Goal: Task Accomplishment & Management: Manage account settings

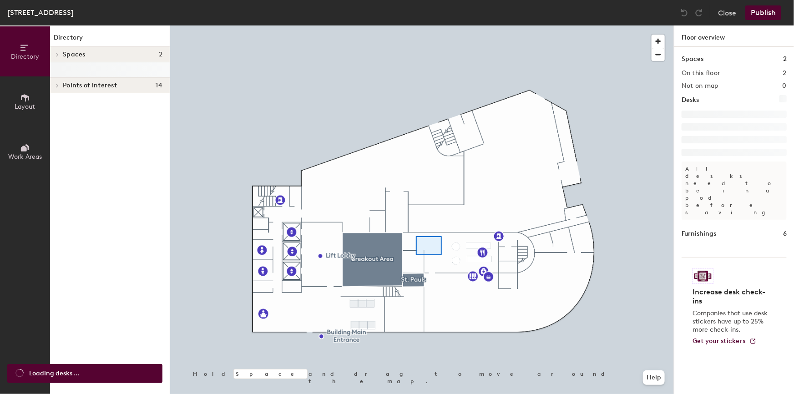
click at [416, 25] on div at bounding box center [422, 25] width 504 height 0
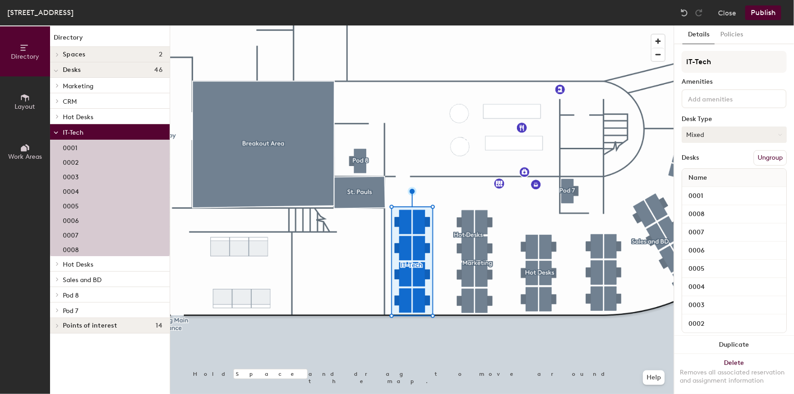
click at [716, 132] on button "Mixed" at bounding box center [734, 135] width 105 height 16
click at [708, 190] on div "Hoteled" at bounding box center [727, 190] width 91 height 14
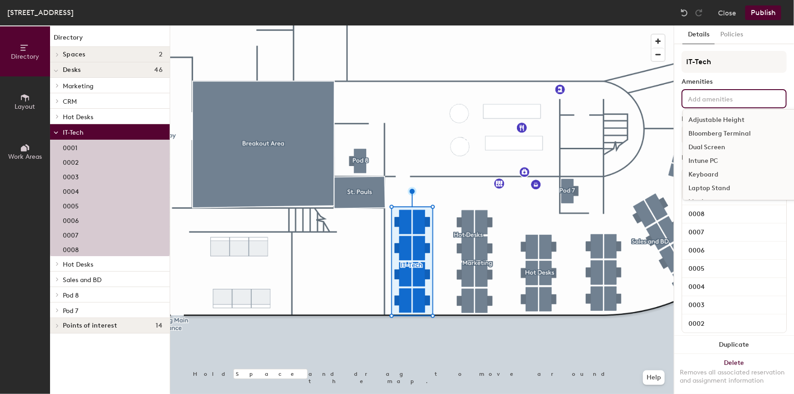
click at [708, 99] on input at bounding box center [727, 98] width 82 height 11
click at [714, 145] on div "Dual Screen" at bounding box center [746, 148] width 127 height 14
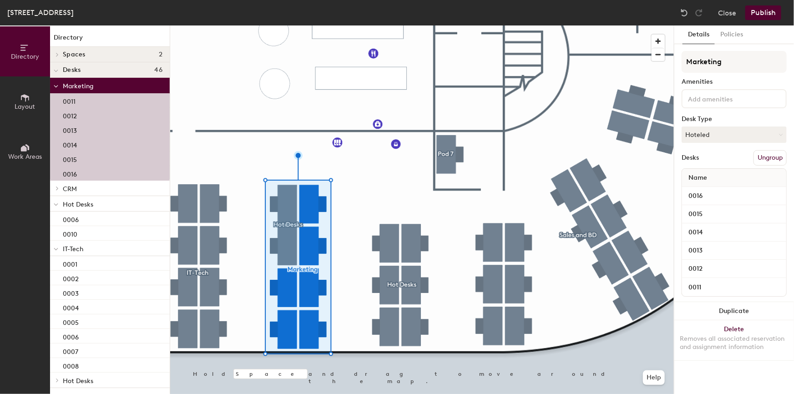
click at [763, 155] on button "Ungroup" at bounding box center [770, 157] width 33 height 15
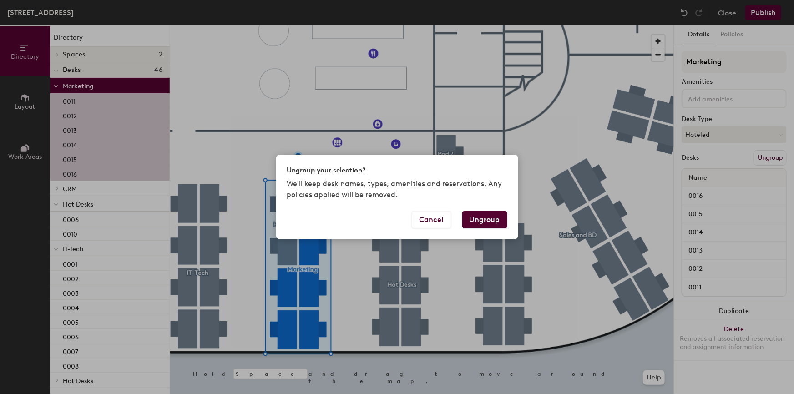
click at [487, 216] on button "Ungroup" at bounding box center [484, 219] width 45 height 17
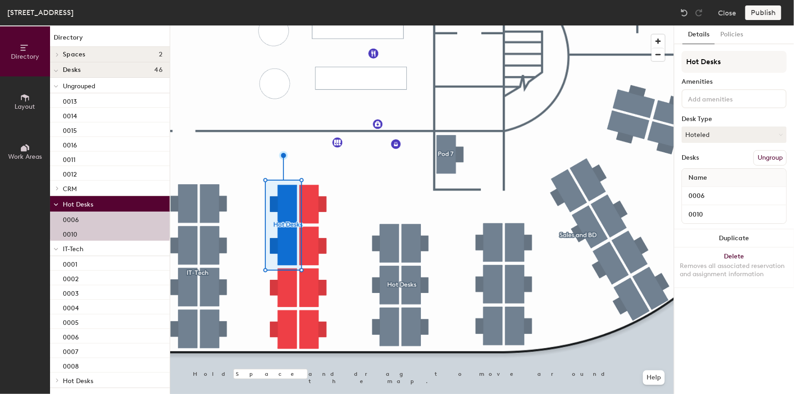
click at [768, 159] on button "Ungroup" at bounding box center [770, 157] width 33 height 15
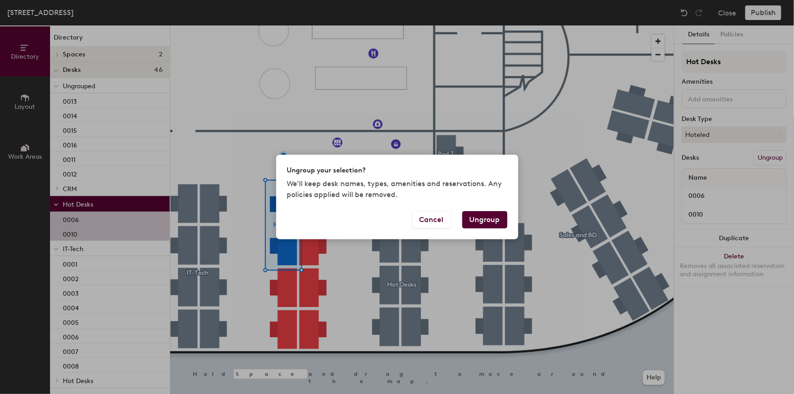
click at [494, 222] on button "Ungroup" at bounding box center [484, 219] width 45 height 17
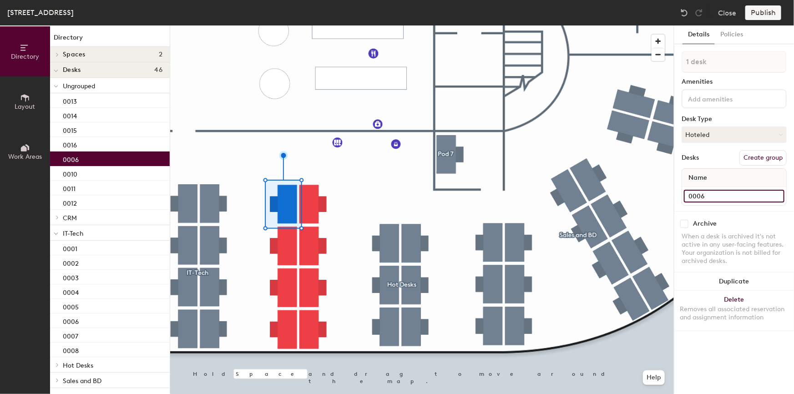
click at [701, 197] on input "0006" at bounding box center [734, 196] width 101 height 13
click at [707, 192] on input "0006" at bounding box center [734, 196] width 101 height 13
type input "0009"
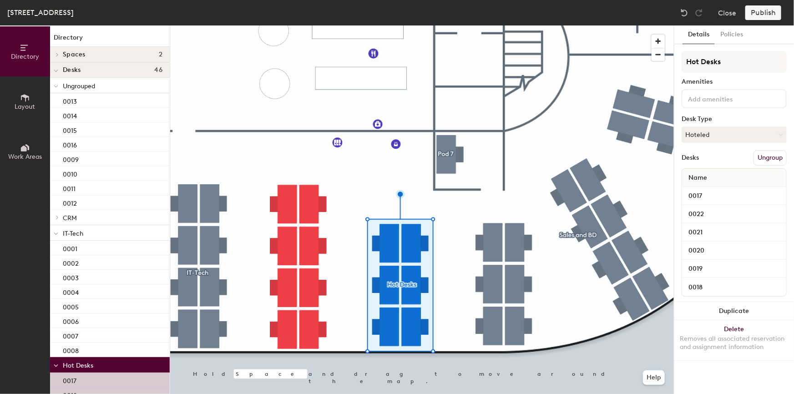
click at [768, 159] on button "Ungroup" at bounding box center [770, 157] width 33 height 15
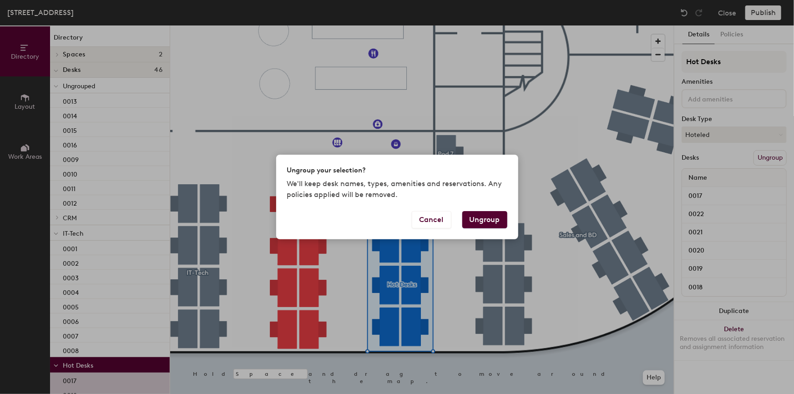
click at [480, 222] on button "Ungroup" at bounding box center [484, 219] width 45 height 17
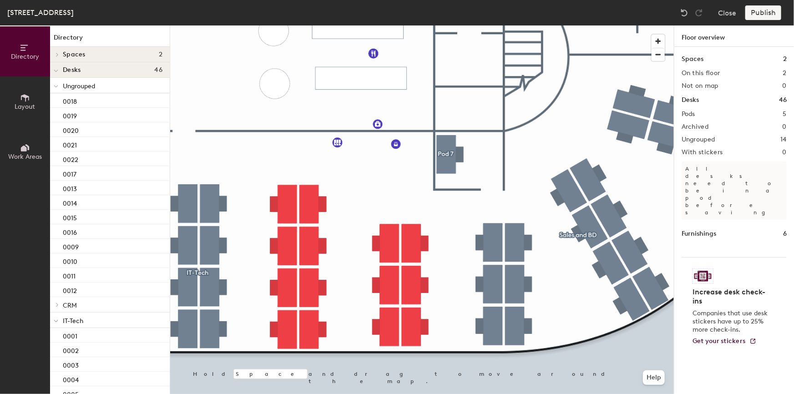
click at [350, 25] on div at bounding box center [422, 25] width 504 height 0
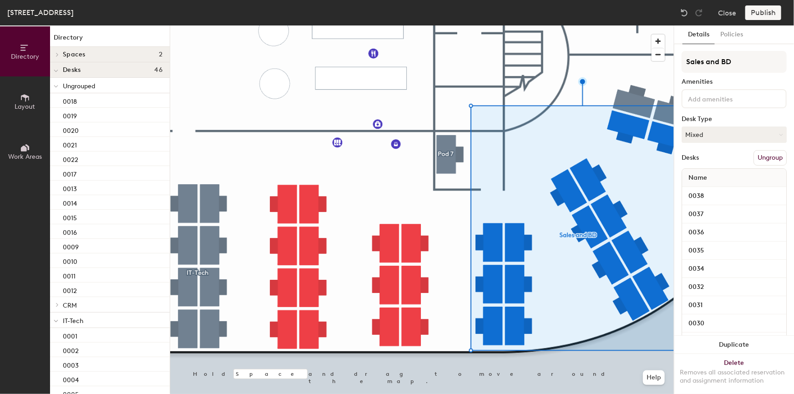
click at [763, 154] on button "Ungroup" at bounding box center [770, 157] width 33 height 15
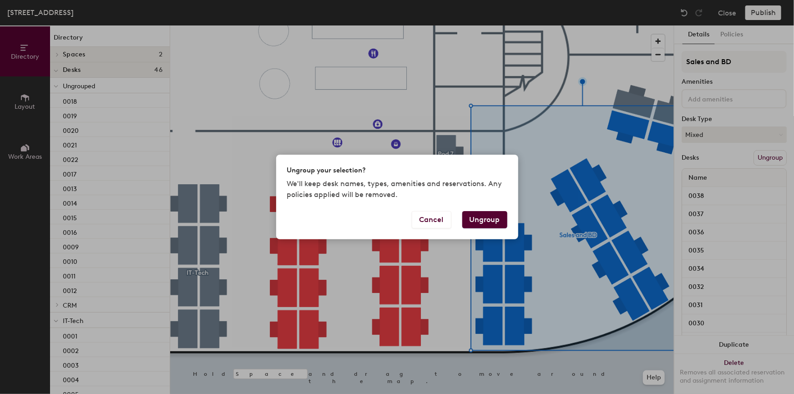
click at [482, 216] on button "Ungroup" at bounding box center [484, 219] width 45 height 17
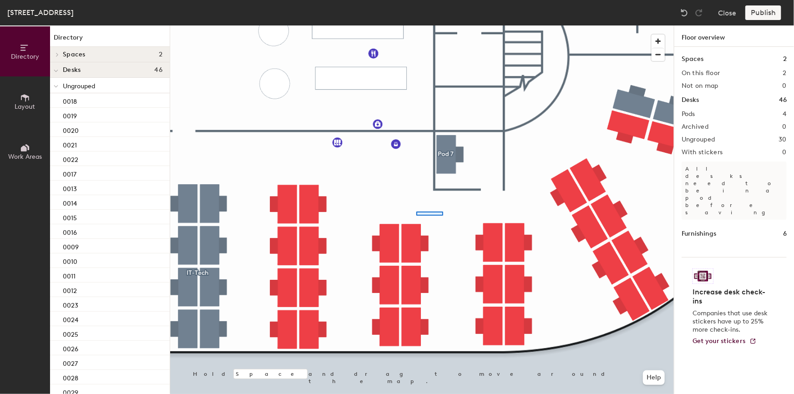
click at [416, 25] on div at bounding box center [422, 25] width 504 height 0
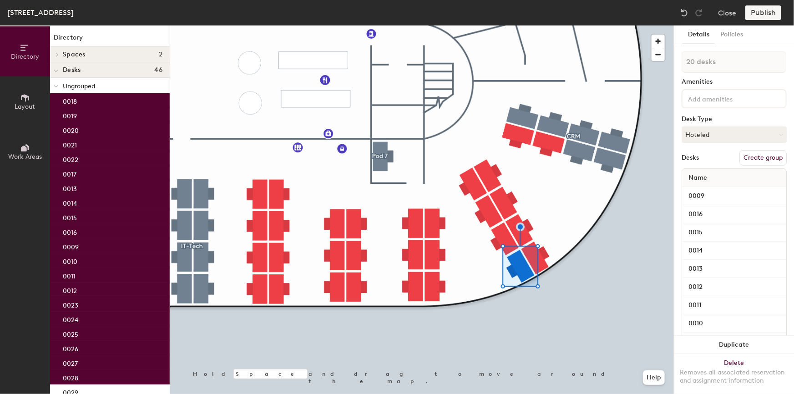
type input "20 desks"
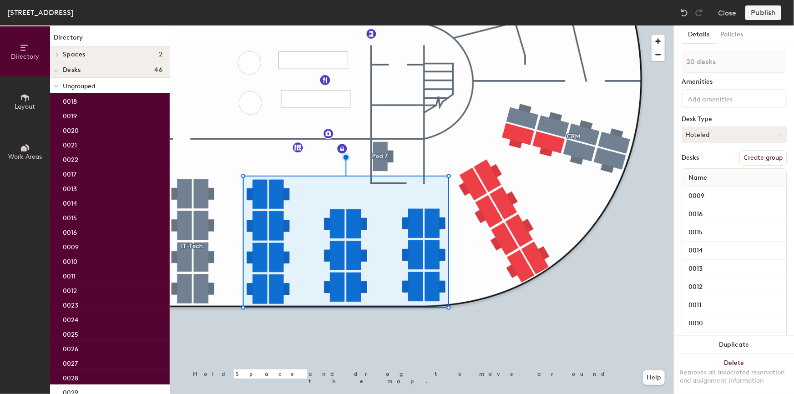
click at [760, 157] on button "Create group" at bounding box center [763, 157] width 47 height 15
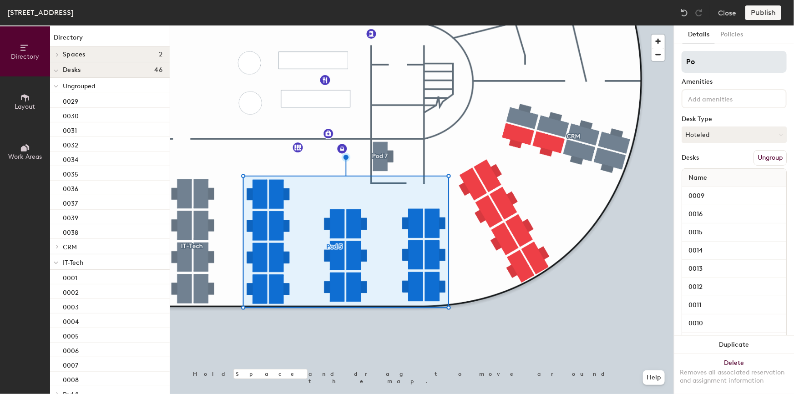
type input "P"
type input "Hot Desk"
click at [711, 97] on input at bounding box center [727, 98] width 82 height 11
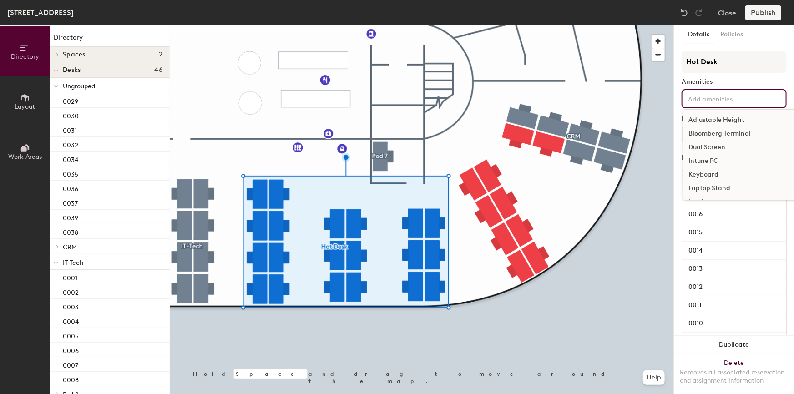
click at [706, 146] on div "Dual Screen" at bounding box center [746, 148] width 127 height 14
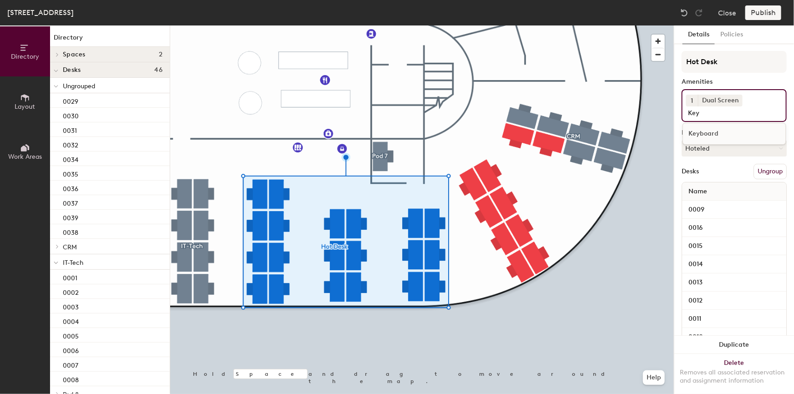
type input "Key"
click at [691, 132] on div "Keyboard" at bounding box center [734, 134] width 102 height 14
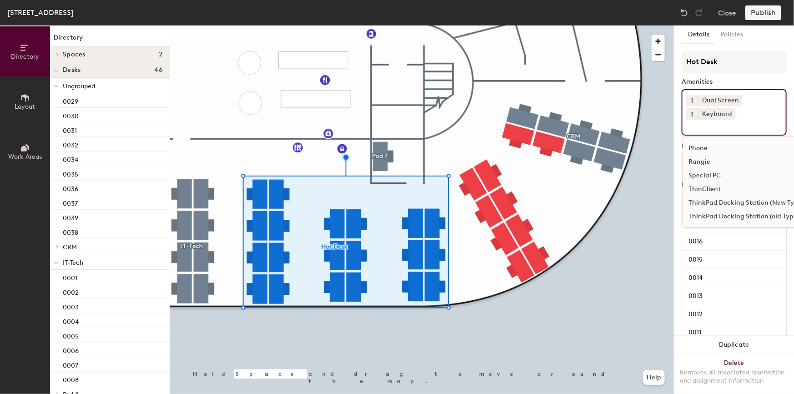
scroll to position [122, 0]
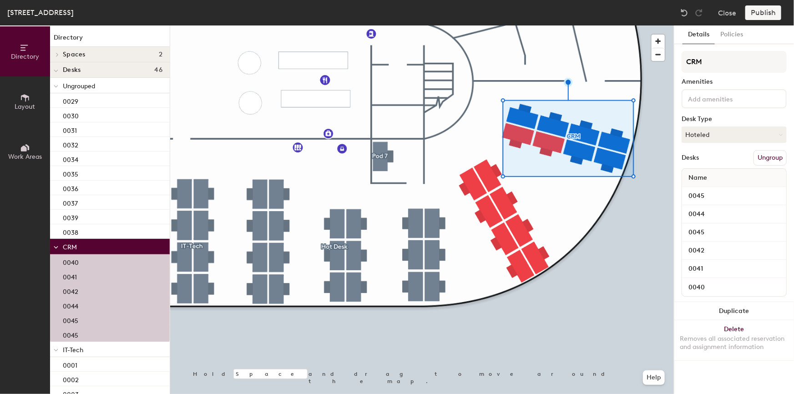
click at [758, 158] on button "Ungroup" at bounding box center [770, 157] width 33 height 15
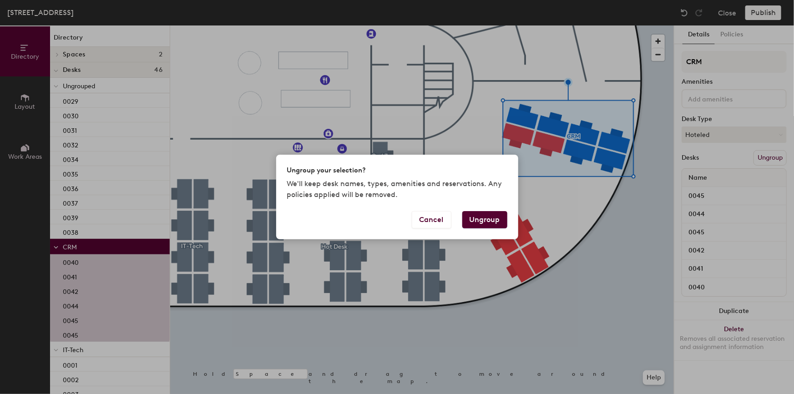
click at [486, 214] on button "Ungroup" at bounding box center [484, 219] width 45 height 17
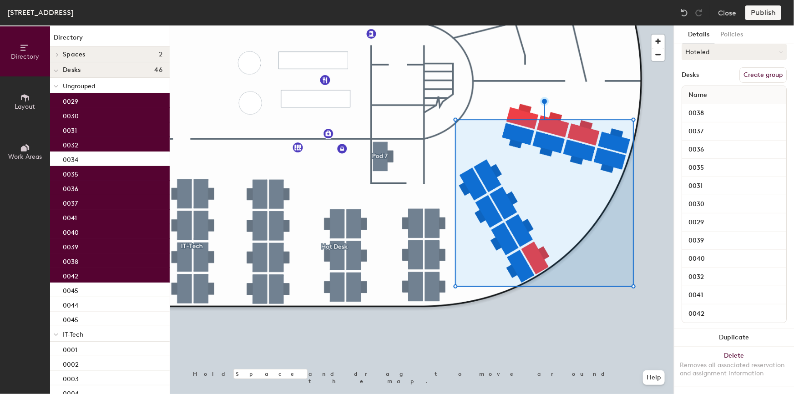
scroll to position [90, 0]
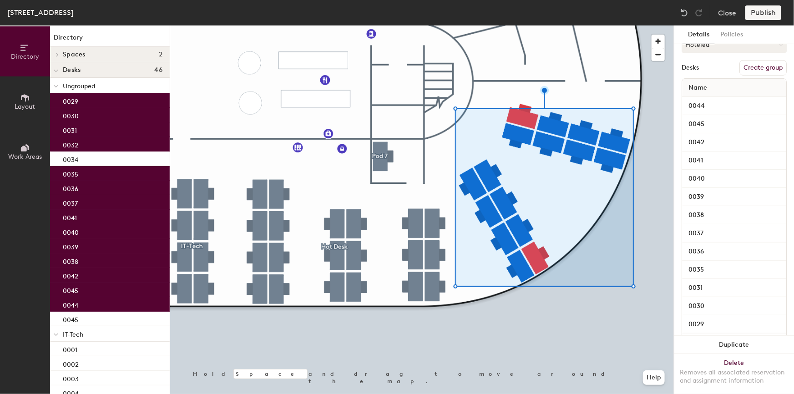
type input "15 desks"
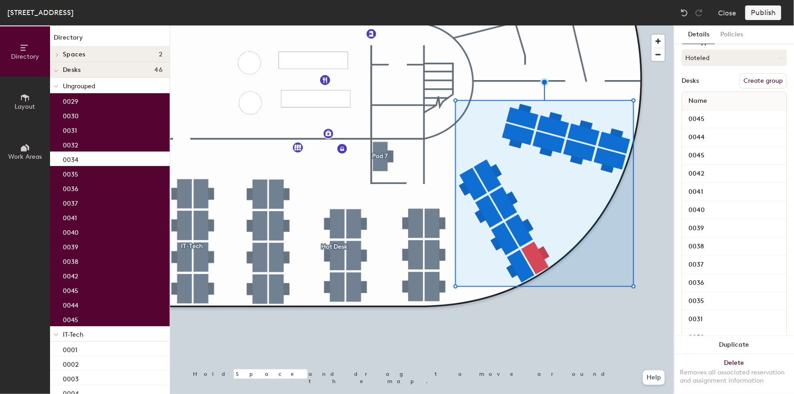
scroll to position [0, 0]
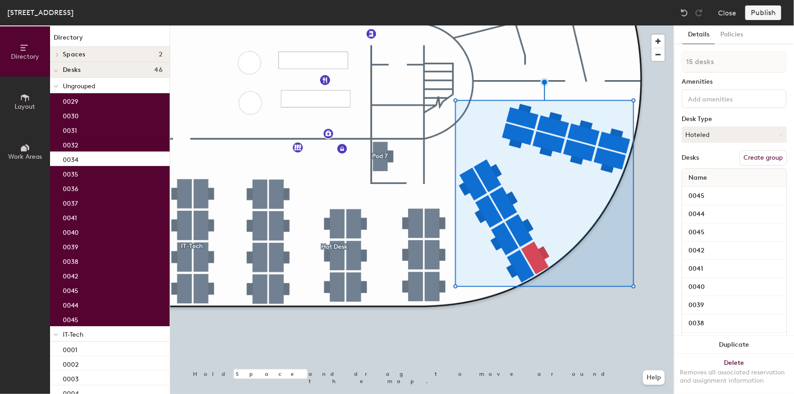
click at [764, 158] on button "Create group" at bounding box center [763, 157] width 47 height 15
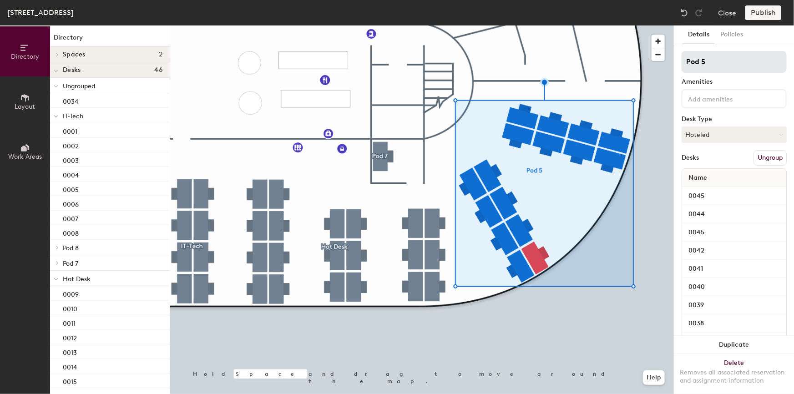
drag, startPoint x: 719, startPoint y: 62, endPoint x: 682, endPoint y: 64, distance: 36.9
click at [682, 64] on input "Pod 5" at bounding box center [734, 62] width 105 height 22
click at [718, 63] on input "Pod 5" at bounding box center [734, 62] width 105 height 22
drag, startPoint x: 733, startPoint y: 61, endPoint x: 685, endPoint y: 61, distance: 47.8
click at [685, 61] on input "Pod 5" at bounding box center [734, 62] width 105 height 22
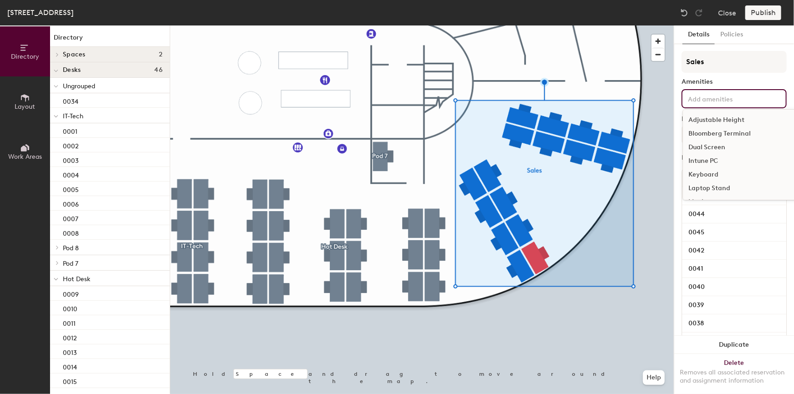
click at [705, 98] on input at bounding box center [727, 98] width 82 height 11
click at [721, 56] on input "Sales" at bounding box center [734, 62] width 105 height 22
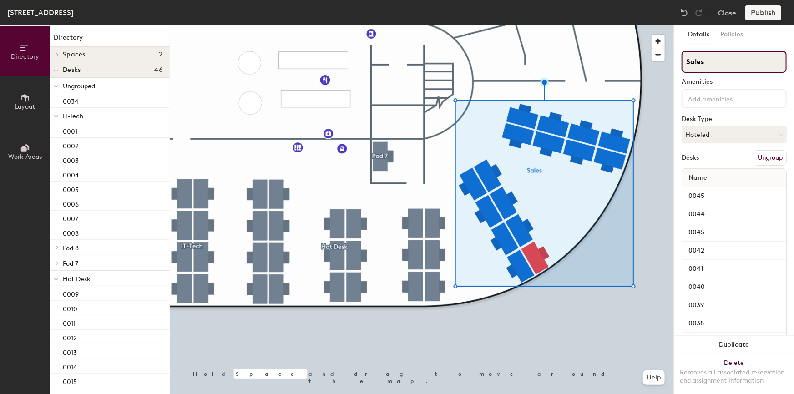
drag, startPoint x: 730, startPoint y: 59, endPoint x: 680, endPoint y: 60, distance: 50.5
click at [680, 60] on div "Details Policies Sales Amenities Desk Type Hoteled Desks Ungroup Name 0045 0044…" at bounding box center [735, 209] width 120 height 369
paste input "/ CRM / Marketing"
type input "Sales / CRM / Marketing"
click at [739, 133] on button "Hoteled" at bounding box center [734, 135] width 105 height 16
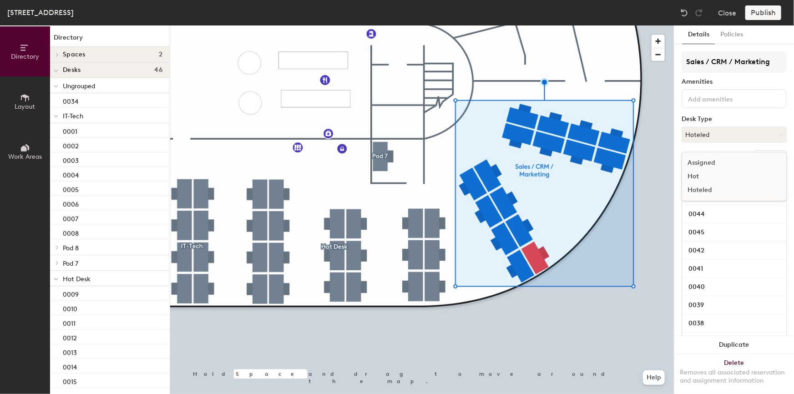
click at [714, 189] on div "Hoteled" at bounding box center [727, 190] width 91 height 14
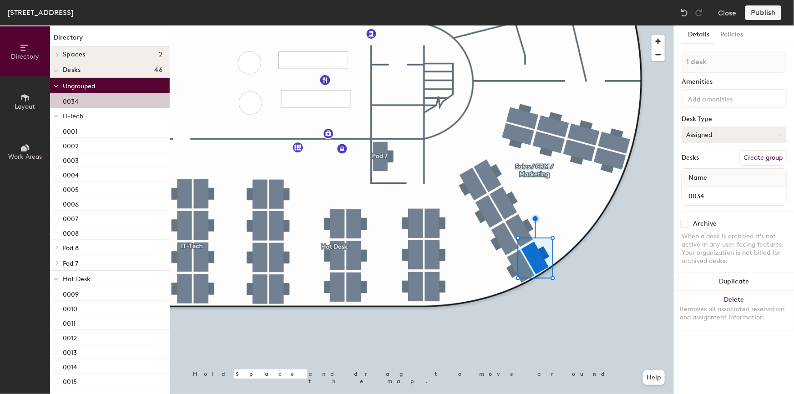
click at [721, 135] on button "Assigned" at bounding box center [734, 135] width 105 height 16
click at [710, 162] on div "Assigned" at bounding box center [727, 163] width 91 height 14
click at [760, 157] on button "Create group" at bounding box center [763, 157] width 47 height 15
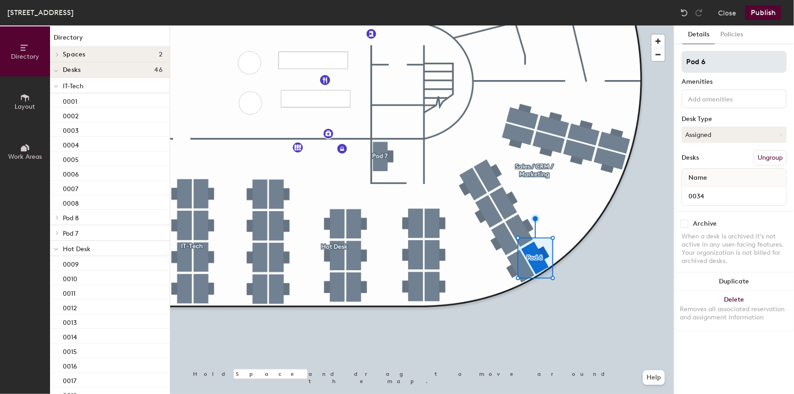
drag, startPoint x: 725, startPoint y: 60, endPoint x: 683, endPoint y: 60, distance: 42.3
click at [683, 60] on input "Pod 6" at bounding box center [734, 62] width 105 height 22
click at [713, 65] on input "IT" at bounding box center [734, 62] width 105 height 22
click at [667, 64] on div "Directory Layout Work Areas Directory Spaces 2 Breakout Area St. Pauls Desks 46…" at bounding box center [397, 209] width 794 height 369
paste input "& Tech"
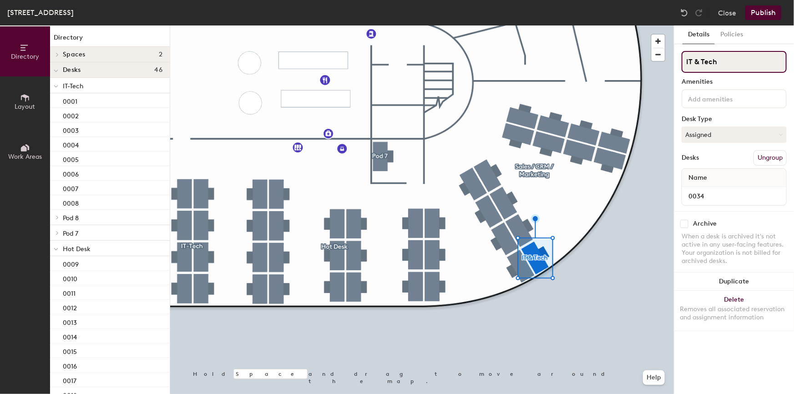
type input "IT & Tech"
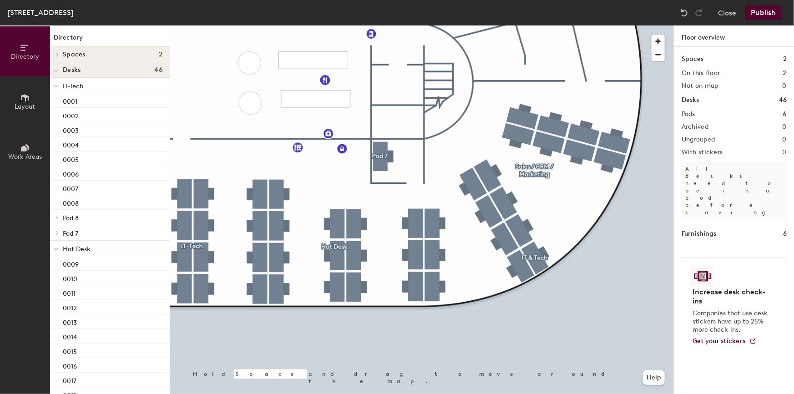
click at [384, 25] on div at bounding box center [422, 25] width 504 height 0
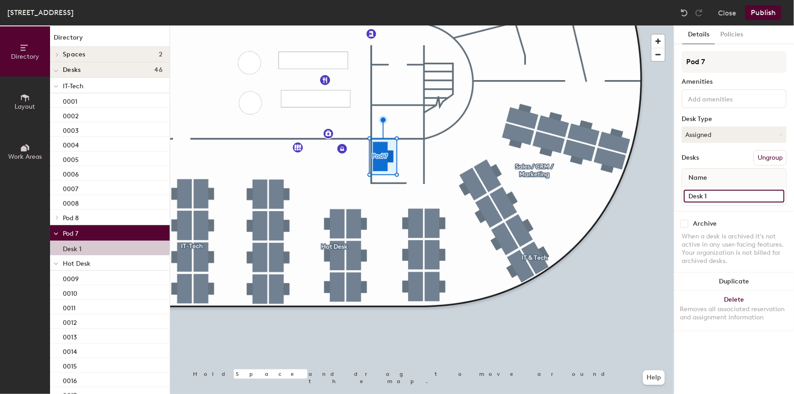
click at [701, 194] on input "Desk 1" at bounding box center [734, 196] width 101 height 13
type input "0046"
click at [710, 59] on input "Pod 7" at bounding box center [734, 62] width 105 height 22
drag, startPoint x: 728, startPoint y: 62, endPoint x: 680, endPoint y: 64, distance: 47.4
click at [680, 64] on div "Details Policies Pod 7 Amenities Desk Type Assigned Desks Ungroup Name 0046 Arc…" at bounding box center [735, 209] width 120 height 369
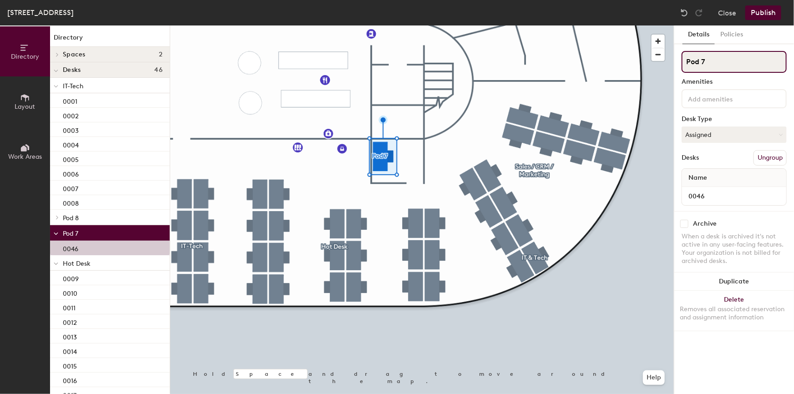
click at [718, 62] on input "Pod 7" at bounding box center [734, 62] width 105 height 22
drag, startPoint x: 726, startPoint y: 60, endPoint x: 675, endPoint y: 61, distance: 51.5
click at [675, 61] on div "Details Policies Pod 7 Amenities Desk Type Assigned Desks Ungroup Name 0046 Arc…" at bounding box center [735, 209] width 120 height 369
paste input "Karl Salemangi"
type input "Karl Salemangi"
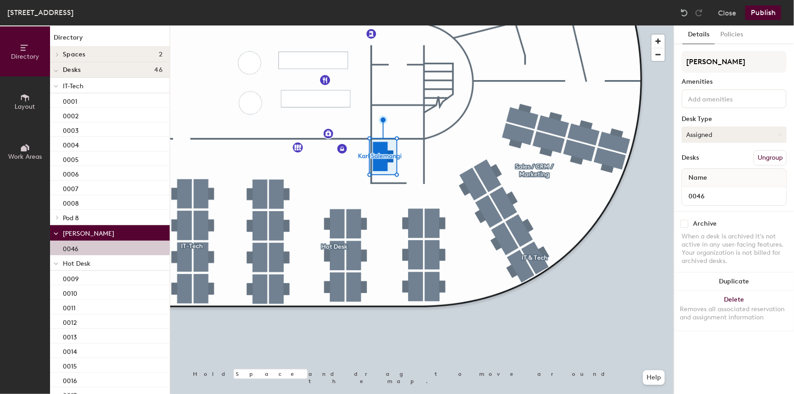
click at [726, 132] on button "Assigned" at bounding box center [734, 135] width 105 height 16
click at [711, 159] on div "Assigned" at bounding box center [727, 163] width 91 height 14
click at [712, 145] on div "Karl Salemangi Amenities Desk Type Assigned Desks Ungroup Name 0046" at bounding box center [734, 131] width 105 height 160
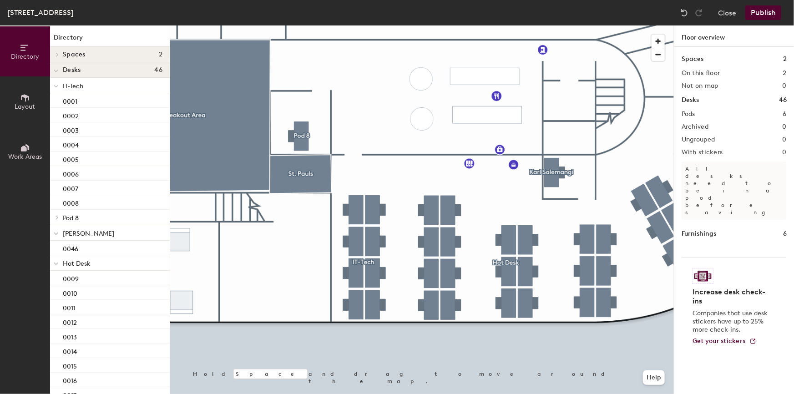
click at [298, 25] on div at bounding box center [422, 25] width 504 height 0
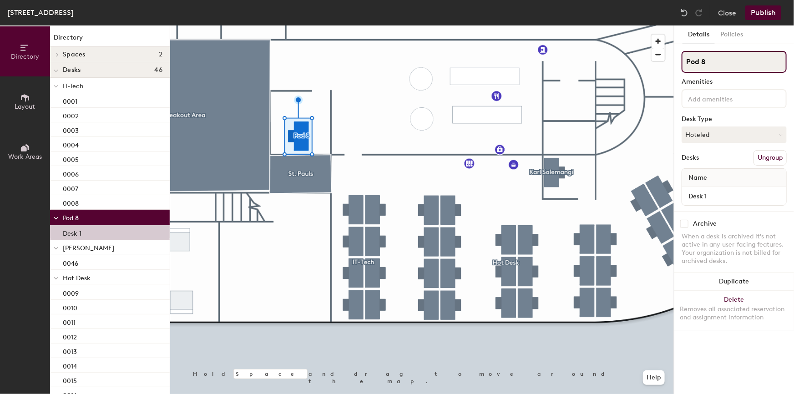
click at [718, 59] on input "Pod 8" at bounding box center [734, 62] width 105 height 22
click at [669, 63] on div "Directory Layout Work Areas Directory Spaces 2 Breakout Area St. Pauls Desks 46…" at bounding box center [397, 209] width 794 height 369
paste input "Azeem Bashir"
type input "Azeem Bashir"
click at [733, 136] on button "Hoteled" at bounding box center [734, 135] width 105 height 16
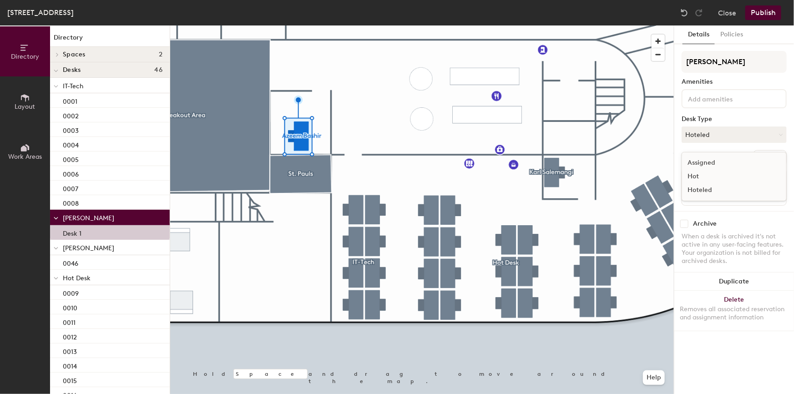
click at [709, 163] on div "Assigned" at bounding box center [727, 163] width 91 height 14
click at [709, 196] on input "Desk 1" at bounding box center [734, 196] width 101 height 13
type input "0047"
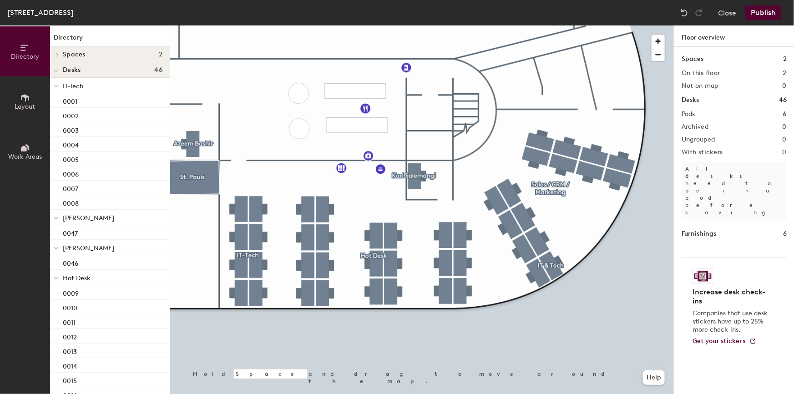
click at [766, 16] on button "Publish" at bounding box center [764, 12] width 36 height 15
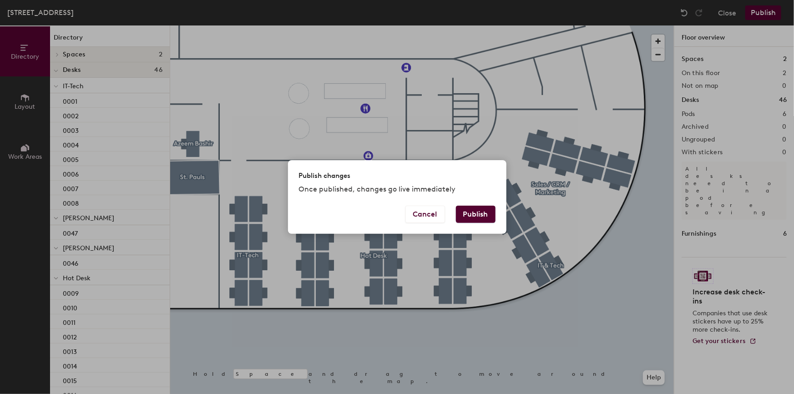
click at [474, 218] on button "Publish" at bounding box center [476, 214] width 40 height 17
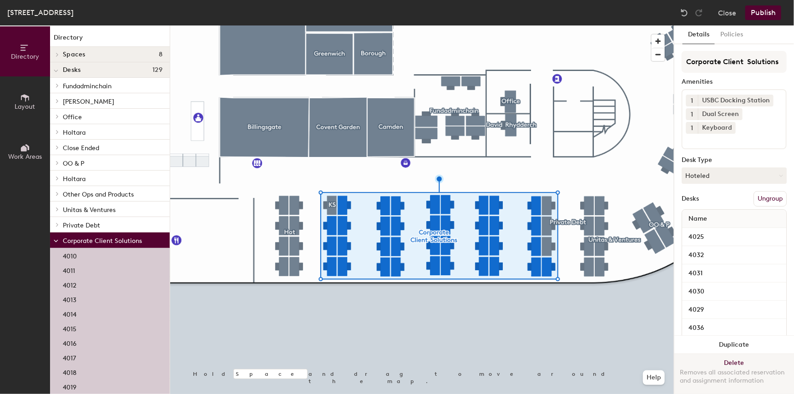
click at [437, 25] on div at bounding box center [422, 25] width 504 height 0
click at [760, 198] on button "Ungroup" at bounding box center [770, 198] width 33 height 15
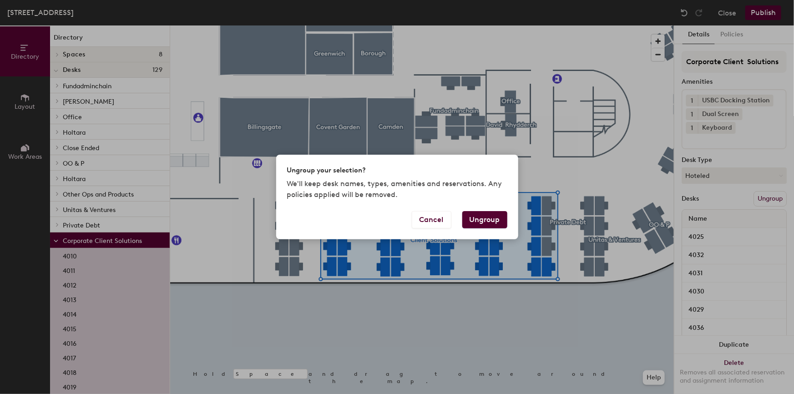
click at [492, 218] on button "Ungroup" at bounding box center [484, 219] width 45 height 17
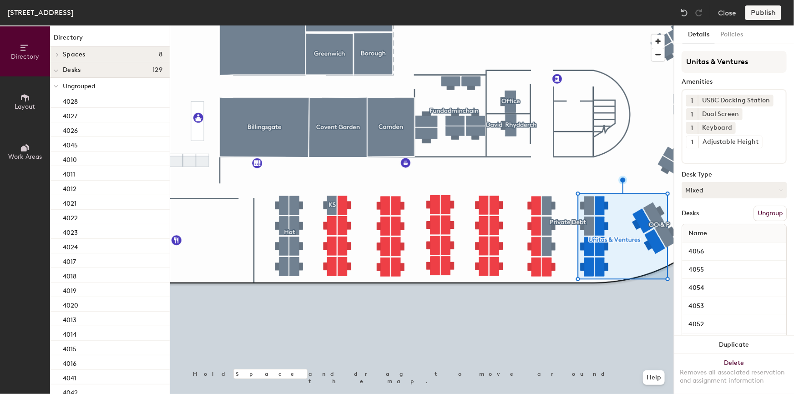
click at [759, 213] on button "Ungroup" at bounding box center [770, 213] width 33 height 15
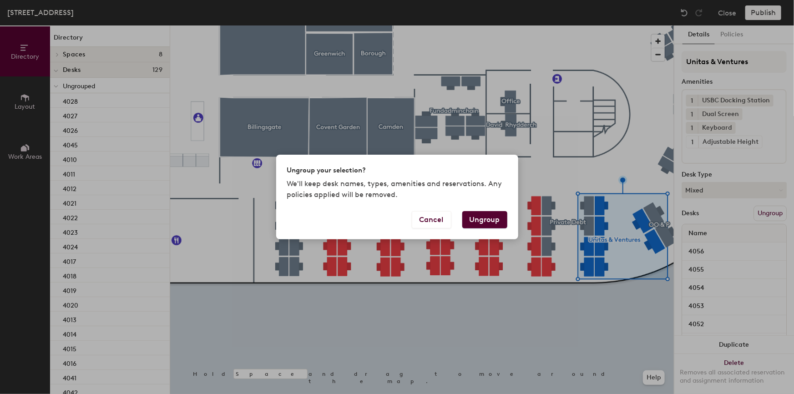
click at [488, 219] on button "Ungroup" at bounding box center [484, 219] width 45 height 17
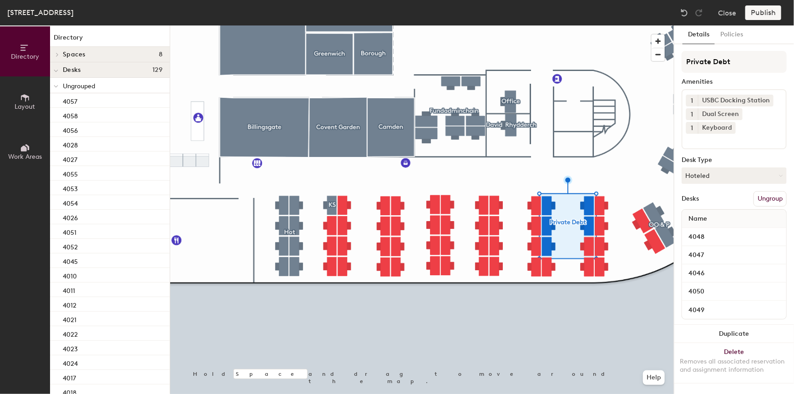
click at [754, 198] on button "Ungroup" at bounding box center [770, 198] width 33 height 15
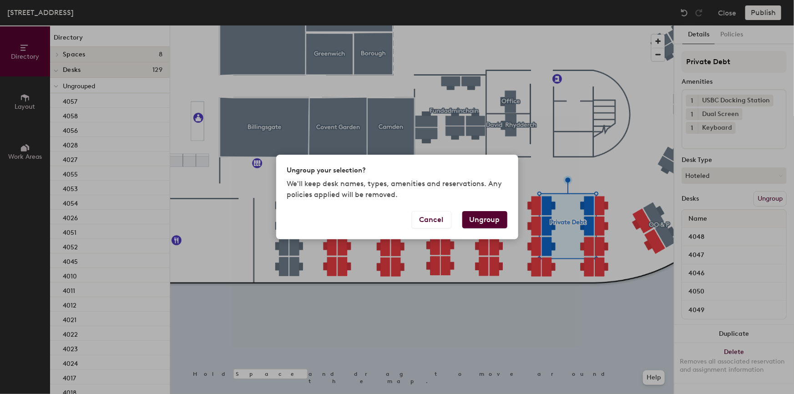
click at [482, 224] on button "Ungroup" at bounding box center [484, 219] width 45 height 17
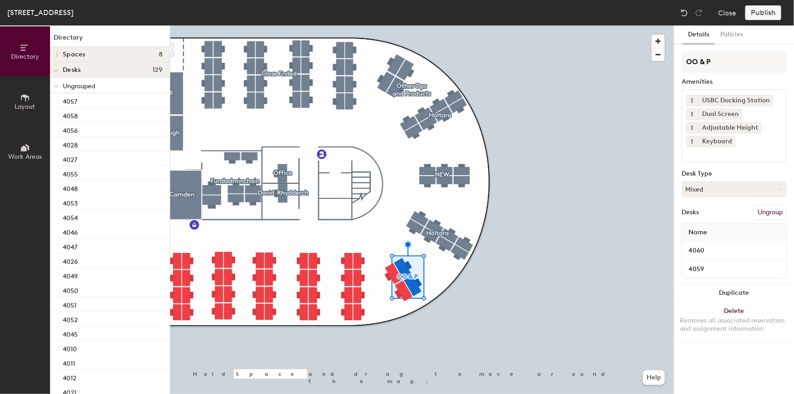
click at [769, 211] on button "Ungroup" at bounding box center [770, 212] width 33 height 15
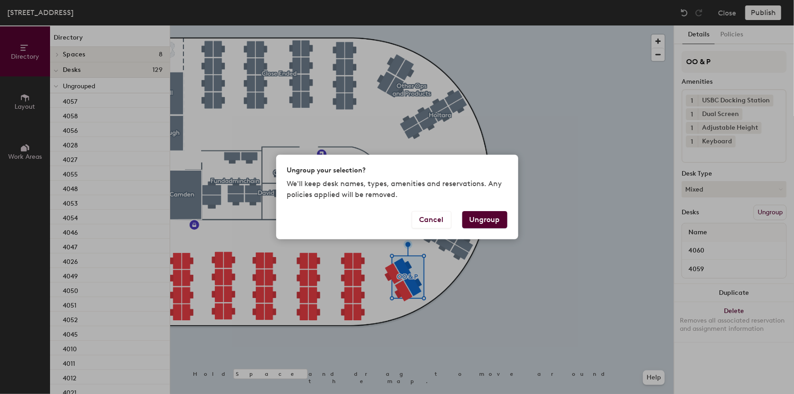
click at [484, 219] on button "Ungroup" at bounding box center [484, 219] width 45 height 17
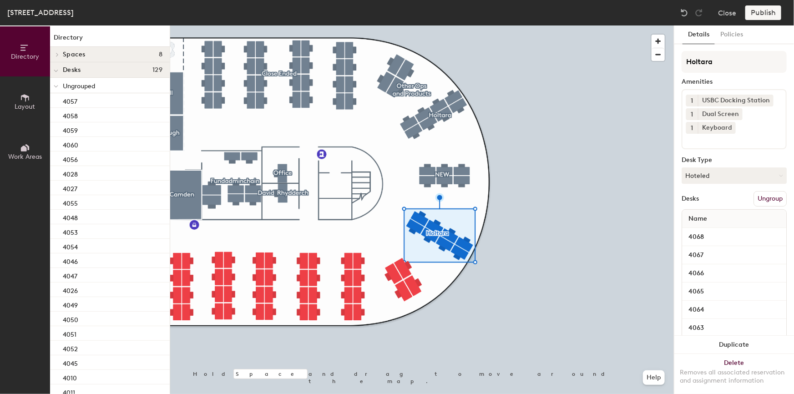
click at [765, 197] on button "Ungroup" at bounding box center [770, 198] width 33 height 15
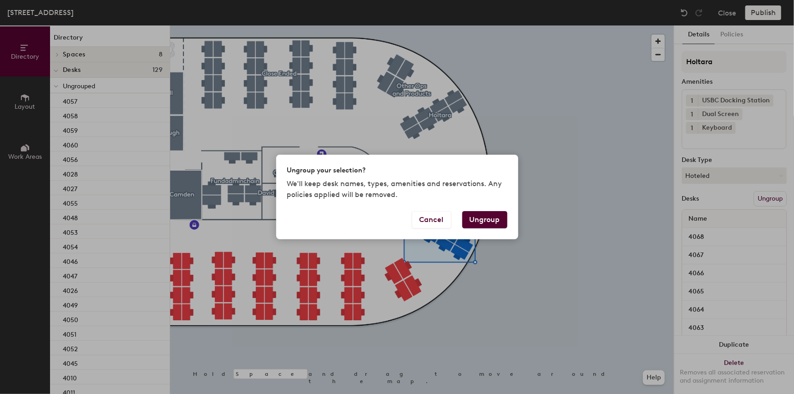
click at [481, 218] on button "Ungroup" at bounding box center [484, 219] width 45 height 17
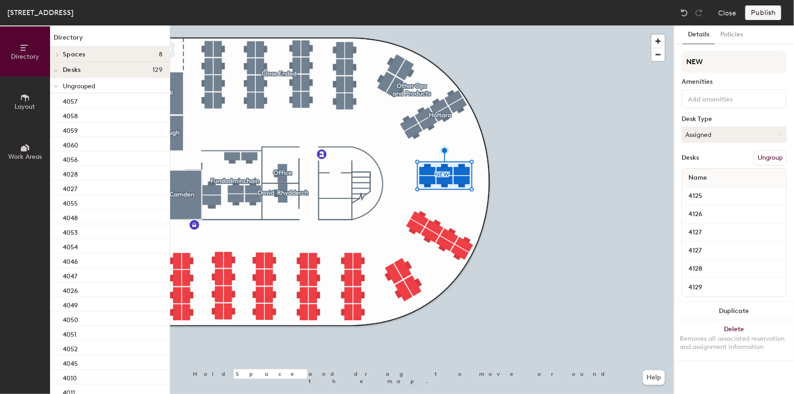
click at [766, 155] on button "Ungroup" at bounding box center [770, 157] width 33 height 15
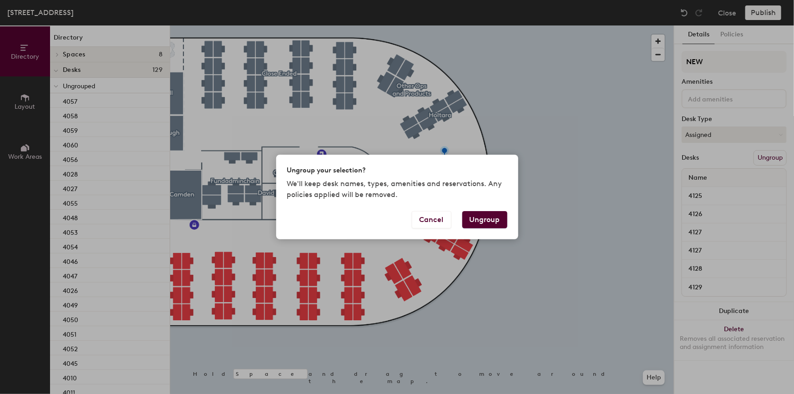
click at [487, 219] on button "Ungroup" at bounding box center [484, 219] width 45 height 17
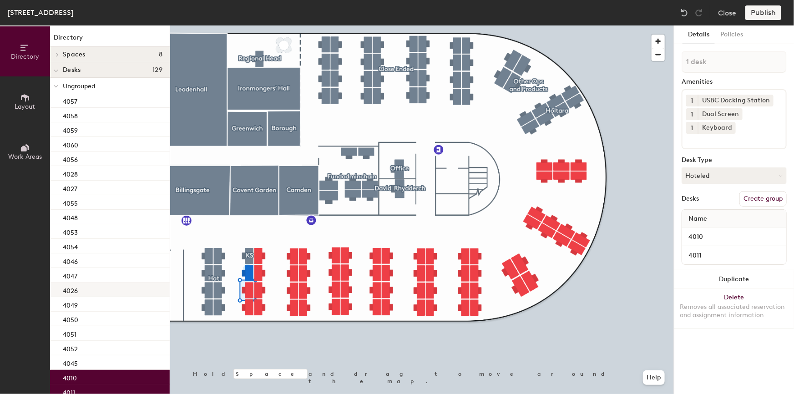
type input "2 desks"
click at [760, 200] on button "Create group" at bounding box center [763, 198] width 47 height 15
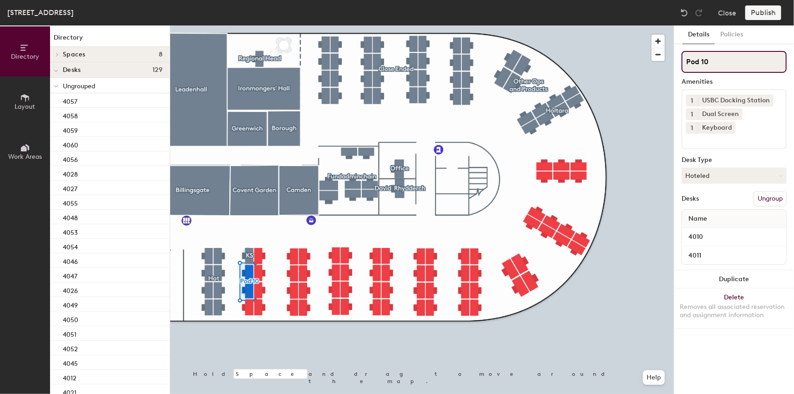
click at [713, 63] on input "Pod 10" at bounding box center [734, 62] width 105 height 22
drag, startPoint x: 724, startPoint y: 63, endPoint x: 680, endPoint y: 62, distance: 43.7
click at [681, 62] on div "Details Policies Pod 10 Amenities 1 USBC Docking Station 1 Dual Screen 1 Keyboa…" at bounding box center [735, 209] width 120 height 369
paste input "Other Ops & Product"
drag, startPoint x: 710, startPoint y: 62, endPoint x: 691, endPoint y: 62, distance: 19.1
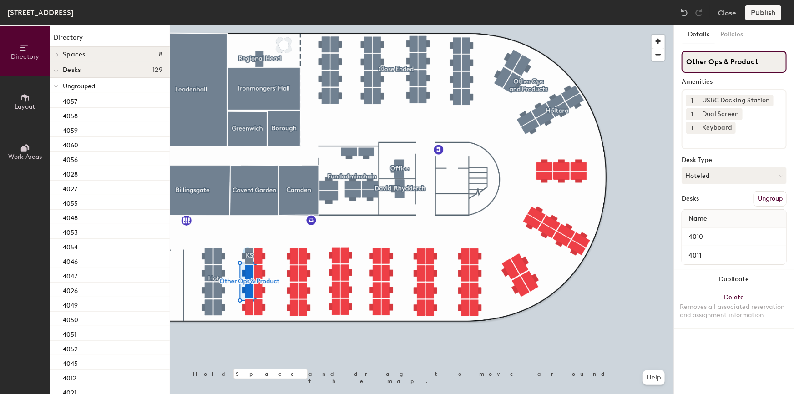
click at [691, 62] on input "Other Ops & Product" at bounding box center [734, 62] width 105 height 22
type input "Other Ops & Product"
click at [246, 25] on div at bounding box center [422, 25] width 504 height 0
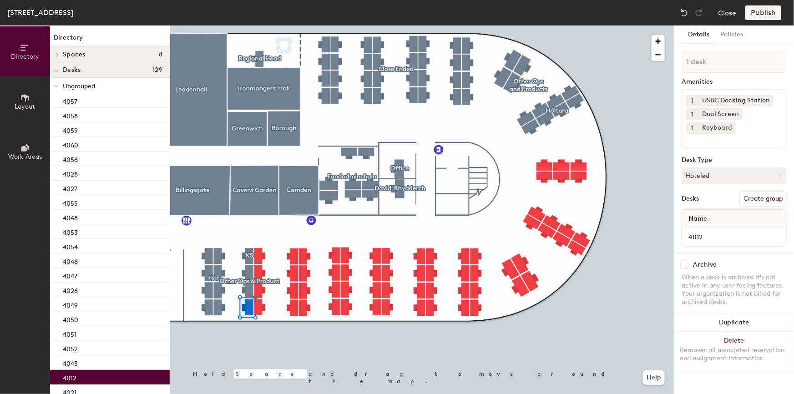
click at [759, 196] on button "Create group" at bounding box center [763, 198] width 47 height 15
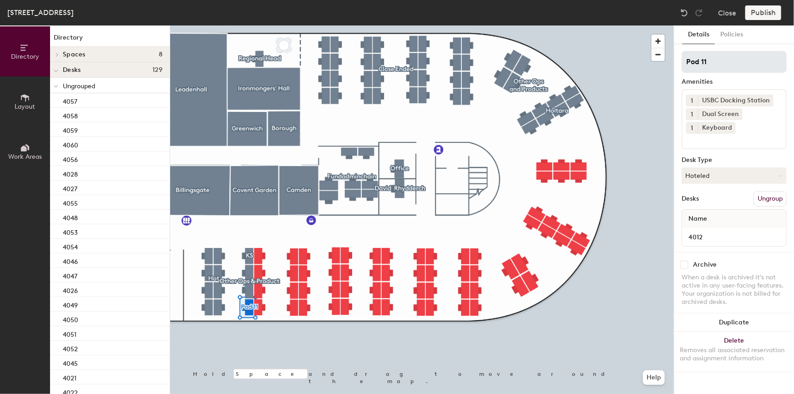
drag, startPoint x: 736, startPoint y: 59, endPoint x: 683, endPoint y: 60, distance: 53.3
click at [683, 60] on input "Pod 11" at bounding box center [734, 62] width 105 height 22
type input "Corporate Client Solutions"
click at [744, 176] on button "Hoteled" at bounding box center [734, 176] width 105 height 16
click at [722, 204] on div "Assigned" at bounding box center [727, 204] width 91 height 14
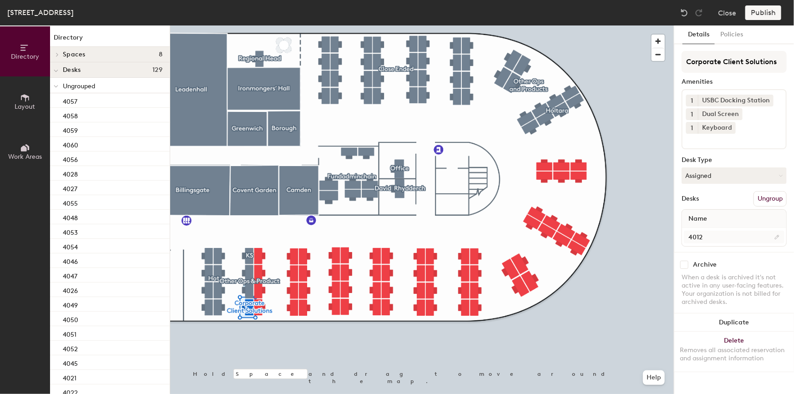
click at [257, 25] on div at bounding box center [422, 25] width 504 height 0
click at [755, 199] on button "Create group" at bounding box center [763, 198] width 47 height 15
drag, startPoint x: 734, startPoint y: 63, endPoint x: 674, endPoint y: 62, distance: 59.6
click at [675, 62] on div "Details Policies Pod 12 Amenities 1 USBC Docking Station 1 Dual Screen 1 Keyboa…" at bounding box center [735, 209] width 120 height 369
type input "Open Ended"
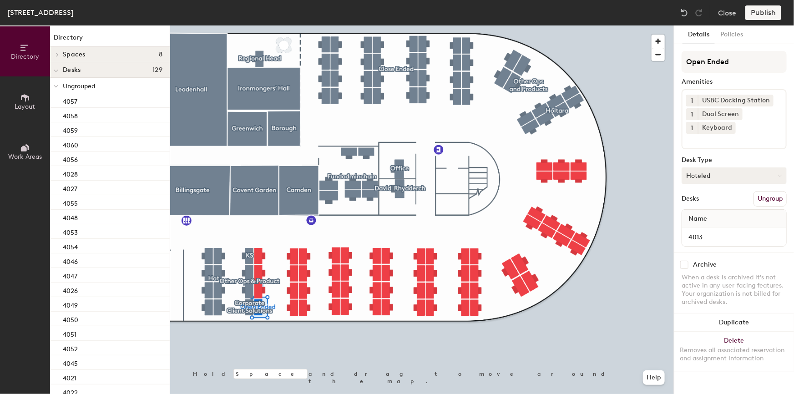
click at [725, 174] on button "Hoteled" at bounding box center [734, 176] width 105 height 16
click at [711, 203] on div "Assigned" at bounding box center [727, 204] width 91 height 14
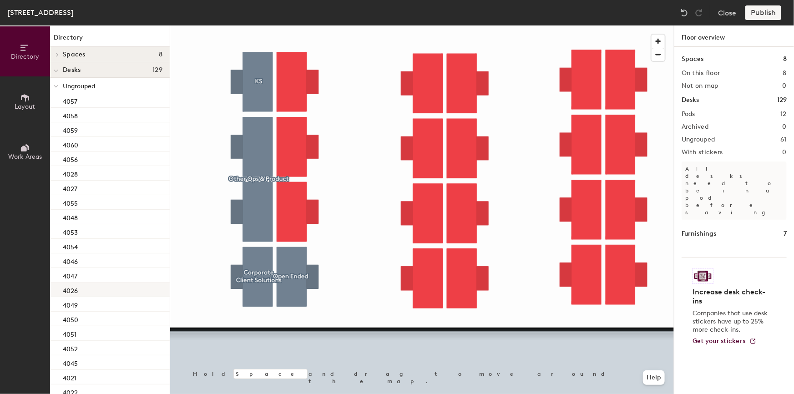
click at [263, 25] on div at bounding box center [422, 25] width 504 height 0
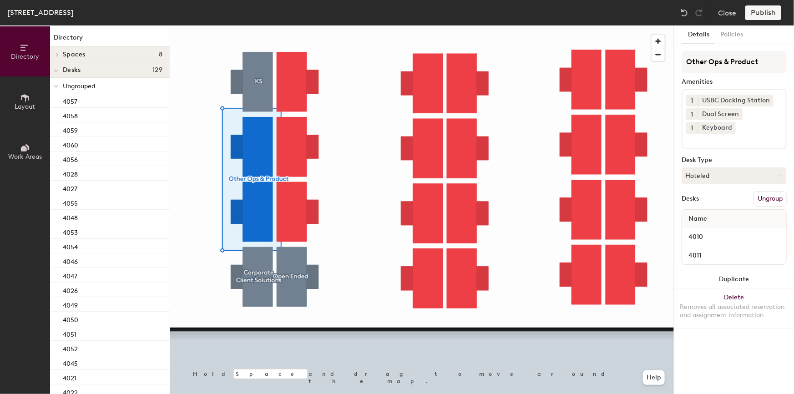
click at [771, 197] on button "Ungroup" at bounding box center [770, 198] width 33 height 15
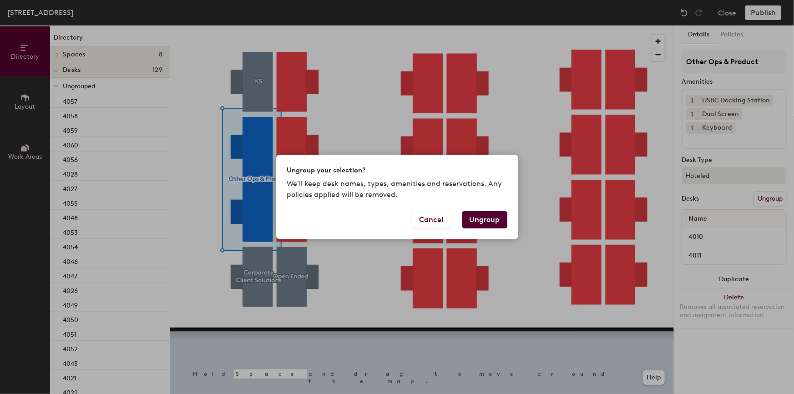
click at [493, 221] on button "Ungroup" at bounding box center [484, 219] width 45 height 17
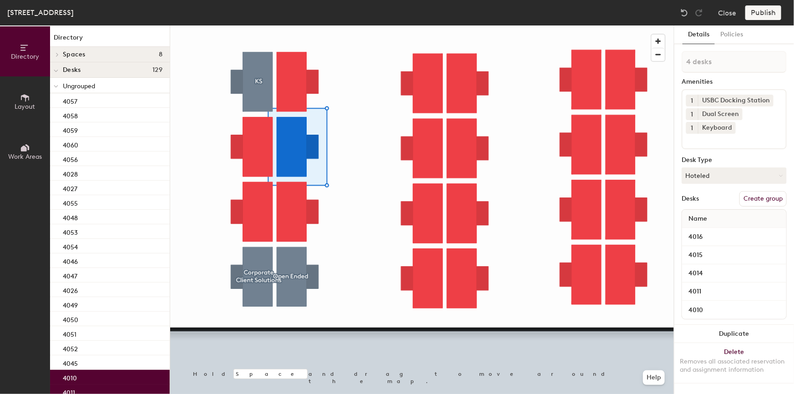
type input "5 desks"
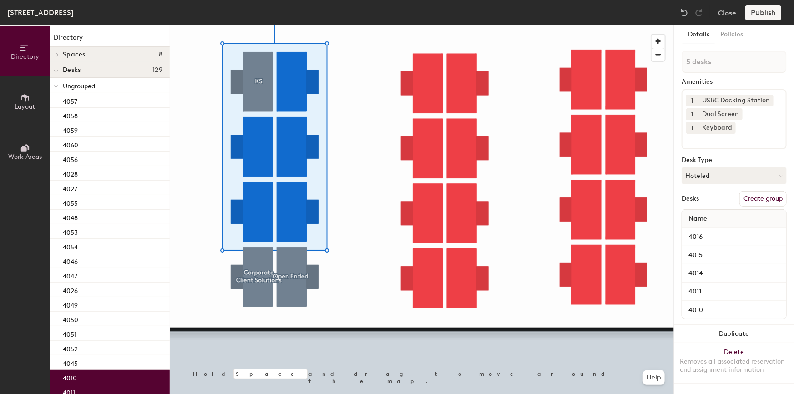
click at [760, 197] on button "Create group" at bounding box center [763, 198] width 47 height 15
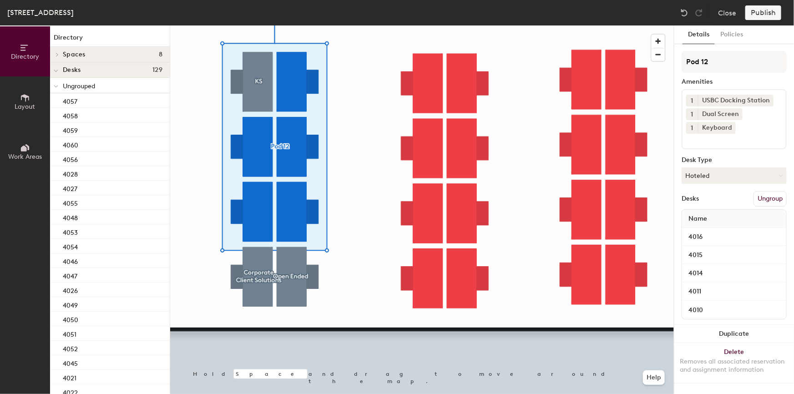
drag, startPoint x: 719, startPoint y: 63, endPoint x: 677, endPoint y: 58, distance: 42.6
click at [677, 58] on div "Details Policies Pod 12 Amenities 1 USBC Docking Station 1 Dual Screen 1 Keyboa…" at bounding box center [735, 209] width 120 height 369
type input "Other Ops & Product"
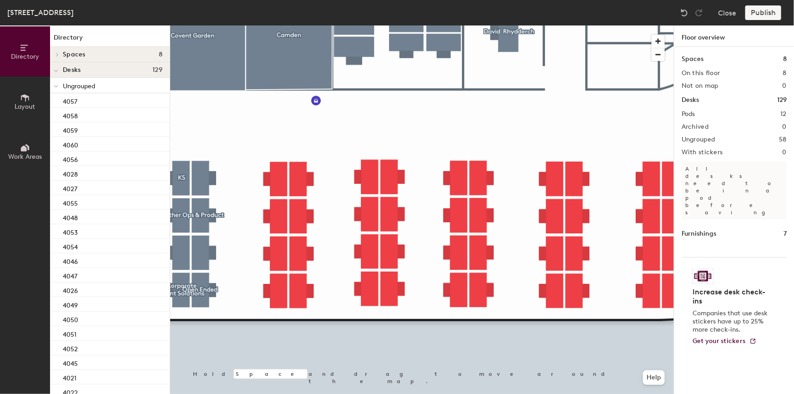
click at [254, 25] on div at bounding box center [422, 25] width 504 height 0
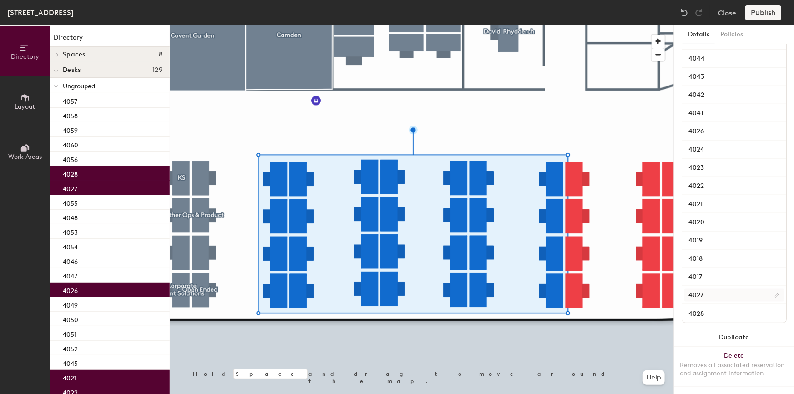
scroll to position [422, 0]
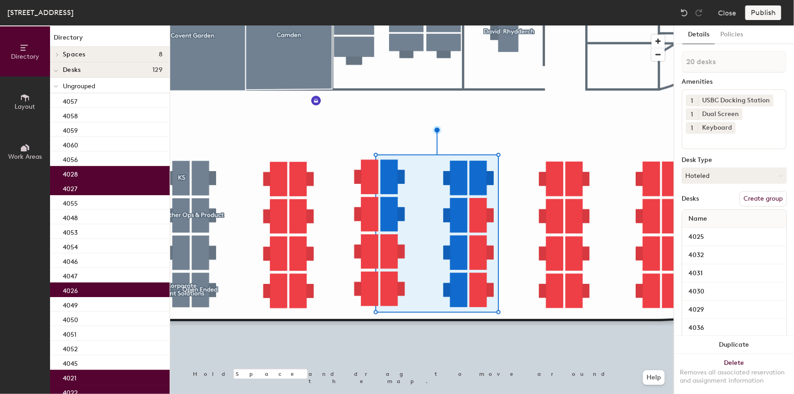
type input "21 desks"
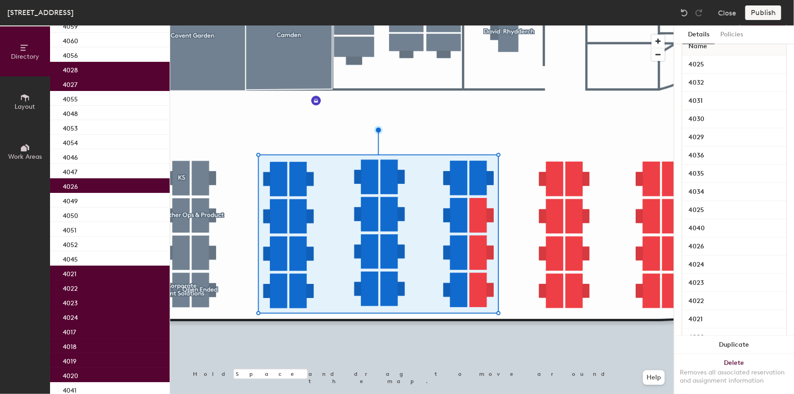
scroll to position [169, 0]
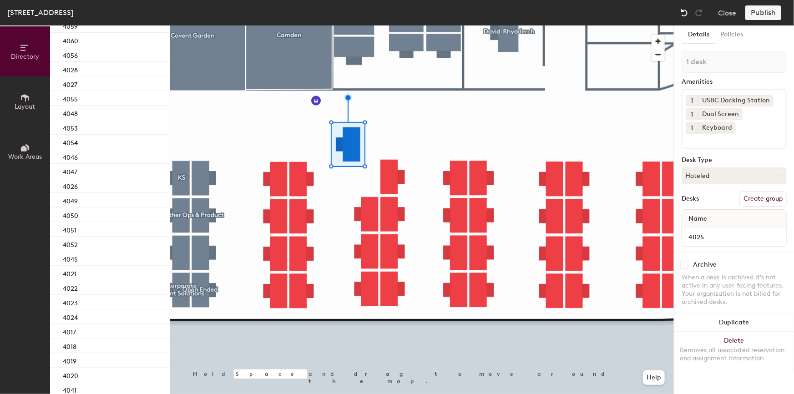
click at [686, 11] on img at bounding box center [684, 12] width 9 height 9
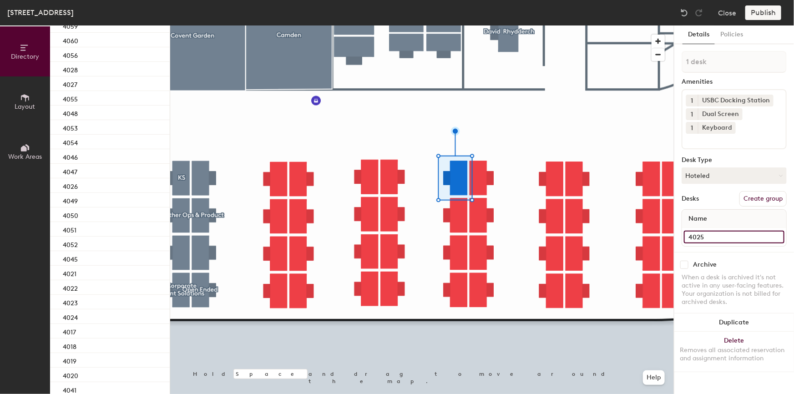
click at [708, 233] on input "4025" at bounding box center [734, 237] width 101 height 13
click at [712, 235] on input "4025" at bounding box center [734, 237] width 101 height 13
drag, startPoint x: 698, startPoint y: 236, endPoint x: 710, endPoint y: 236, distance: 12.3
click at [710, 236] on input "4025" at bounding box center [734, 237] width 101 height 13
click at [688, 237] on input "30" at bounding box center [734, 237] width 101 height 13
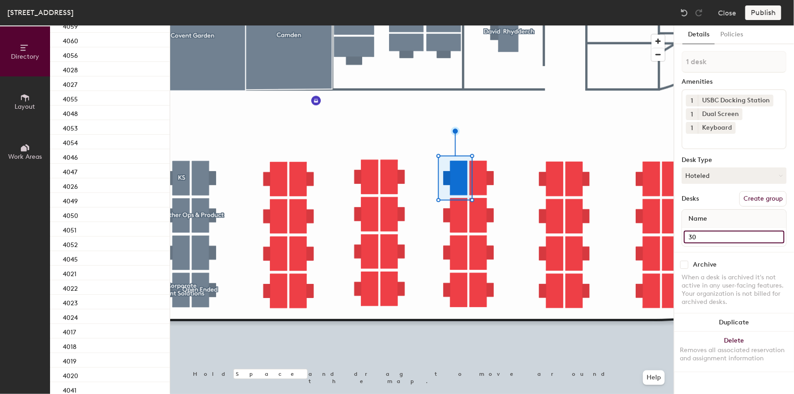
click at [689, 233] on input "30" at bounding box center [734, 237] width 101 height 13
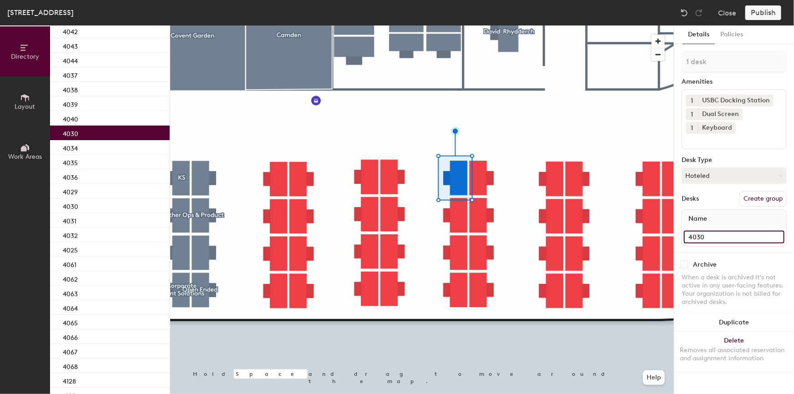
scroll to position [487, 0]
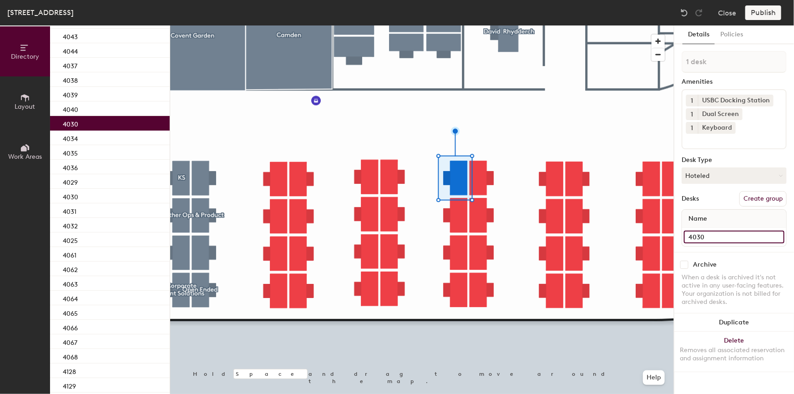
type input "4030"
click at [704, 238] on input "4030" at bounding box center [734, 237] width 101 height 13
click at [705, 238] on input "4030" at bounding box center [734, 237] width 101 height 13
type input "4033"
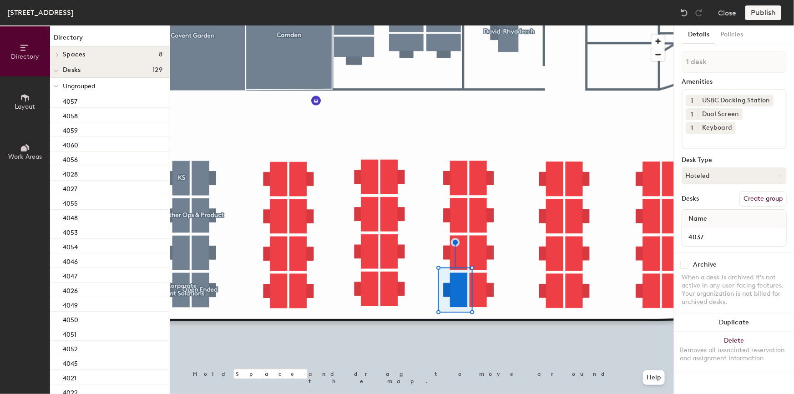
scroll to position [487, 0]
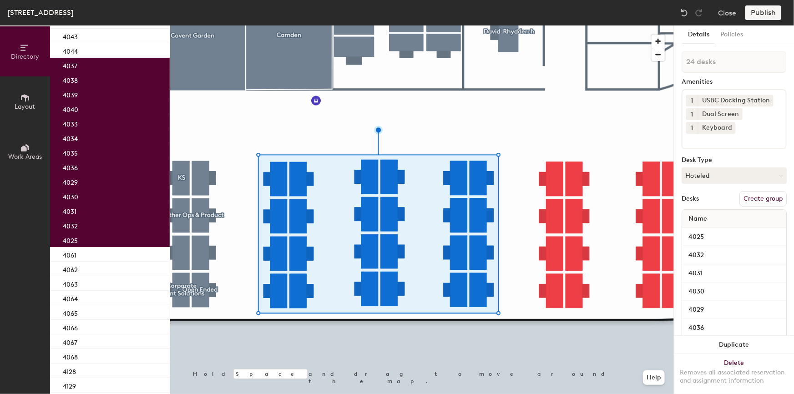
click at [761, 200] on button "Create group" at bounding box center [763, 198] width 47 height 15
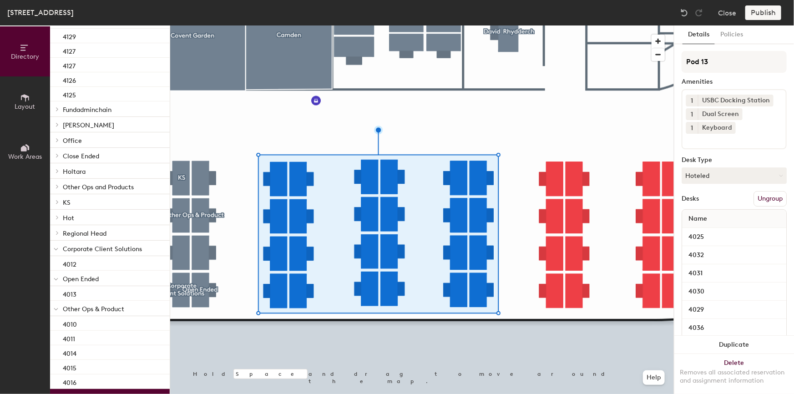
scroll to position [327, 0]
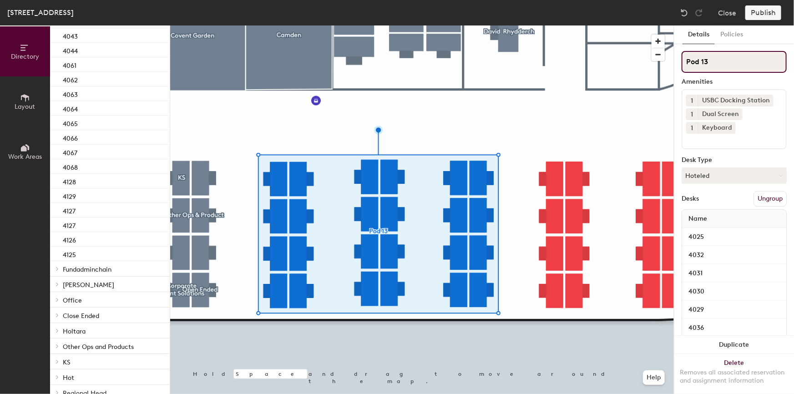
click at [737, 65] on input "Pod 13" at bounding box center [734, 62] width 105 height 22
drag, startPoint x: 701, startPoint y: 60, endPoint x: 680, endPoint y: 60, distance: 21.4
click at [680, 60] on div "Details Policies Pod 13 Amenities 1 USBC Docking Station 1 Dual Screen 1 Keyboa…" at bounding box center [735, 209] width 120 height 369
paste input "Corporate Services"
type input "Corporate Services"
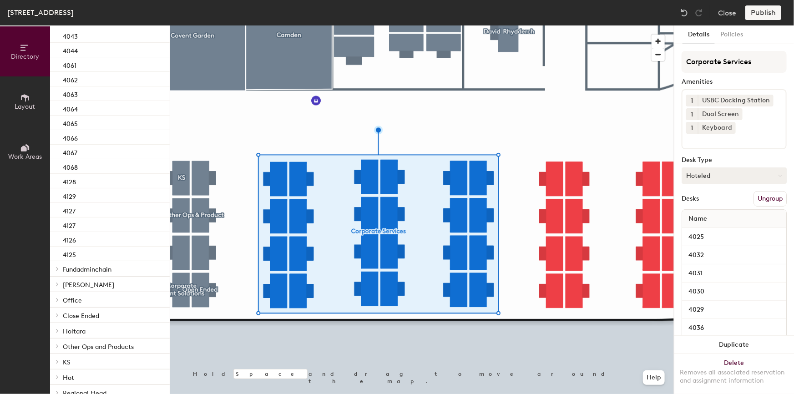
click at [746, 176] on button "Hoteled" at bounding box center [734, 176] width 105 height 16
click at [711, 231] on div "Hoteled" at bounding box center [727, 231] width 91 height 14
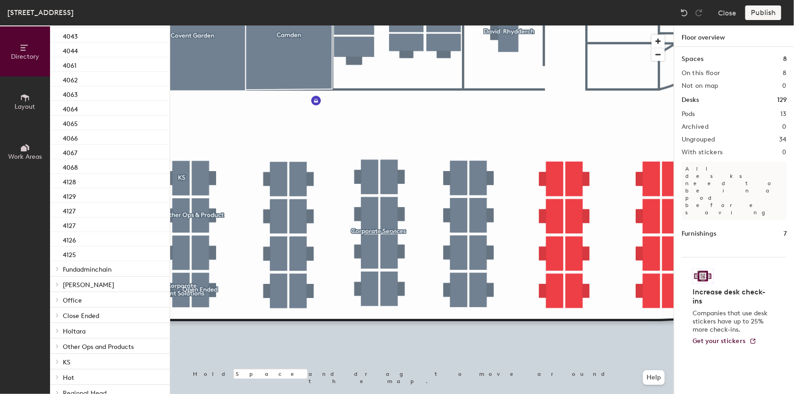
click at [482, 25] on div at bounding box center [422, 25] width 504 height 0
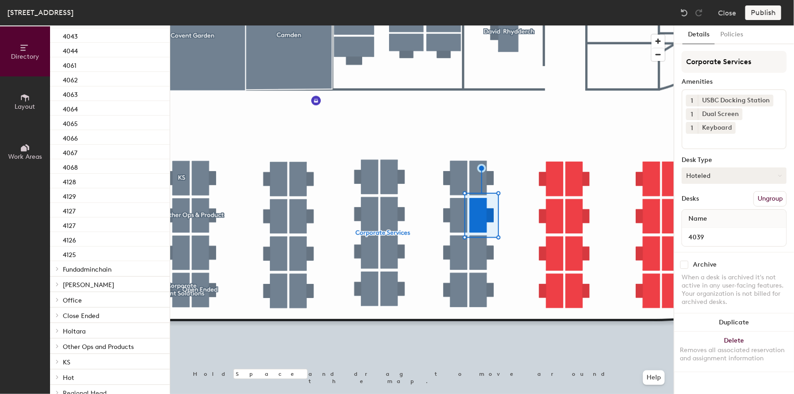
click at [730, 171] on button "Hoteled" at bounding box center [734, 176] width 105 height 16
click at [715, 203] on div "Assigned" at bounding box center [727, 204] width 91 height 14
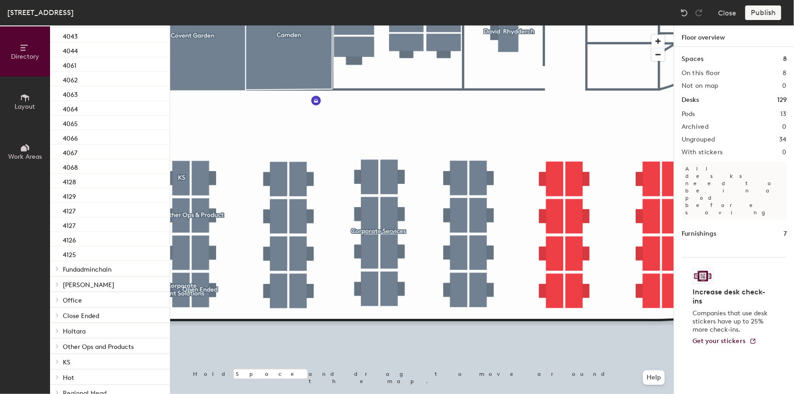
click at [482, 25] on div at bounding box center [422, 25] width 504 height 0
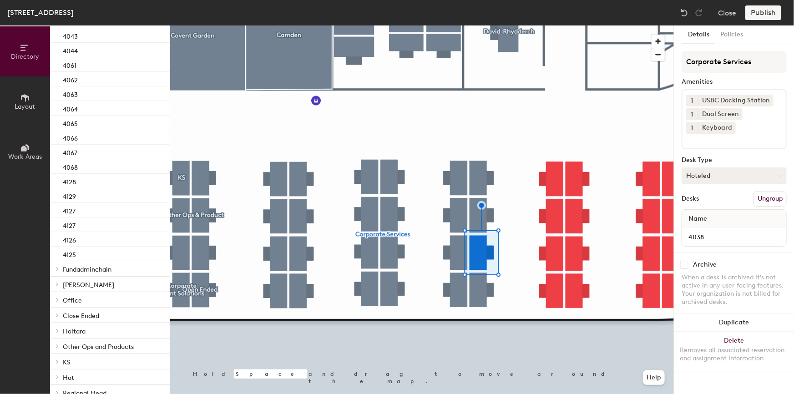
click at [713, 176] on button "Hoteled" at bounding box center [734, 176] width 105 height 16
click at [706, 202] on div "Assigned" at bounding box center [727, 204] width 91 height 14
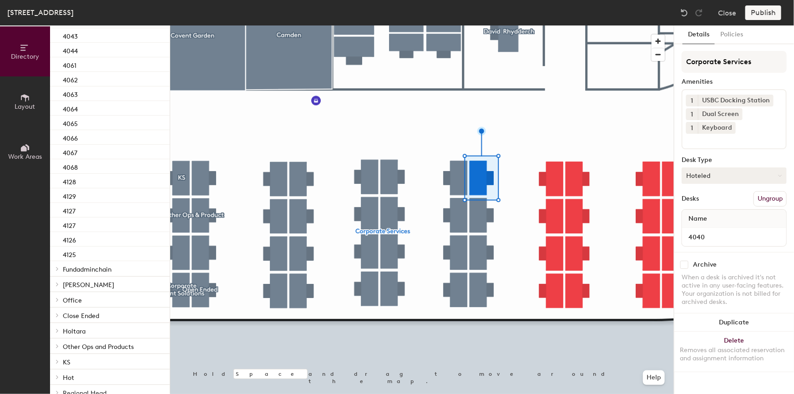
click at [725, 173] on button "Hoteled" at bounding box center [734, 176] width 105 height 16
click at [703, 203] on div "Assigned" at bounding box center [727, 204] width 91 height 14
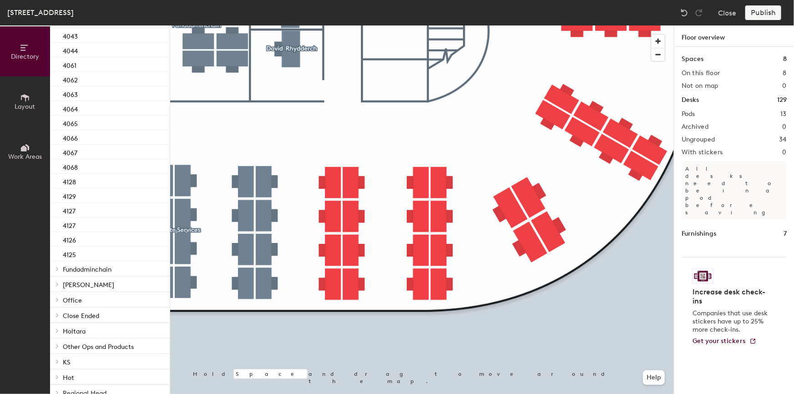
click at [328, 25] on div at bounding box center [422, 25] width 504 height 0
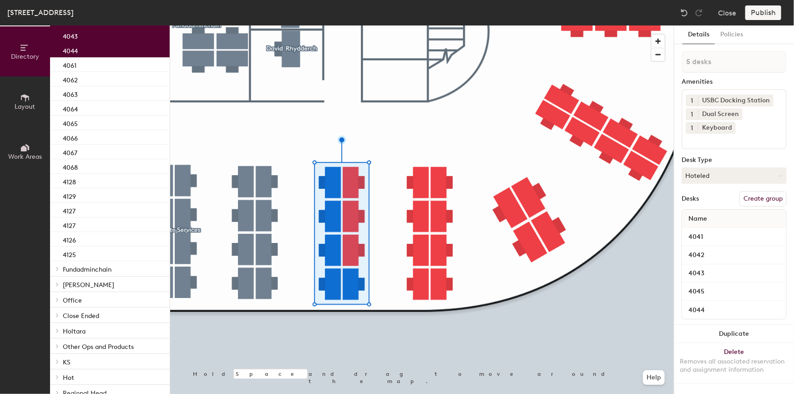
type input "6 desks"
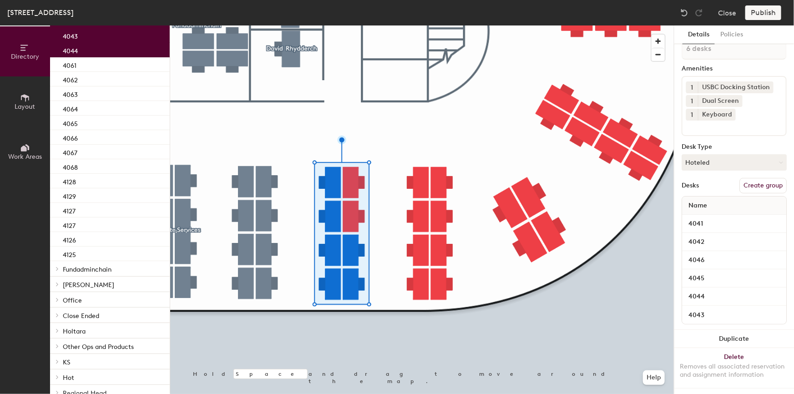
scroll to position [0, 0]
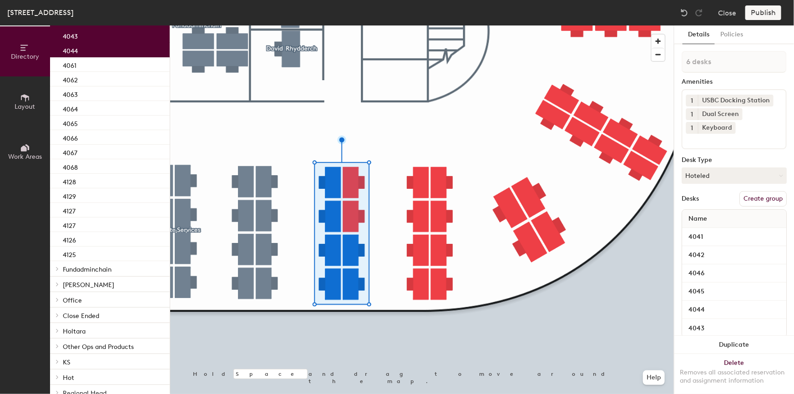
click at [748, 200] on button "Create group" at bounding box center [763, 198] width 47 height 15
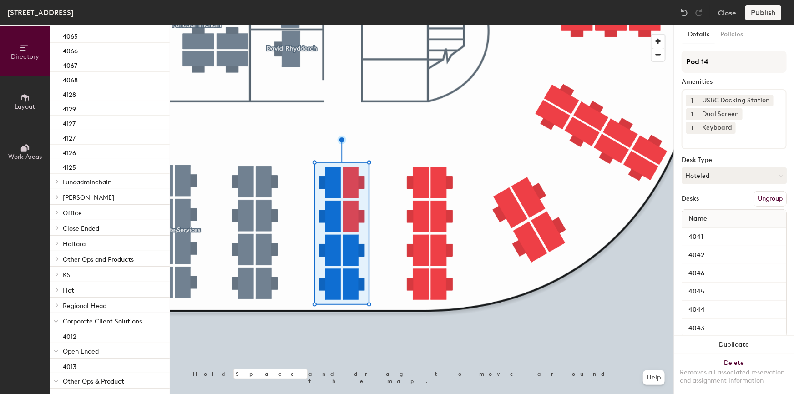
scroll to position [239, 0]
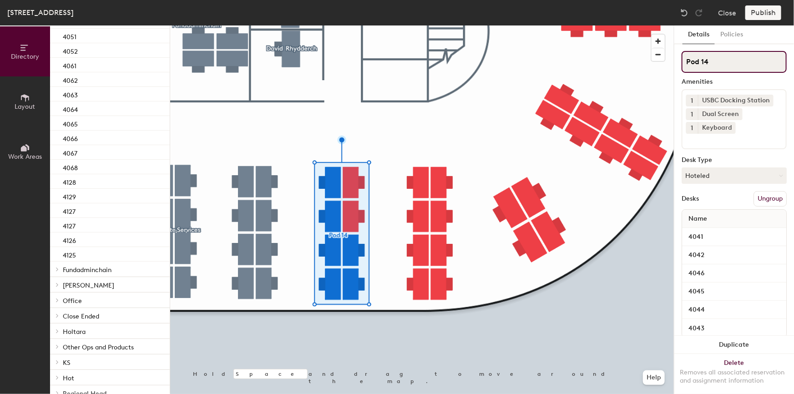
click at [727, 62] on input "Pod 14" at bounding box center [734, 62] width 105 height 22
drag, startPoint x: 739, startPoint y: 62, endPoint x: 679, endPoint y: 63, distance: 60.1
click at [679, 63] on div "Details Policies Pod 14 Amenities 1 USBC Docking Station 1 Dual Screen 1 Keyboa…" at bounding box center [735, 209] width 120 height 369
paste input "Loan Agency"
type input "Loan Agency"
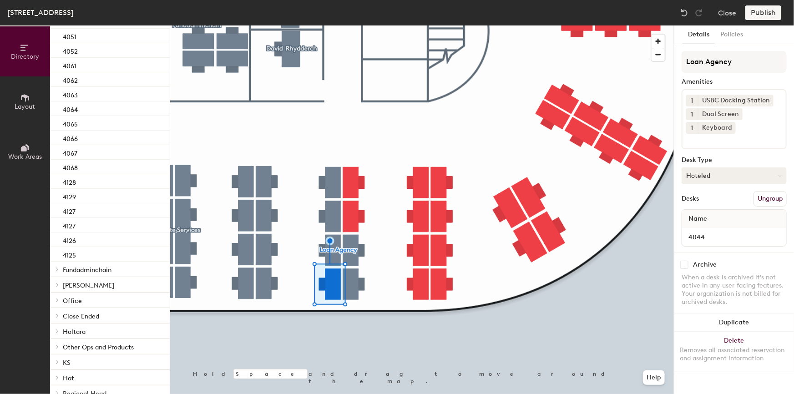
click at [709, 173] on button "Hoteled" at bounding box center [734, 176] width 105 height 16
click at [709, 204] on div "Assigned" at bounding box center [727, 204] width 91 height 14
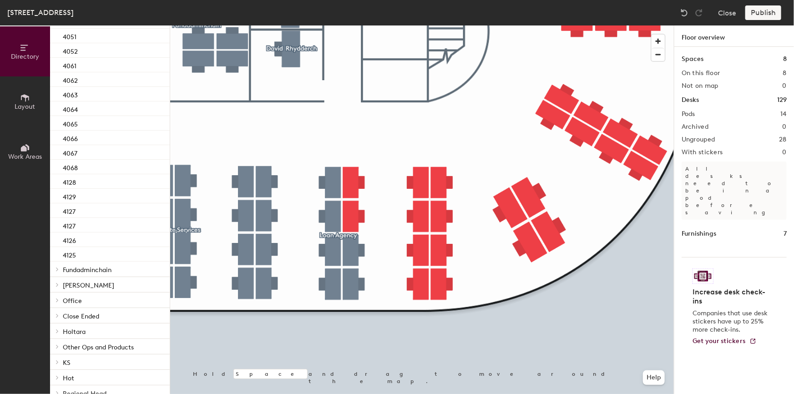
click at [354, 25] on div at bounding box center [422, 25] width 504 height 0
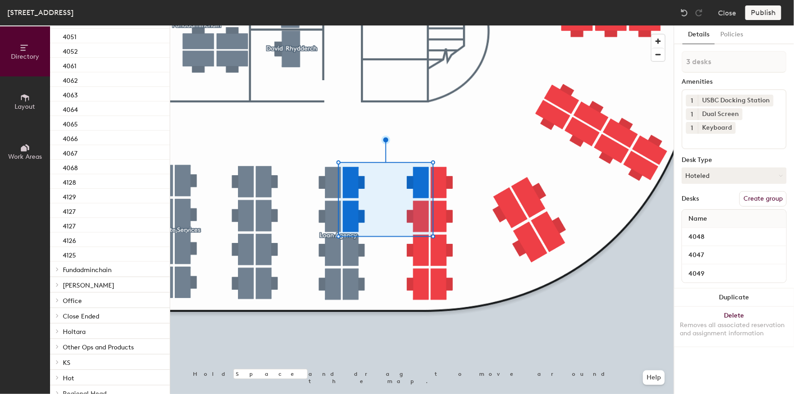
type input "4 desks"
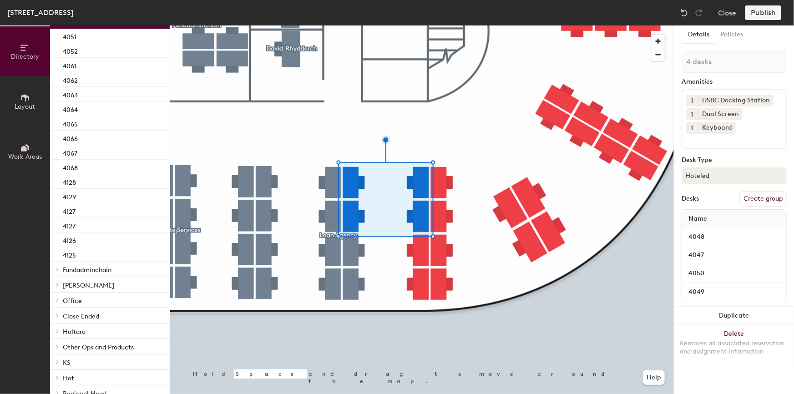
click at [763, 199] on button "Create group" at bounding box center [763, 198] width 47 height 15
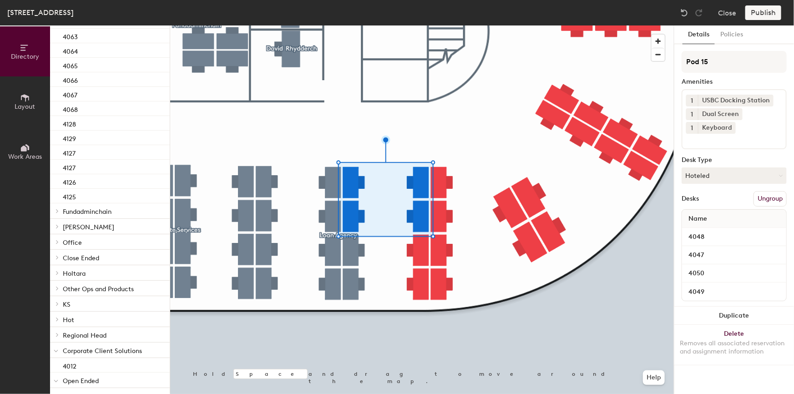
scroll to position [182, 0]
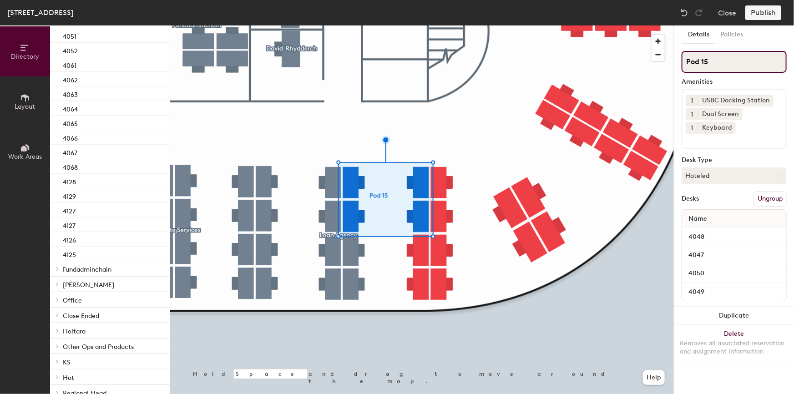
drag, startPoint x: 717, startPoint y: 61, endPoint x: 739, endPoint y: 64, distance: 21.6
click at [717, 61] on input "Pod 15" at bounding box center [734, 62] width 105 height 22
drag, startPoint x: 743, startPoint y: 64, endPoint x: 674, endPoint y: 61, distance: 69.2
click at [675, 61] on div "Details Policies Pod 15 Amenities 1 USBC Docking Station 1 Dual Screen 1 Keyboa…" at bounding box center [735, 209] width 120 height 369
paste input "Marketing"
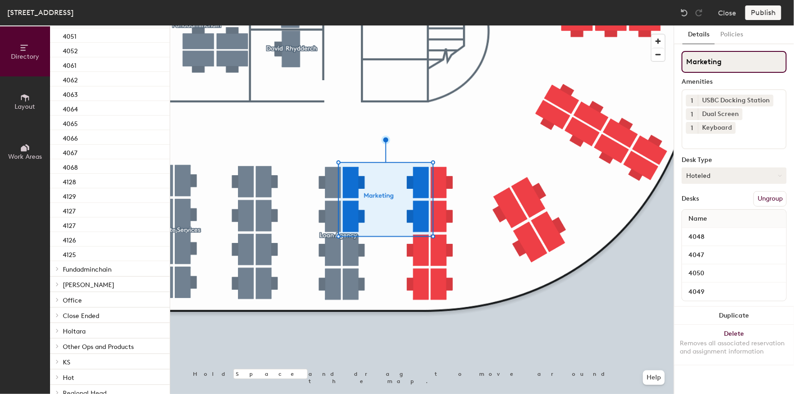
type input "Marketing"
click at [715, 172] on button "Hoteled" at bounding box center [734, 176] width 105 height 16
click at [703, 230] on div "Hoteled" at bounding box center [727, 231] width 91 height 14
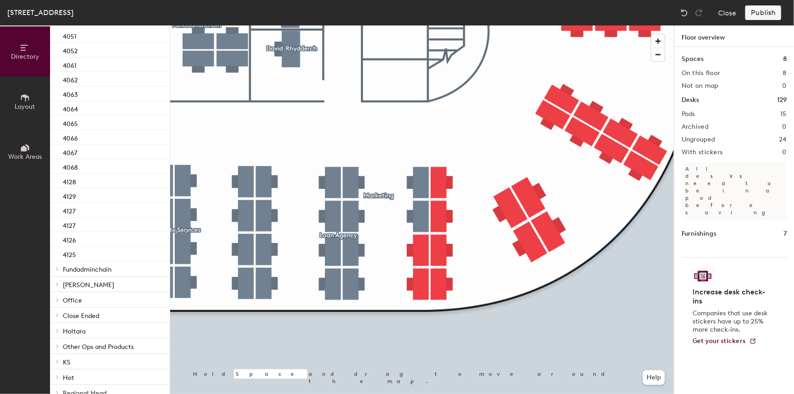
click at [422, 25] on div at bounding box center [422, 25] width 504 height 0
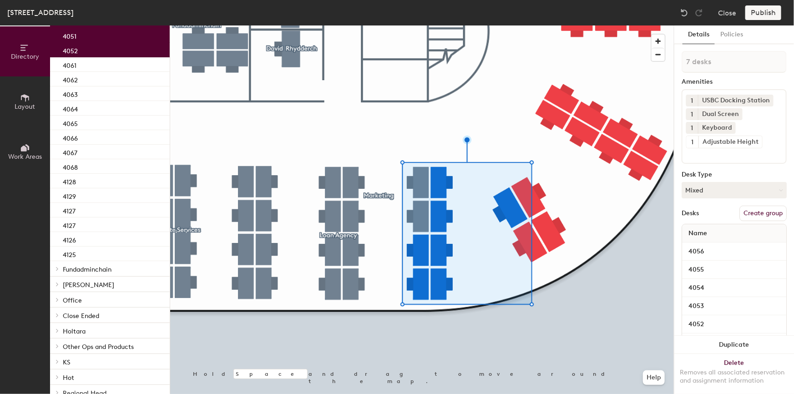
type input "8 desks"
click at [706, 191] on button "Mixed" at bounding box center [734, 190] width 105 height 16
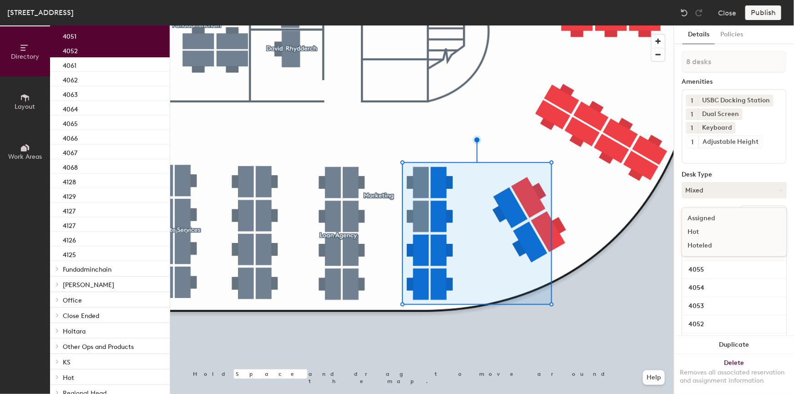
click at [702, 246] on div "Hoteled" at bounding box center [727, 246] width 91 height 14
click at [748, 213] on button "Create group" at bounding box center [763, 213] width 47 height 15
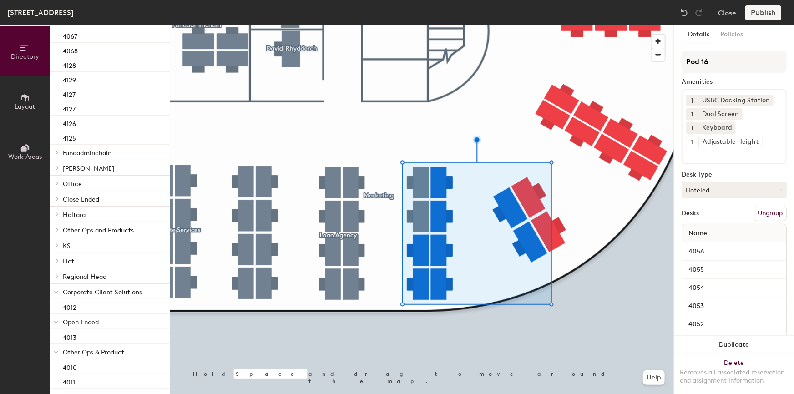
scroll to position [65, 0]
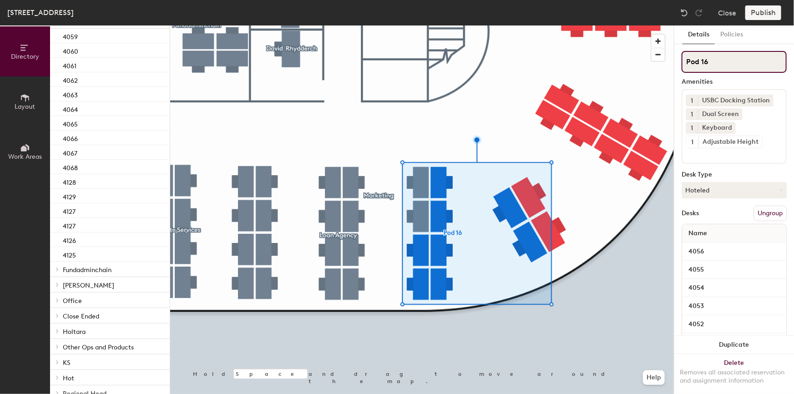
click at [726, 54] on input "Pod 16" at bounding box center [734, 62] width 105 height 22
drag, startPoint x: 738, startPoint y: 59, endPoint x: 688, endPoint y: 59, distance: 49.6
click at [688, 59] on input "Pod 16" at bounding box center [734, 62] width 105 height 22
paste input "Unitas"
type input "Unitas"
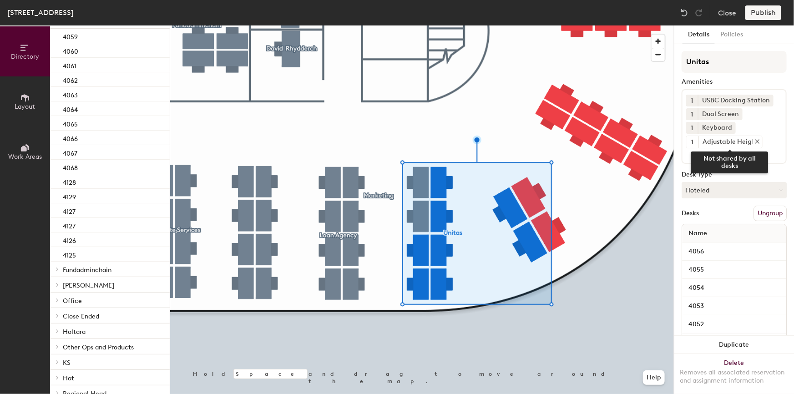
click at [756, 143] on icon at bounding box center [757, 141] width 6 height 6
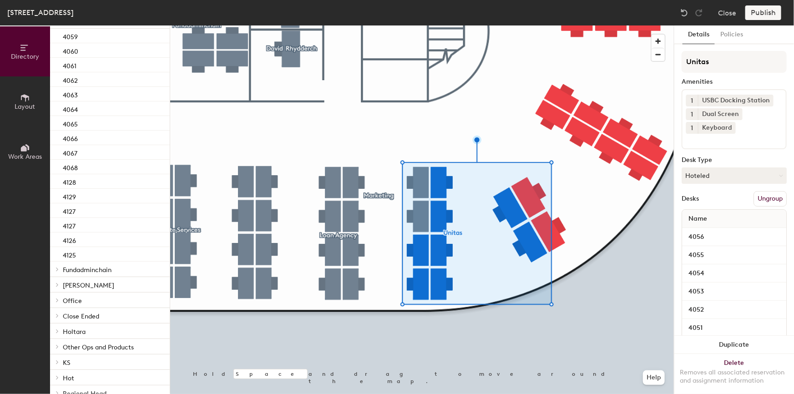
click at [305, 25] on div at bounding box center [422, 25] width 504 height 0
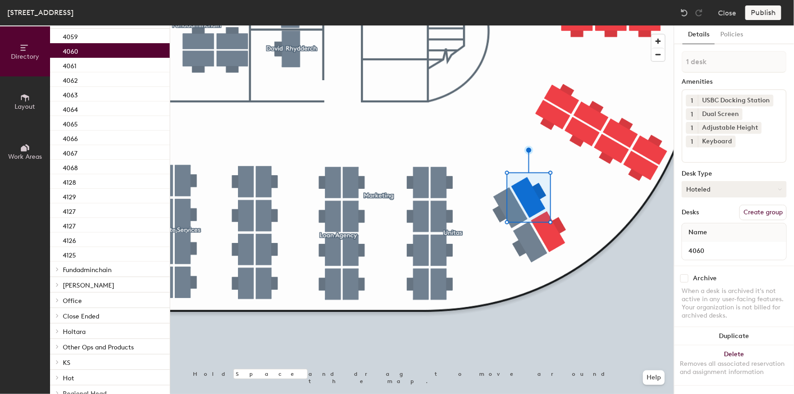
click at [699, 189] on button "Hoteled" at bounding box center [734, 189] width 105 height 16
click at [707, 217] on div "Assigned" at bounding box center [727, 218] width 91 height 14
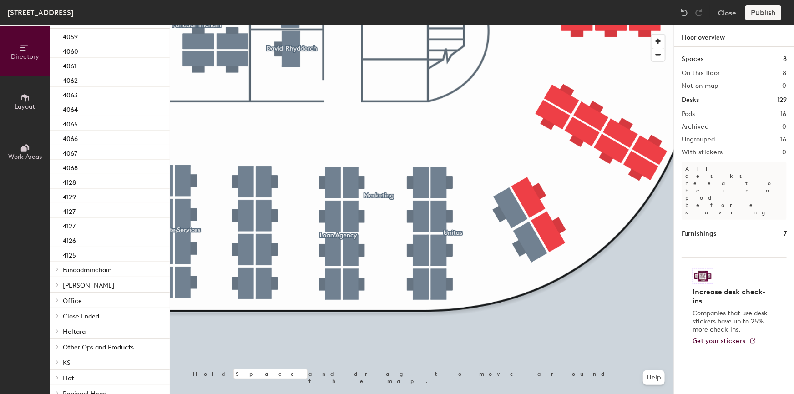
click at [528, 25] on div at bounding box center [422, 25] width 504 height 0
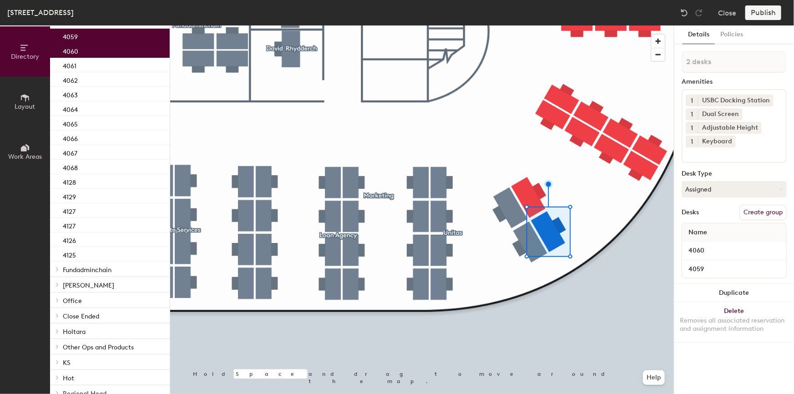
type input "2 desks"
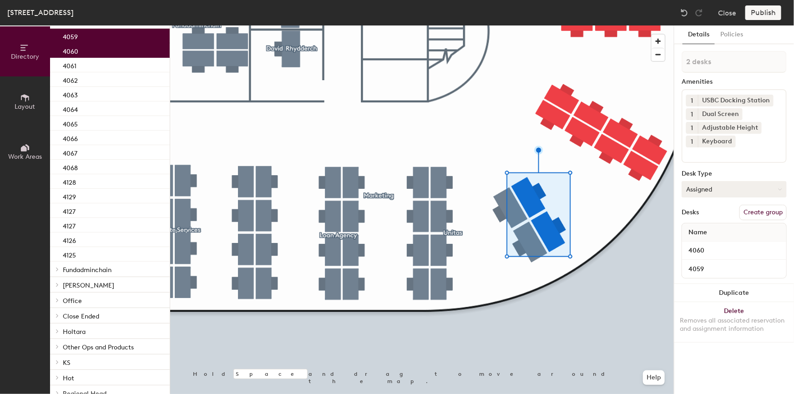
click at [778, 188] on icon at bounding box center [780, 190] width 4 height 4
click at [710, 218] on div "Assigned" at bounding box center [727, 218] width 91 height 14
click at [760, 212] on button "Create group" at bounding box center [763, 212] width 47 height 15
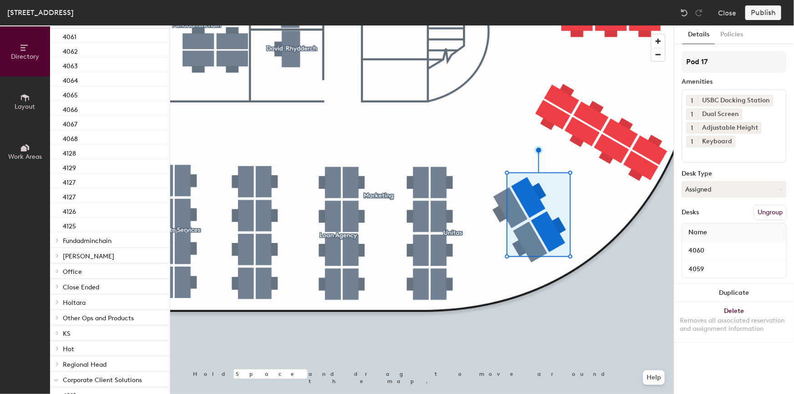
scroll to position [36, 0]
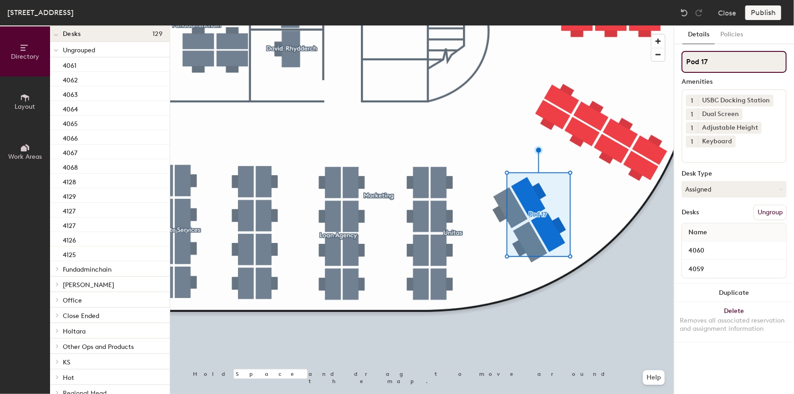
click at [728, 59] on input "Pod 17" at bounding box center [734, 62] width 105 height 22
drag, startPoint x: 742, startPoint y: 63, endPoint x: 683, endPoint y: 62, distance: 59.2
click at [683, 62] on input "Pod 17" at bounding box center [734, 62] width 105 height 22
paste input "Corporate Services"
type input "Corporate Services"
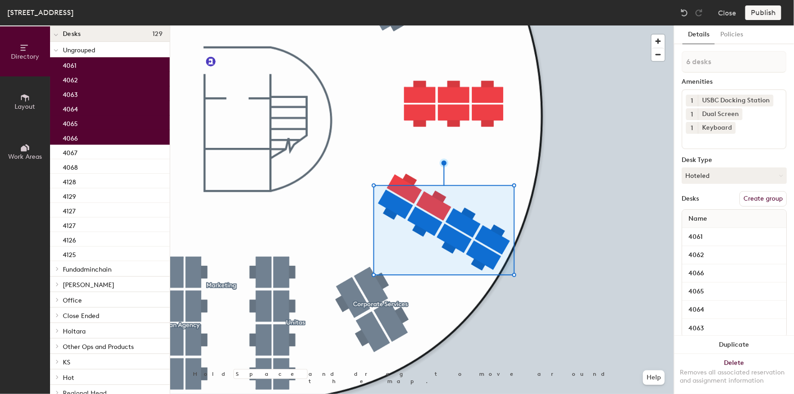
scroll to position [22, 0]
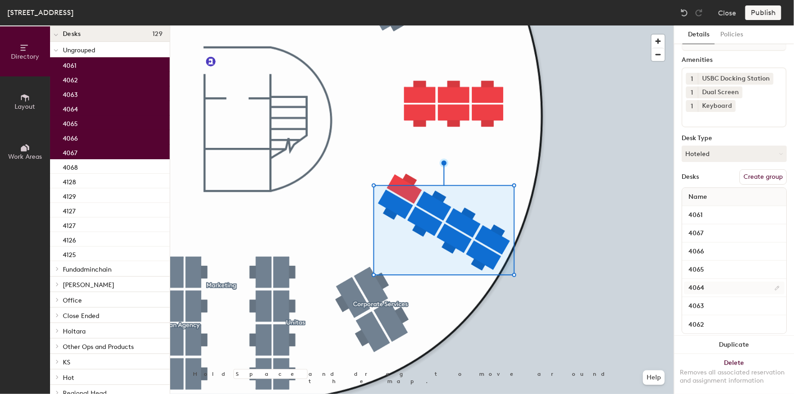
type input "8 desks"
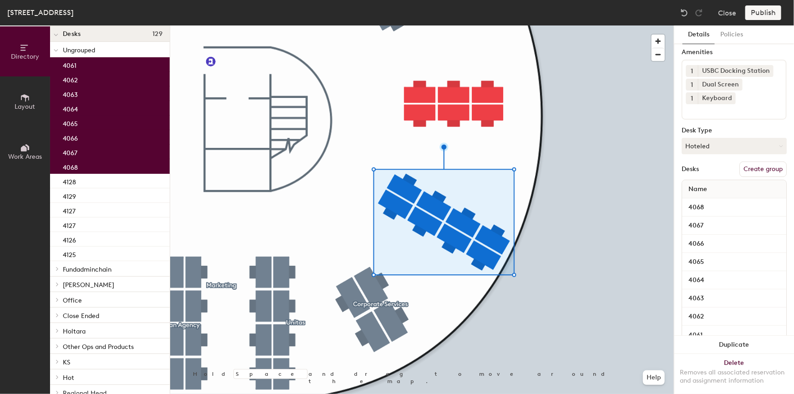
scroll to position [17, 0]
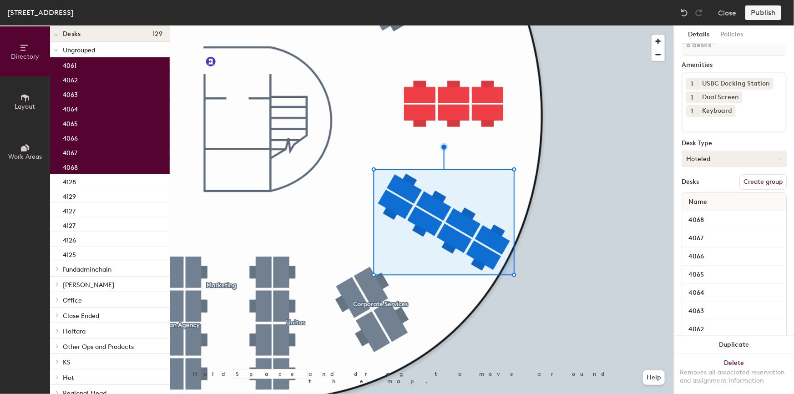
click at [775, 154] on button "Hoteled" at bounding box center [734, 159] width 105 height 16
click at [704, 213] on div "Hoteled" at bounding box center [727, 215] width 91 height 14
click at [748, 181] on button "Create group" at bounding box center [763, 181] width 47 height 15
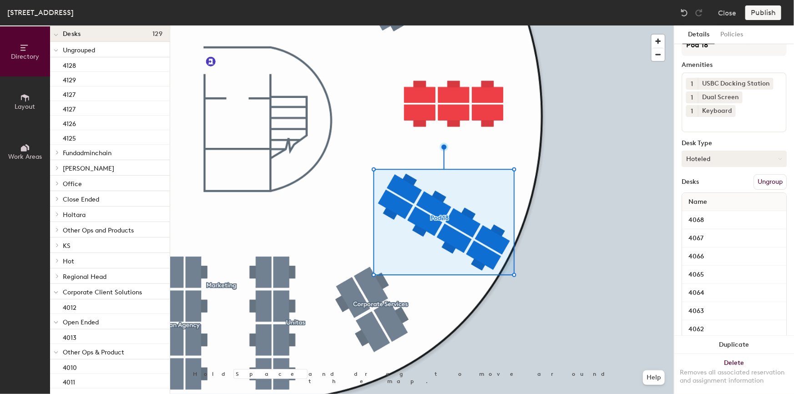
scroll to position [0, 0]
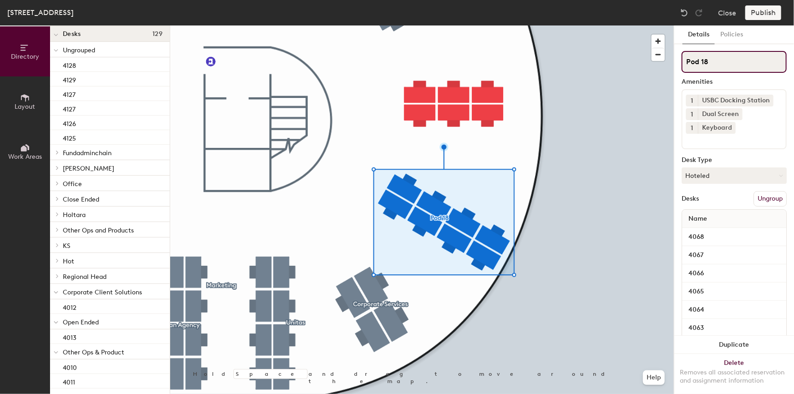
click at [724, 62] on input "Pod 18" at bounding box center [734, 62] width 105 height 22
drag, startPoint x: 733, startPoint y: 61, endPoint x: 669, endPoint y: 59, distance: 63.8
click at [669, 59] on div "Directory Layout Work Areas Directory Spaces 8 Billingsgate Borough Camden Cove…" at bounding box center [397, 209] width 794 height 369
paste input "Holtara"
type input "Holtara"
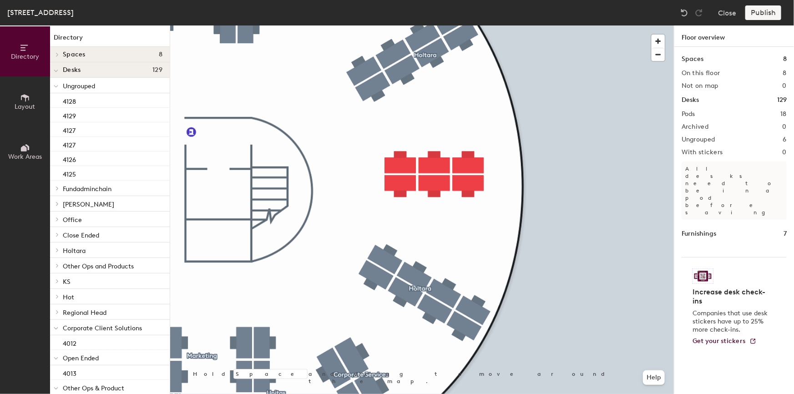
scroll to position [36, 0]
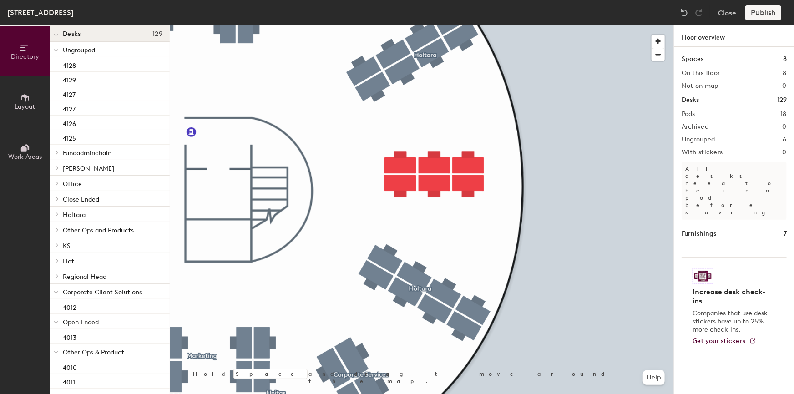
click at [461, 25] on div at bounding box center [422, 25] width 504 height 0
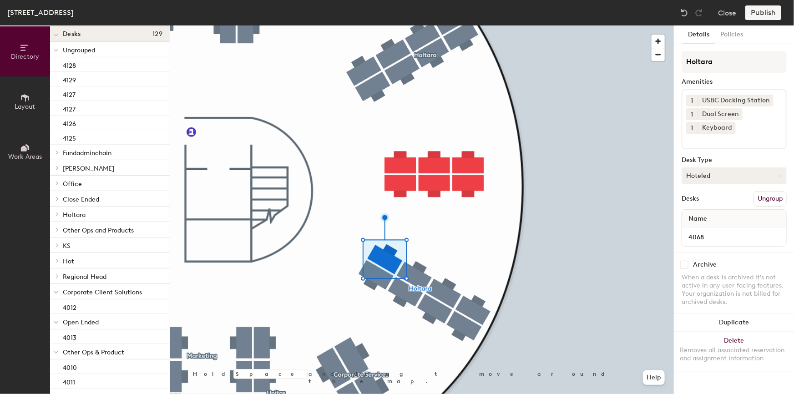
click at [766, 174] on button "Hoteled" at bounding box center [734, 176] width 105 height 16
click at [712, 201] on div "Assigned" at bounding box center [727, 204] width 91 height 14
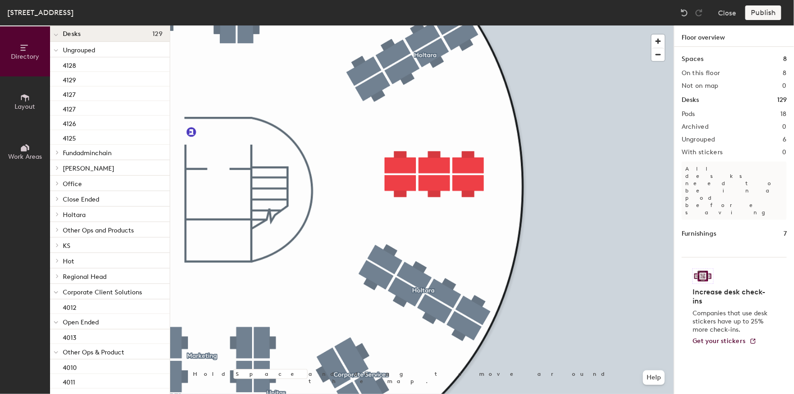
click at [403, 25] on div at bounding box center [422, 25] width 504 height 0
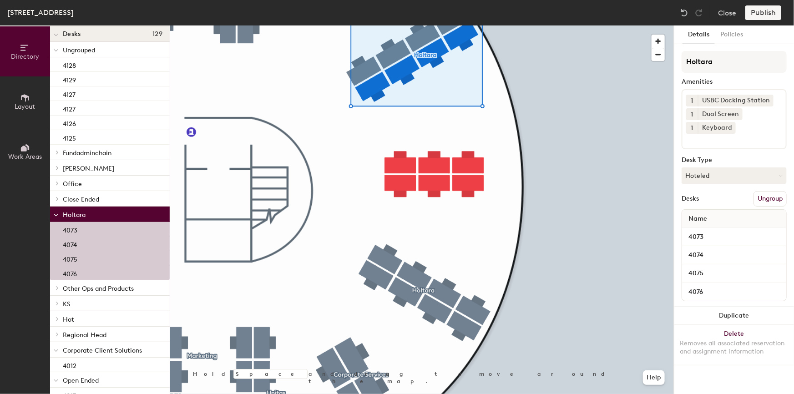
click at [770, 198] on button "Ungroup" at bounding box center [770, 198] width 33 height 15
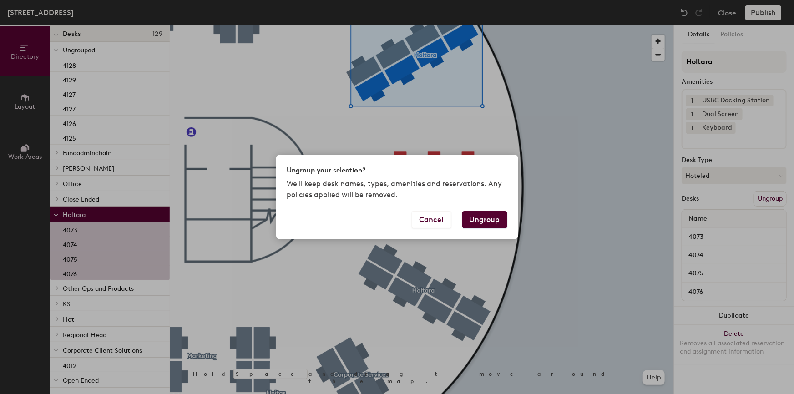
click at [492, 221] on button "Ungroup" at bounding box center [484, 219] width 45 height 17
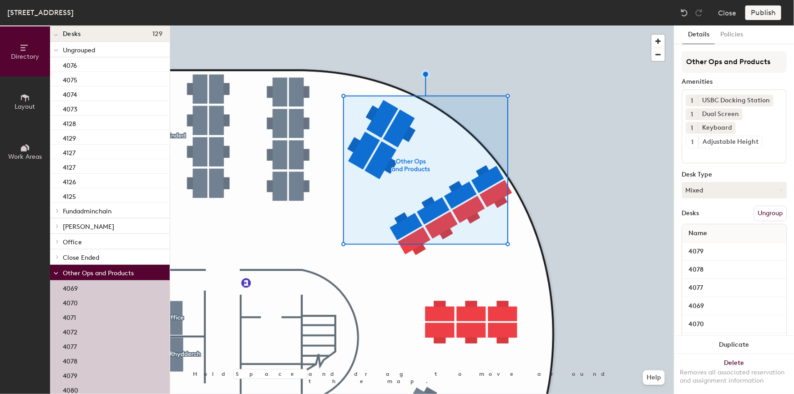
click at [765, 213] on button "Ungroup" at bounding box center [770, 213] width 33 height 15
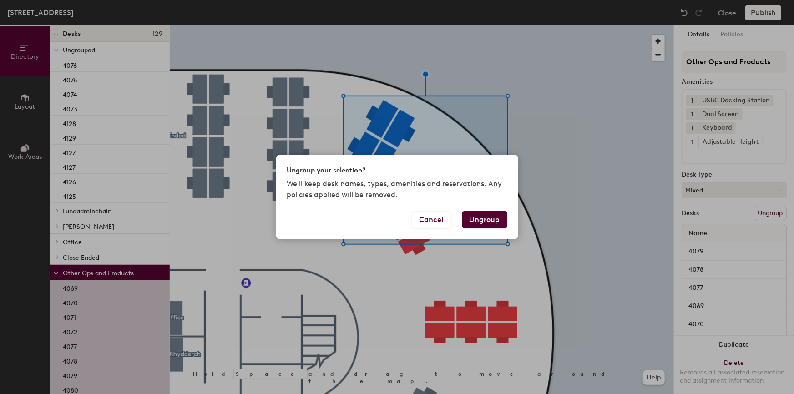
click at [488, 218] on button "Ungroup" at bounding box center [484, 219] width 45 height 17
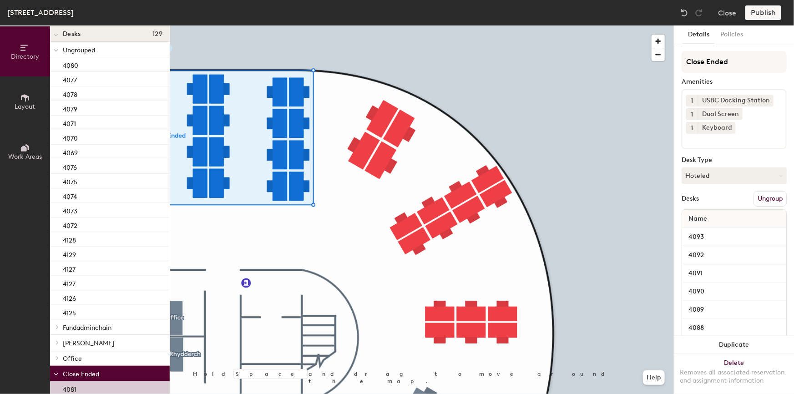
click at [765, 197] on button "Ungroup" at bounding box center [770, 198] width 33 height 15
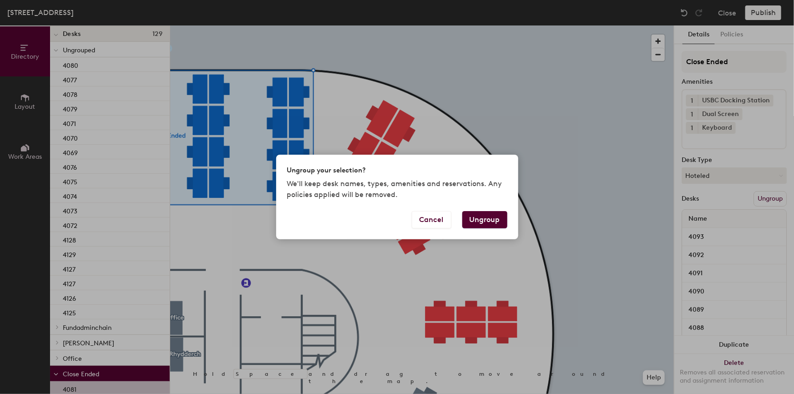
click at [496, 220] on button "Ungroup" at bounding box center [484, 219] width 45 height 17
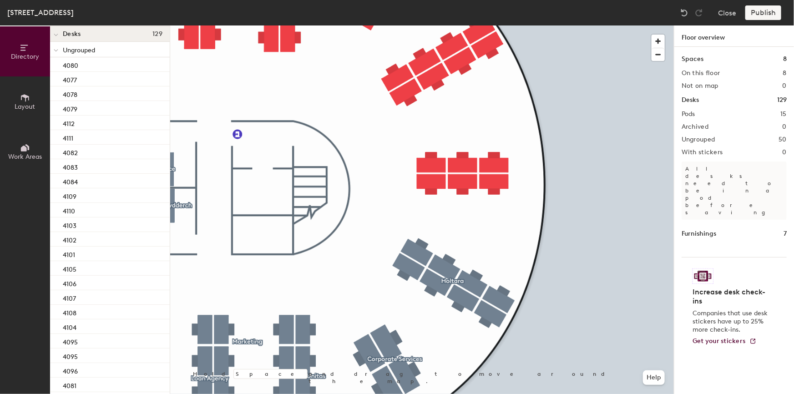
click at [419, 25] on div at bounding box center [422, 25] width 504 height 0
click at [432, 25] on div at bounding box center [422, 25] width 504 height 0
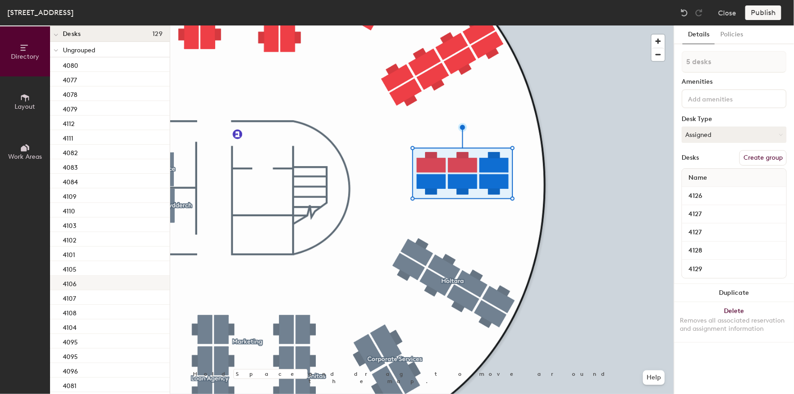
type input "6 desks"
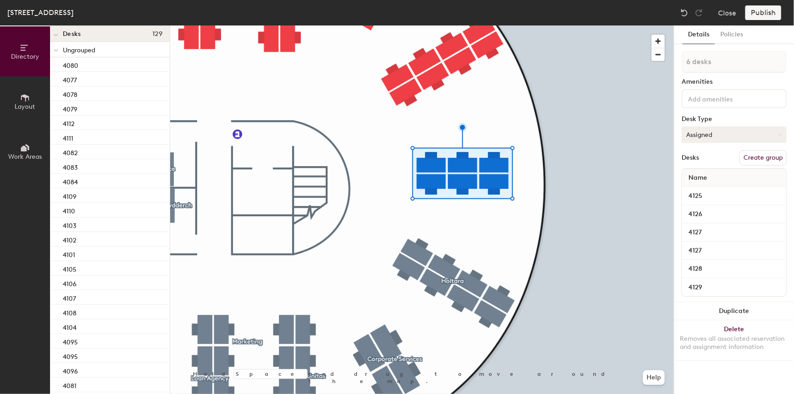
click at [782, 135] on button "Assigned" at bounding box center [734, 135] width 105 height 16
click at [700, 190] on div "Hoteled" at bounding box center [727, 190] width 91 height 14
click at [761, 155] on button "Create group" at bounding box center [763, 157] width 47 height 15
click at [716, 64] on input "Pod 16" at bounding box center [734, 62] width 105 height 22
drag, startPoint x: 727, startPoint y: 60, endPoint x: 666, endPoint y: 60, distance: 61.0
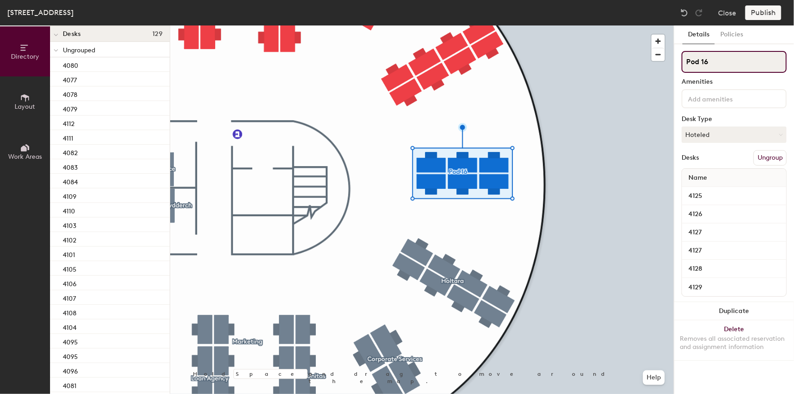
click at [666, 60] on div "Directory Layout Work Areas Directory Spaces 8 Billingsgate Borough Camden Cove…" at bounding box center [397, 209] width 794 height 369
paste input "Holtara"
type input "Holtara"
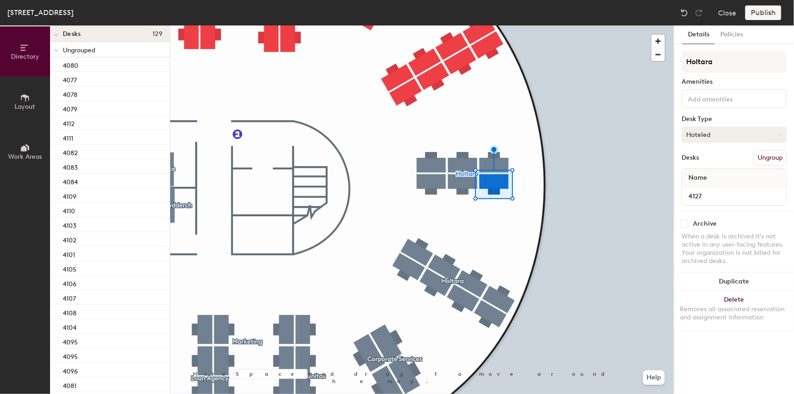
click at [745, 133] on button "Hoteled" at bounding box center [734, 135] width 105 height 16
click at [709, 161] on div "Assigned" at bounding box center [727, 163] width 91 height 14
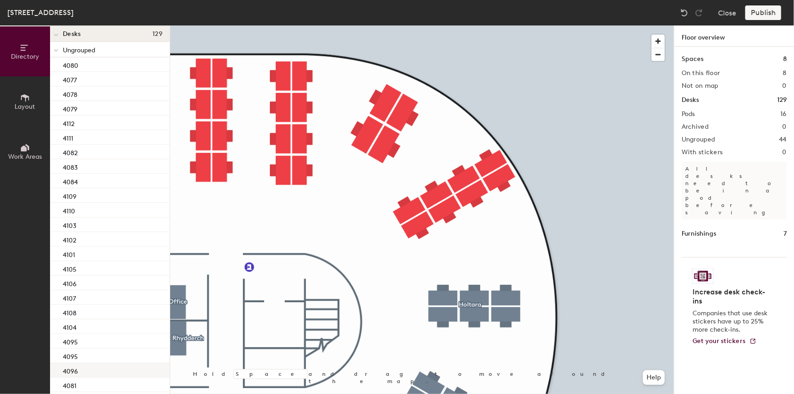
click at [416, 25] on div at bounding box center [422, 25] width 504 height 0
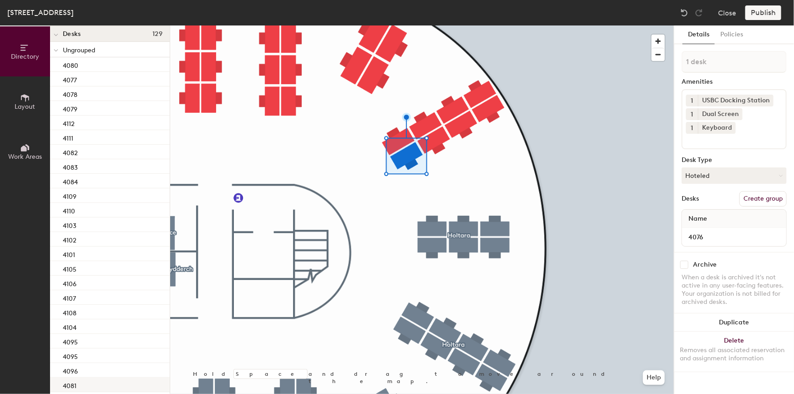
click at [436, 25] on div at bounding box center [422, 25] width 504 height 0
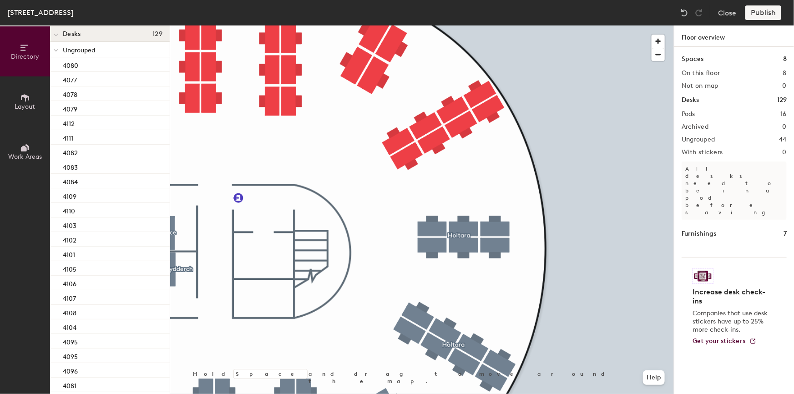
click at [414, 25] on div at bounding box center [422, 25] width 504 height 0
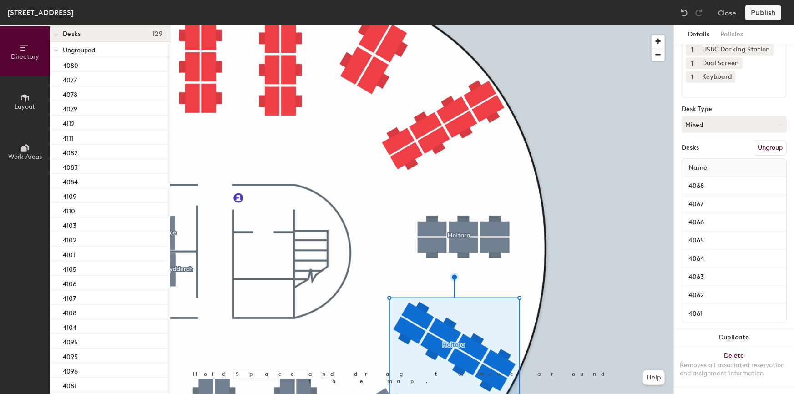
scroll to position [58, 0]
click at [488, 25] on div at bounding box center [422, 25] width 504 height 0
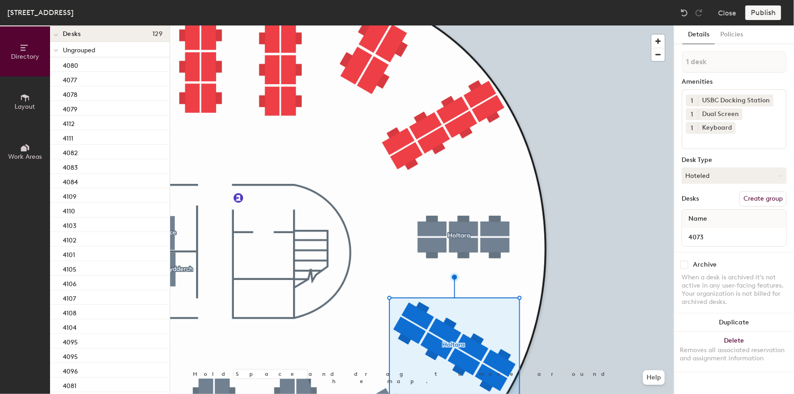
scroll to position [0, 0]
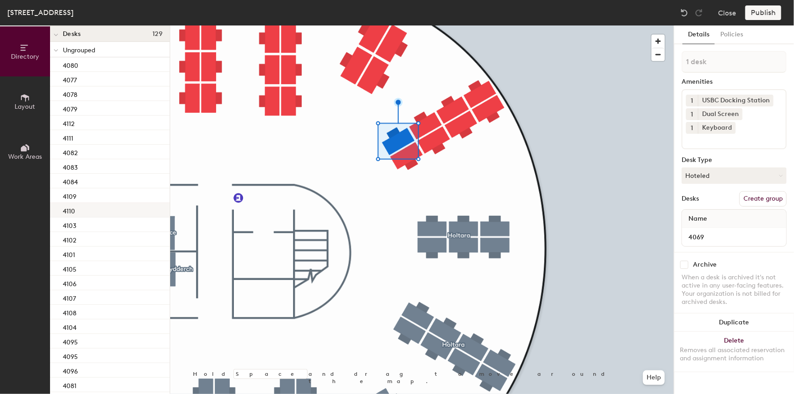
type input "2 desks"
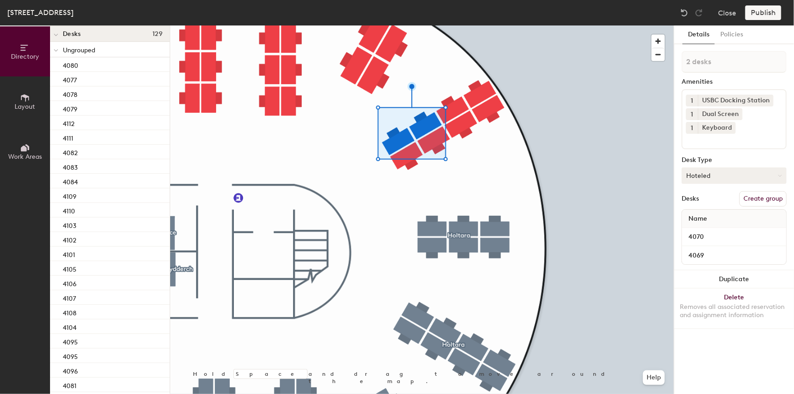
click at [751, 177] on button "Hoteled" at bounding box center [734, 176] width 105 height 16
click at [731, 157] on div "Desk Type" at bounding box center [734, 160] width 105 height 7
click at [756, 196] on button "Create group" at bounding box center [763, 198] width 47 height 15
click at [717, 61] on input "Pod 17" at bounding box center [734, 62] width 105 height 22
click at [673, 61] on div "Directory Layout Work Areas Directory Spaces 8 Billingsgate Borough Camden Cove…" at bounding box center [397, 209] width 794 height 369
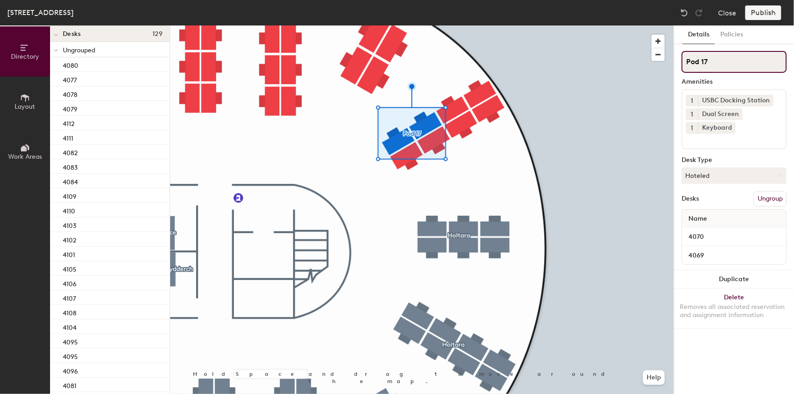
paste input "Other Ops & Product"
type input "Other Ops & Product"
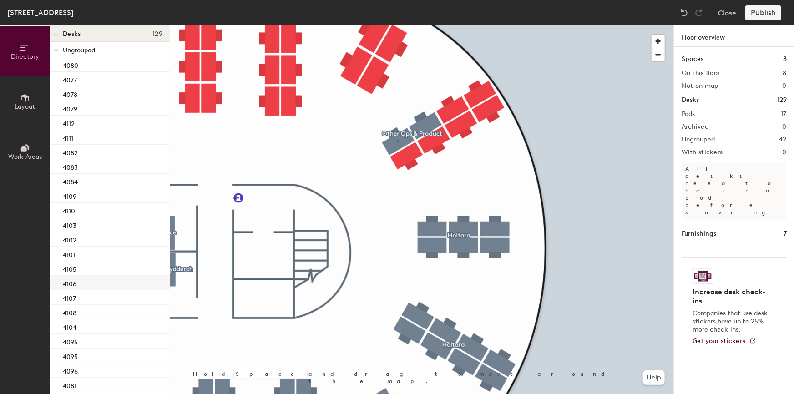
drag, startPoint x: 729, startPoint y: 61, endPoint x: 141, endPoint y: 285, distance: 629.7
click at [397, 25] on div at bounding box center [422, 25] width 504 height 0
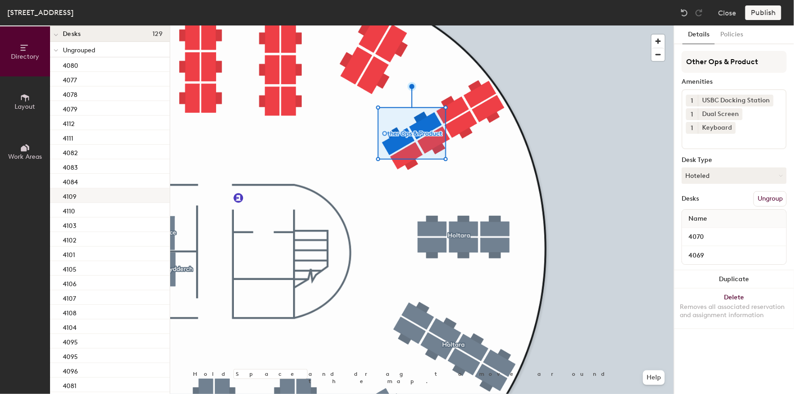
click at [403, 25] on div at bounding box center [422, 25] width 504 height 0
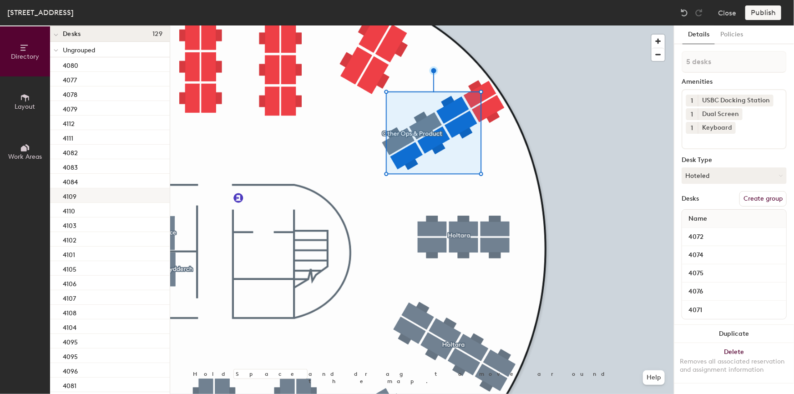
type input "6 desks"
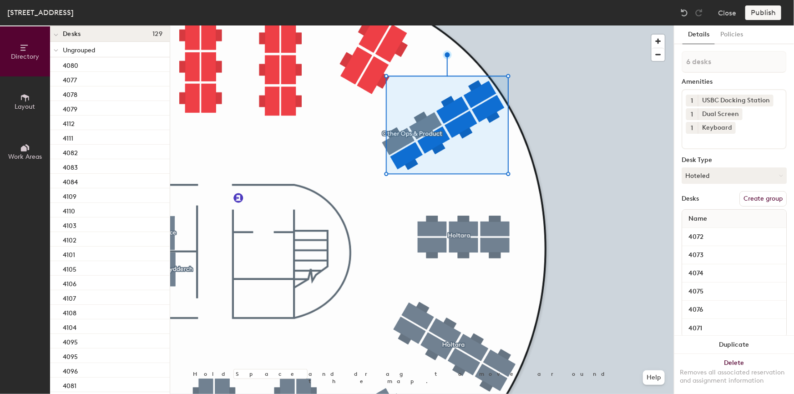
click at [758, 197] on button "Create group" at bounding box center [763, 198] width 47 height 15
drag, startPoint x: 726, startPoint y: 61, endPoint x: 678, endPoint y: 61, distance: 47.3
click at [678, 61] on div "Details Policies Pod 18 Amenities 1 USBC Docking Station 1 Dual Screen 1 Keyboa…" at bounding box center [735, 209] width 120 height 369
type input "Fund Services"
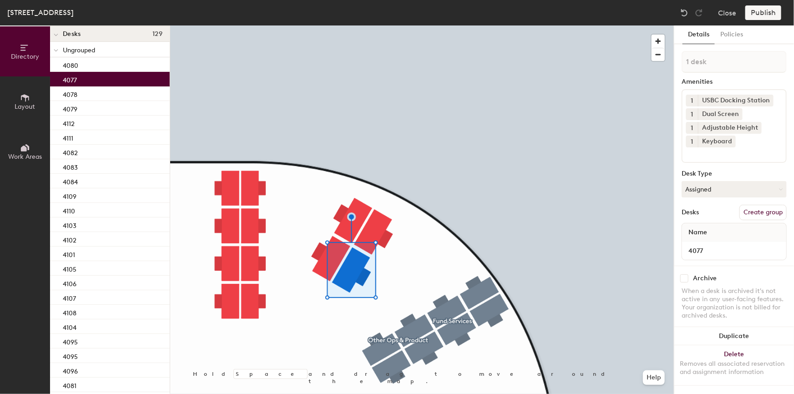
click at [763, 213] on button "Create group" at bounding box center [763, 212] width 47 height 15
click at [671, 66] on div "Directory Layout Work Areas Directory Spaces 8 Billingsgate Borough Camden Cove…" at bounding box center [397, 209] width 794 height 369
type input "Fund Services"
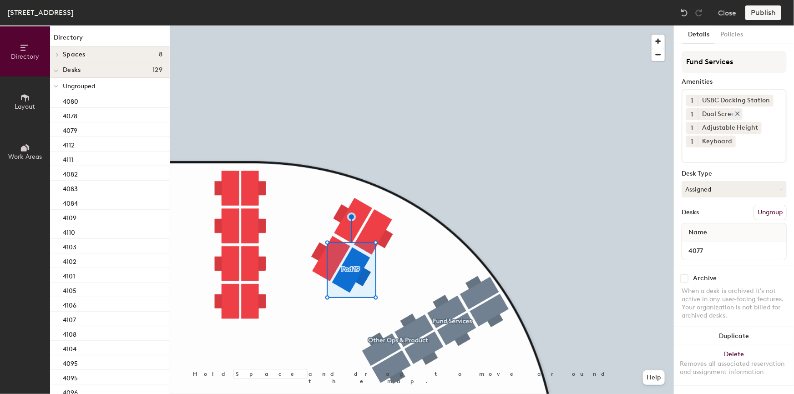
scroll to position [36, 0]
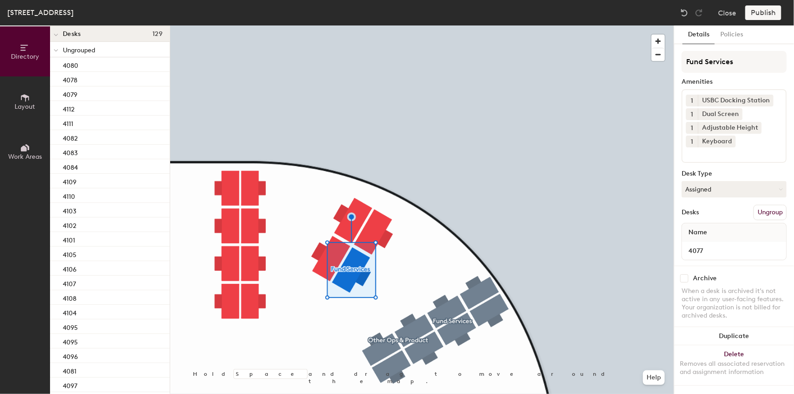
type input "Fund Services"
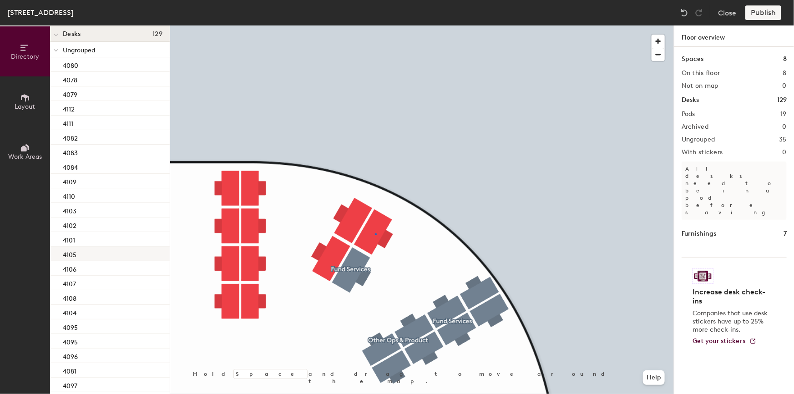
click at [375, 25] on div at bounding box center [422, 25] width 504 height 0
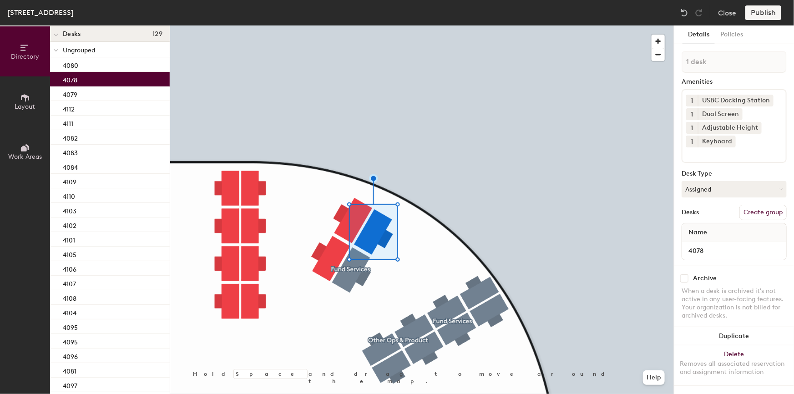
click at [756, 211] on button "Create group" at bounding box center [763, 212] width 47 height 15
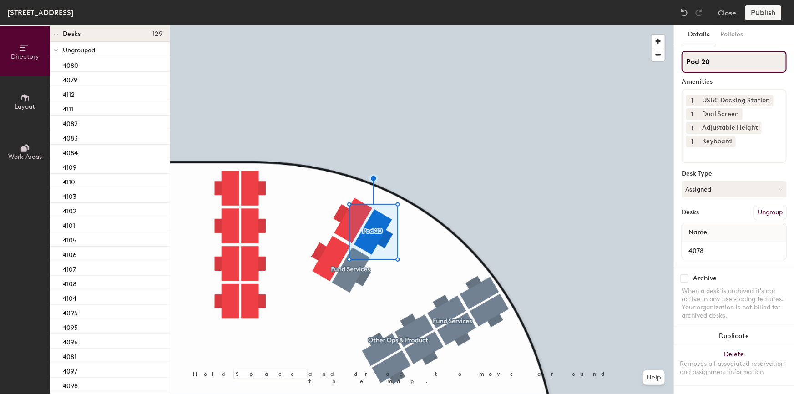
click at [716, 57] on input "Pod 20" at bounding box center [734, 62] width 105 height 22
click at [665, 63] on div "Directory Layout Work Areas Directory Spaces [GEOGRAPHIC_DATA] [GEOGRAPHIC_DATA…" at bounding box center [397, 209] width 794 height 369
paste input "Global Product Heads"
type input "Global Product Heads"
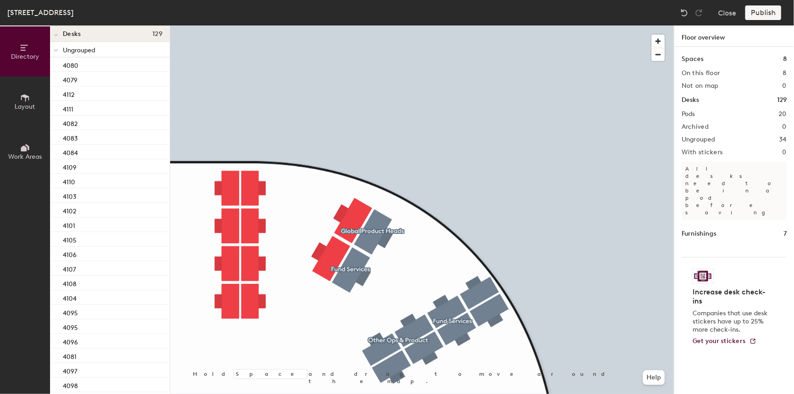
click at [380, 25] on div at bounding box center [422, 25] width 504 height 0
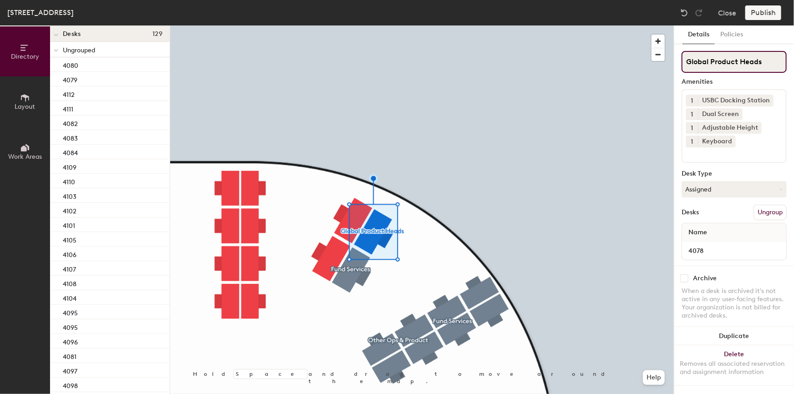
click at [706, 63] on input "Global Product Heads" at bounding box center [734, 62] width 105 height 22
click at [712, 60] on input "Global Product Heads" at bounding box center [734, 62] width 105 height 22
type input "Global Product Heads"
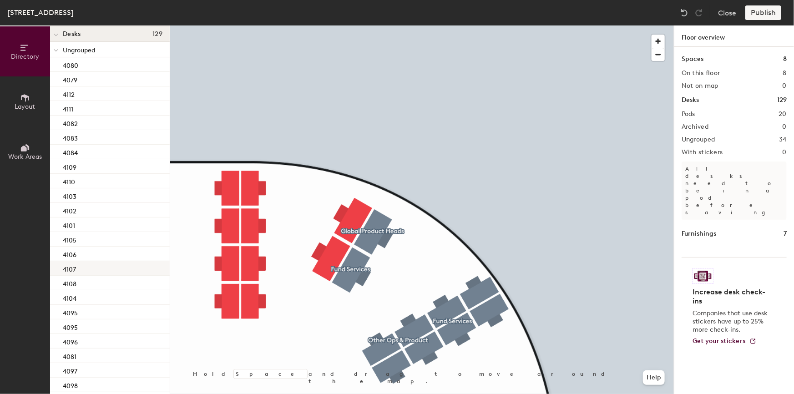
click at [340, 25] on div at bounding box center [422, 25] width 504 height 0
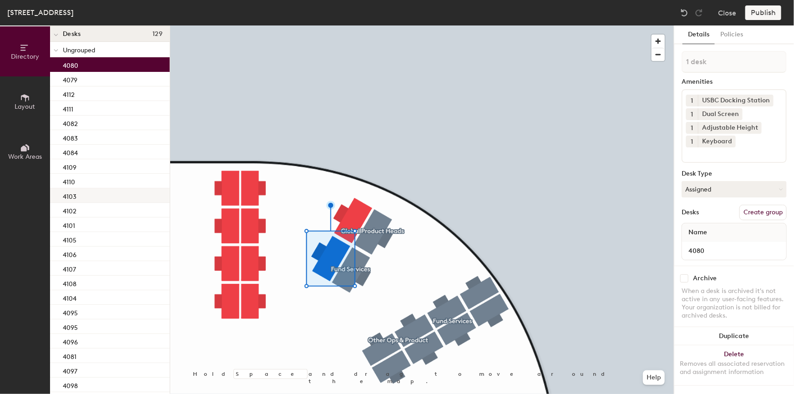
click at [352, 25] on div at bounding box center [422, 25] width 504 height 0
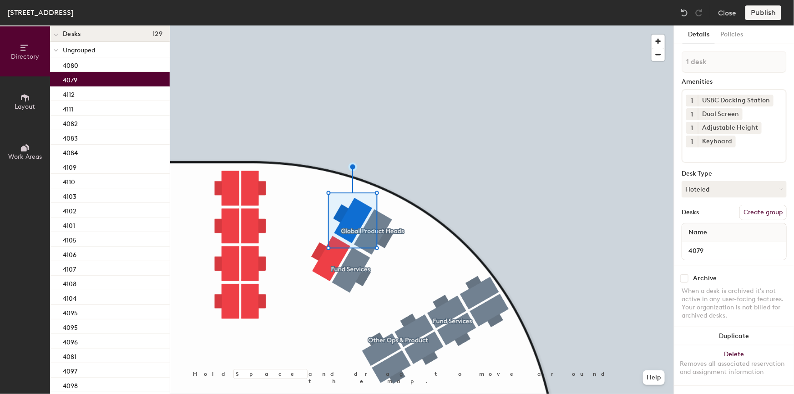
click at [761, 211] on button "Create group" at bounding box center [763, 212] width 47 height 15
click at [662, 61] on div "Directory Layout Work Areas Directory Spaces [GEOGRAPHIC_DATA] [GEOGRAPHIC_DATA…" at bounding box center [397, 209] width 794 height 369
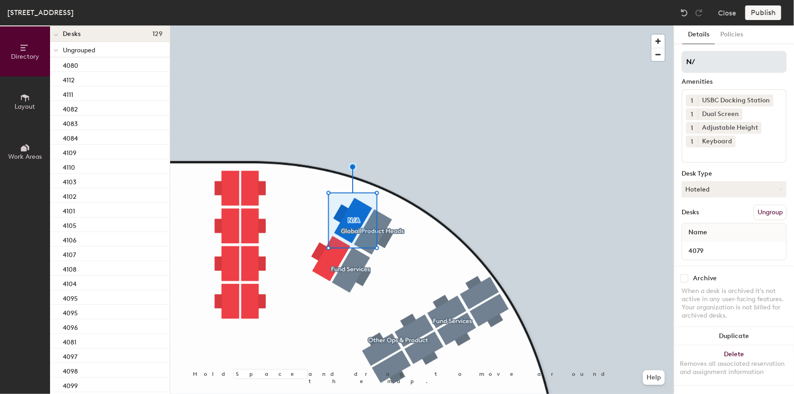
type input "N"
type input "HOT"
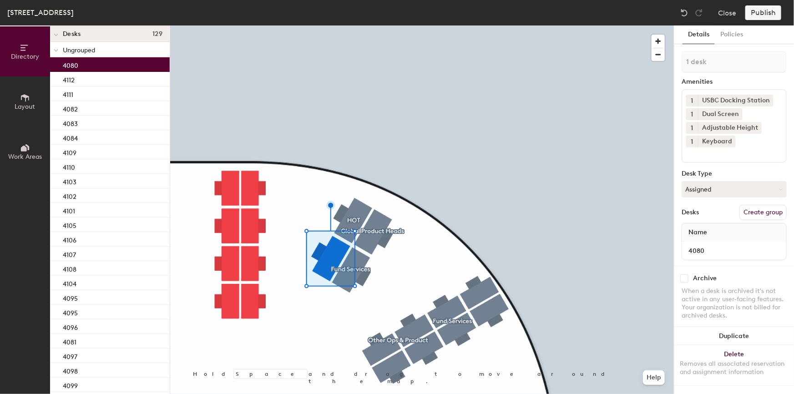
click at [754, 209] on button "Create group" at bounding box center [763, 212] width 47 height 15
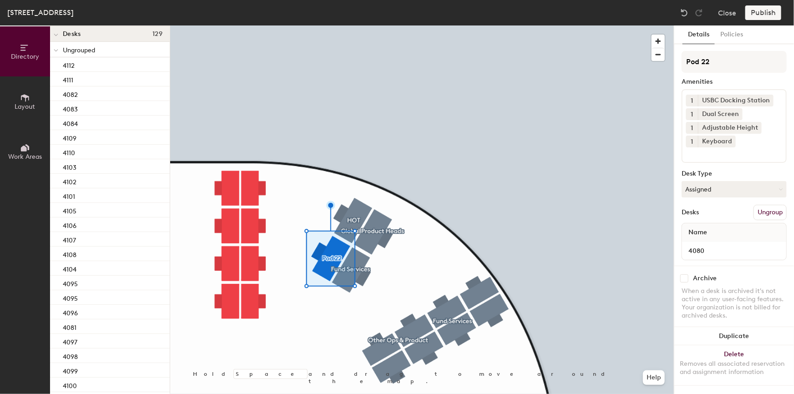
drag, startPoint x: 733, startPoint y: 59, endPoint x: 674, endPoint y: 59, distance: 59.2
click at [674, 59] on div "Details Policies Pod 22 Amenities 1 USBC Docking Station 1 Dual Screen 1 Adjust…" at bounding box center [734, 209] width 120 height 369
type input "Regional COO"
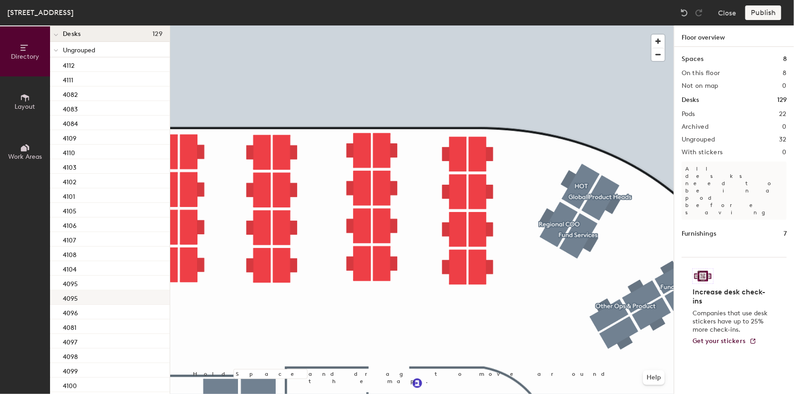
click at [261, 25] on div at bounding box center [422, 25] width 504 height 0
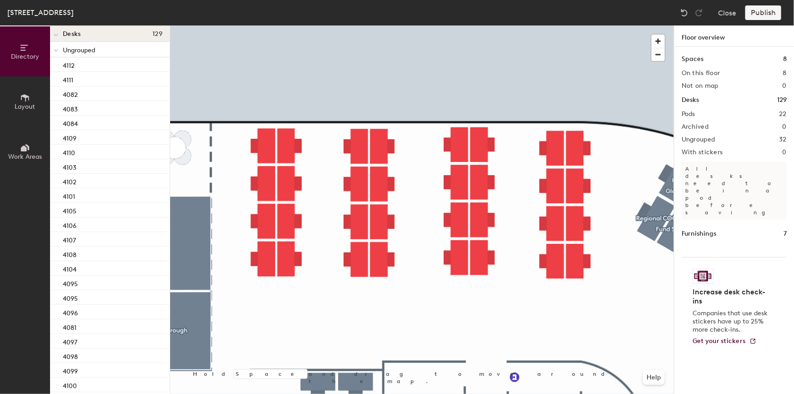
click at [259, 25] on div at bounding box center [422, 25] width 504 height 0
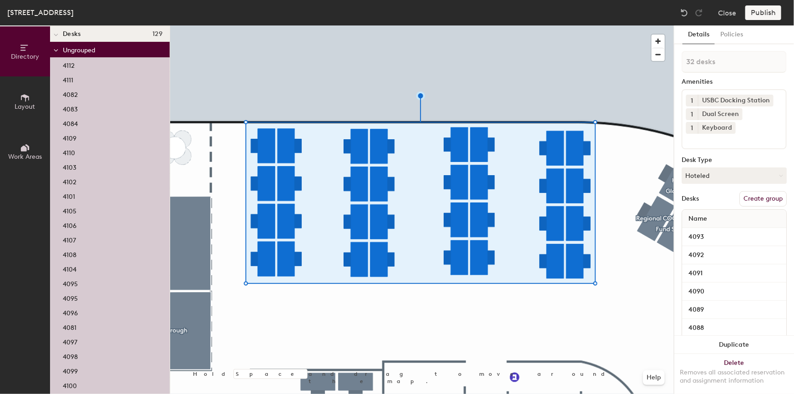
click at [752, 198] on button "Create group" at bounding box center [763, 198] width 47 height 15
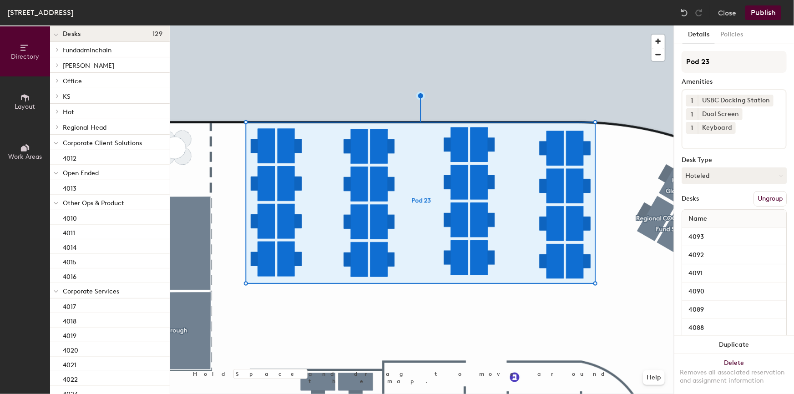
drag, startPoint x: 725, startPoint y: 64, endPoint x: 679, endPoint y: 65, distance: 45.5
click at [679, 65] on div "Details Policies Pod 23 Amenities 1 USBC Docking Station 1 Dual Screen 1 Keyboa…" at bounding box center [735, 209] width 120 height 369
type input "Fund Services"
click at [717, 176] on button "Hoteled" at bounding box center [734, 176] width 105 height 16
click at [702, 232] on div "Hoteled" at bounding box center [727, 231] width 91 height 14
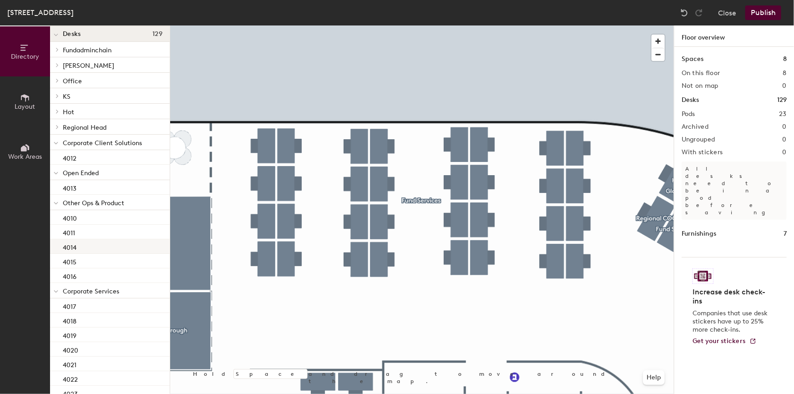
click at [574, 25] on div at bounding box center [422, 25] width 504 height 0
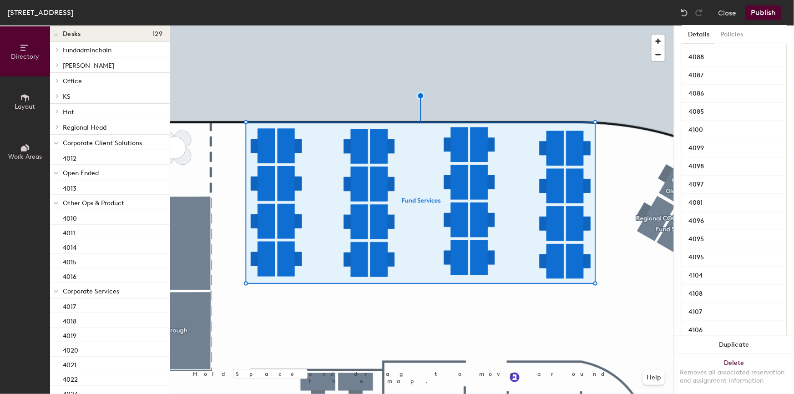
scroll to position [274, 0]
click at [704, 270] on input "4104" at bounding box center [734, 272] width 101 height 13
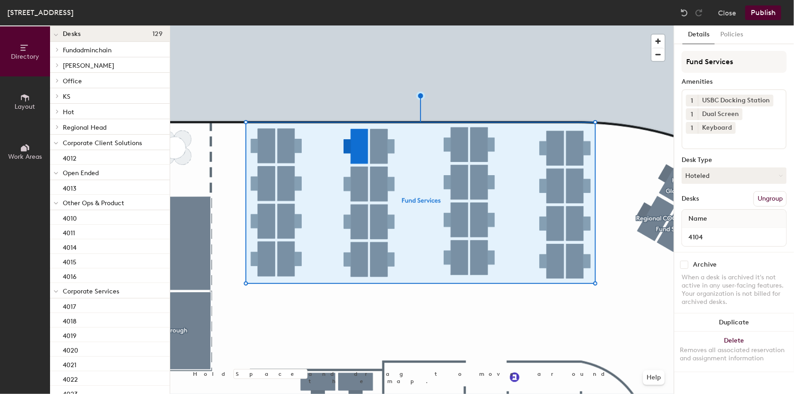
scroll to position [0, 0]
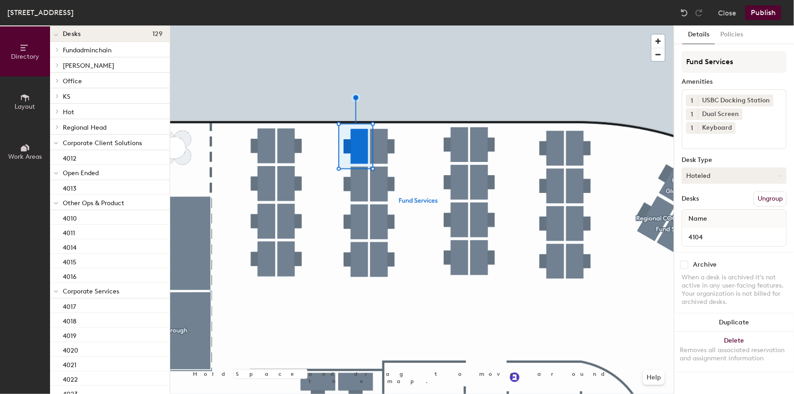
click at [725, 177] on button "Hoteled" at bounding box center [734, 176] width 105 height 16
click at [708, 203] on div "Assigned" at bounding box center [727, 204] width 91 height 14
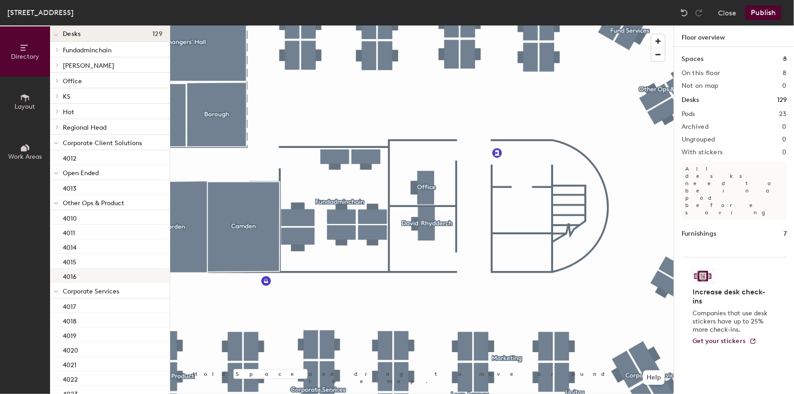
click at [331, 25] on div at bounding box center [422, 25] width 504 height 0
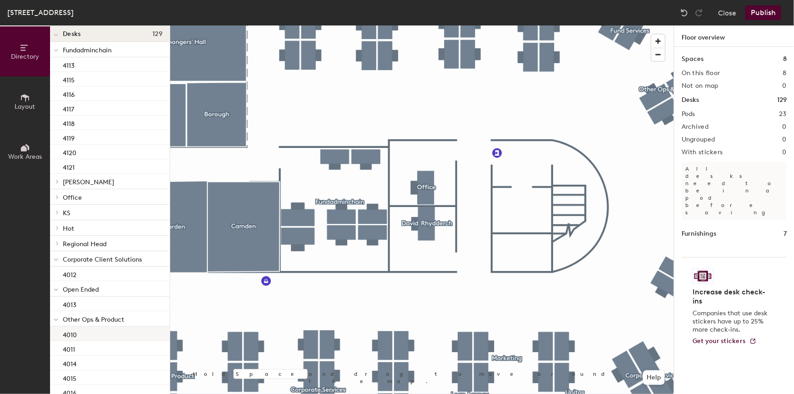
click at [425, 25] on div at bounding box center [422, 25] width 504 height 0
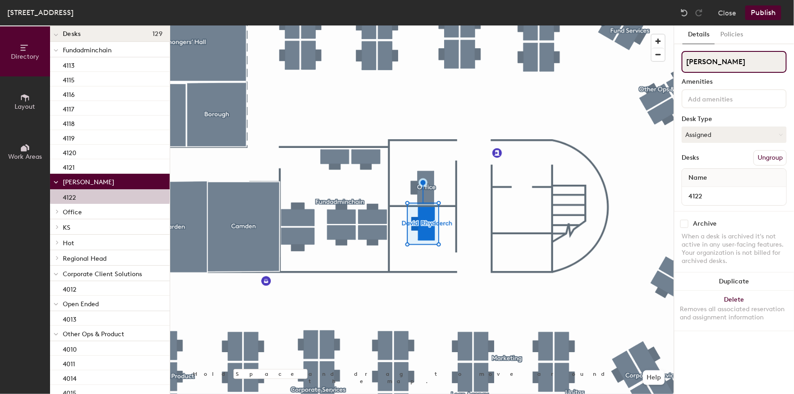
click at [757, 60] on input "[PERSON_NAME]" at bounding box center [734, 62] width 105 height 22
drag, startPoint x: 761, startPoint y: 60, endPoint x: 678, endPoint y: 61, distance: 82.8
click at [678, 61] on div "Details Policies David Rhydderch Amenities Desk Type Assigned Desks Ungroup Nam…" at bounding box center [735, 209] width 120 height 369
paste input "Marketing"
click at [727, 56] on input "Marketing" at bounding box center [734, 62] width 105 height 22
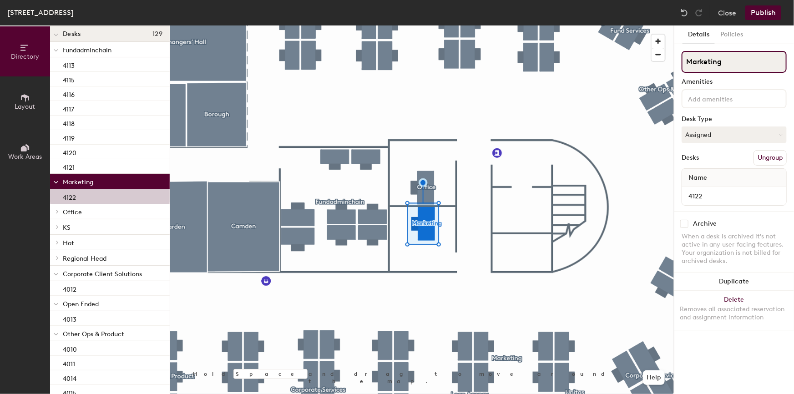
click at [668, 62] on div "Directory Layout Work Areas Directory Spaces 8 Billingsgate Borough Camden Cove…" at bounding box center [397, 209] width 794 height 369
paste input "[PERSON_NAME]"
type input "[PERSON_NAME]"
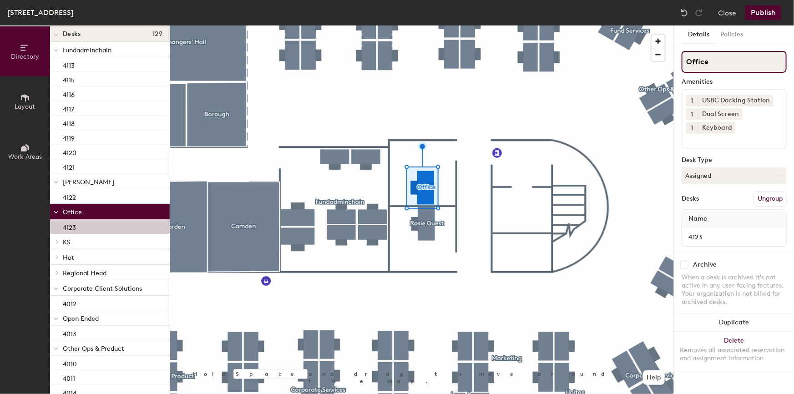
click at [715, 62] on input "Office" at bounding box center [734, 62] width 105 height 22
drag, startPoint x: 724, startPoint y: 62, endPoint x: 675, endPoint y: 62, distance: 48.7
click at [675, 62] on div "Details Policies Office Amenities 1 USBC Docking Station 1 Dual Screen 1 Keyboa…" at bounding box center [735, 209] width 120 height 369
paste input "Global Product Heads"
type input "Global Product Heads"
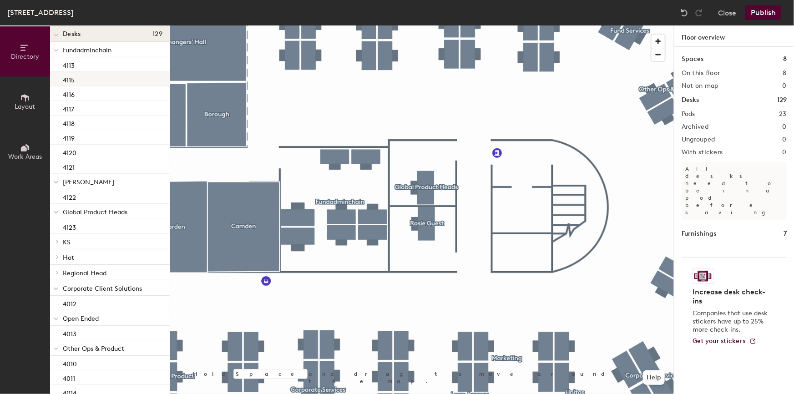
click at [287, 25] on div at bounding box center [422, 25] width 504 height 0
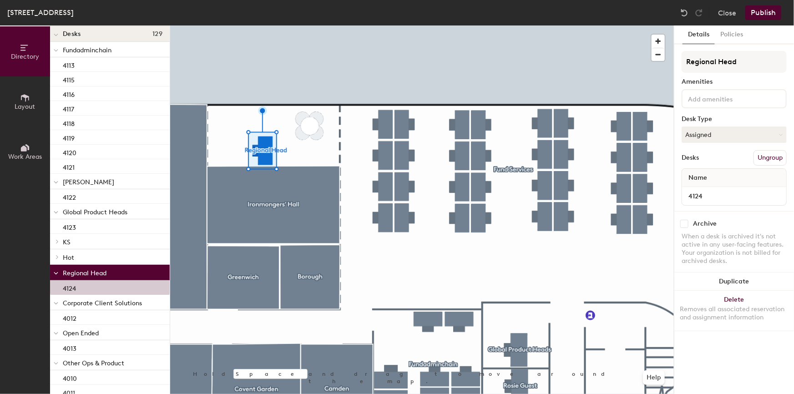
click at [762, 14] on button "Publish" at bounding box center [764, 12] width 36 height 15
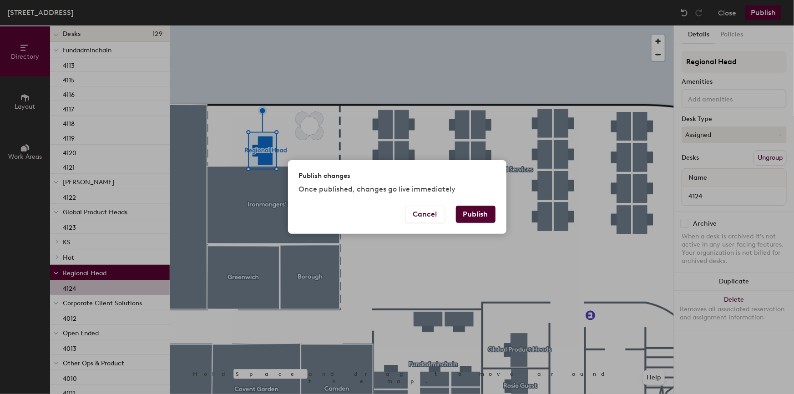
click at [483, 213] on button "Publish" at bounding box center [476, 214] width 40 height 17
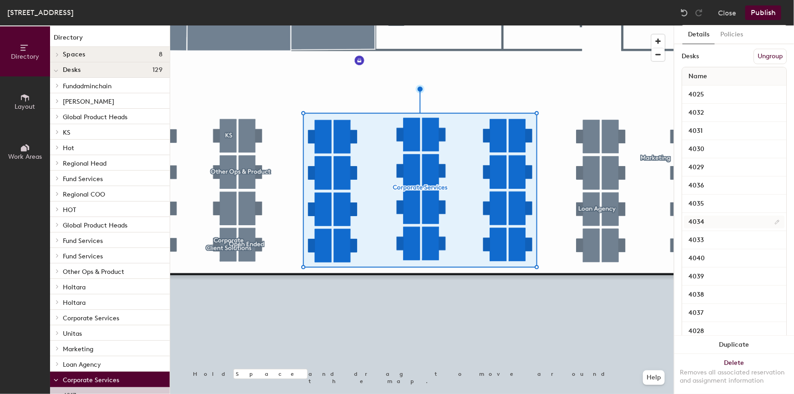
scroll to position [184, 0]
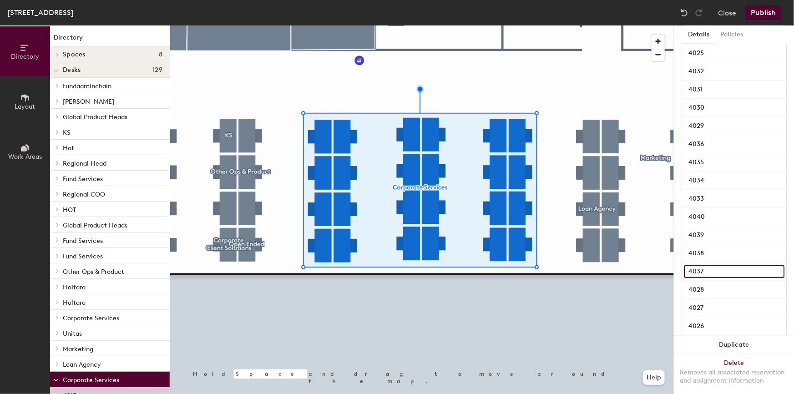
click at [706, 270] on input "4037" at bounding box center [734, 271] width 101 height 13
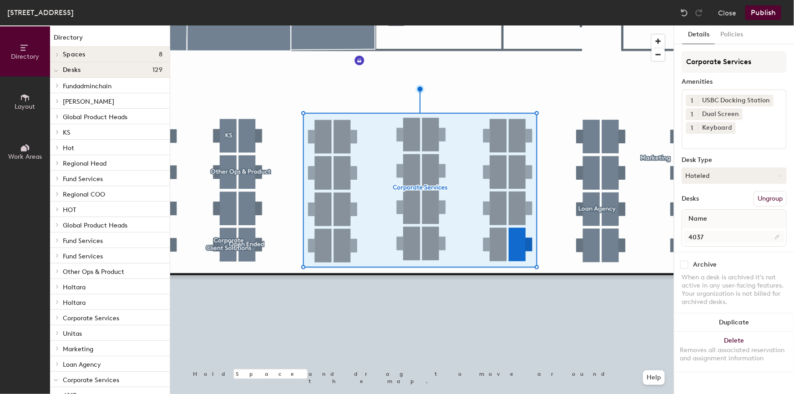
scroll to position [0, 0]
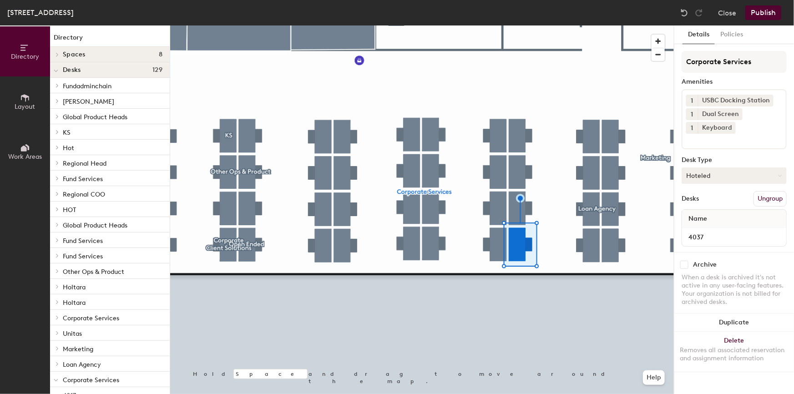
click at [721, 173] on button "Hoteled" at bounding box center [734, 176] width 105 height 16
click at [710, 201] on div "Assigned" at bounding box center [727, 204] width 91 height 14
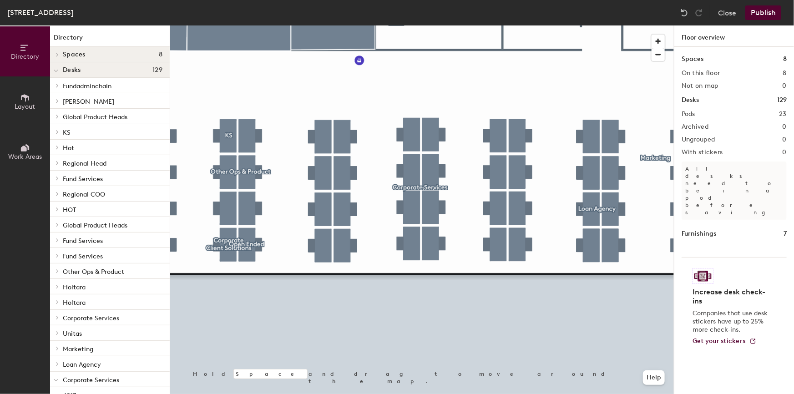
click at [428, 25] on div at bounding box center [422, 25] width 504 height 0
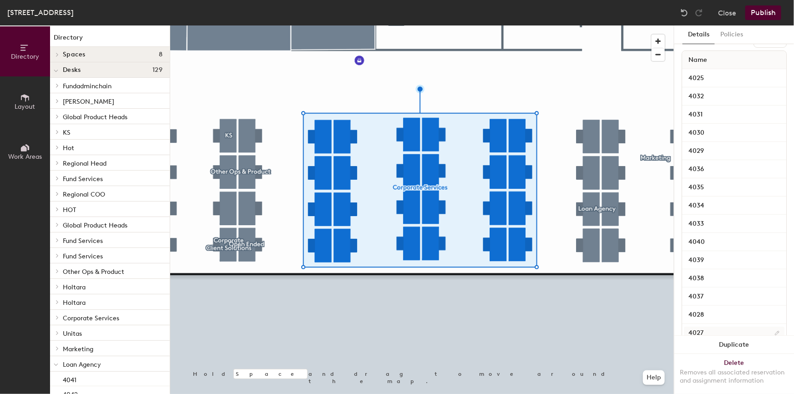
scroll to position [207, 0]
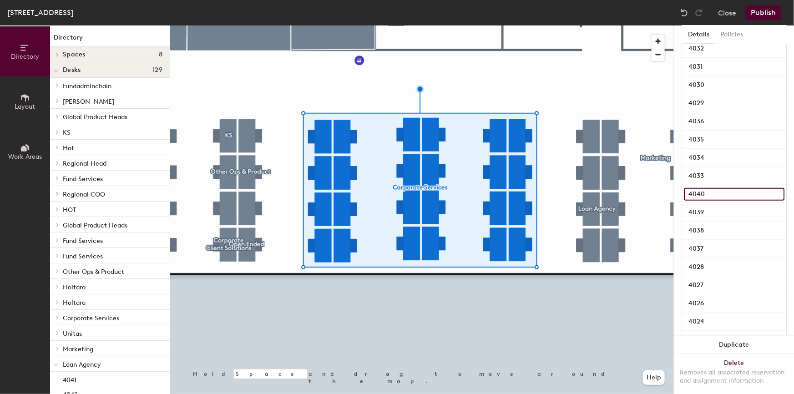
click at [704, 197] on input "4040" at bounding box center [734, 194] width 101 height 13
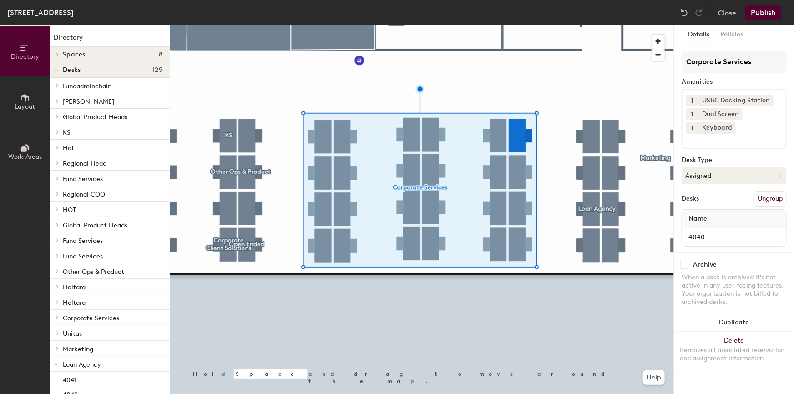
scroll to position [0, 0]
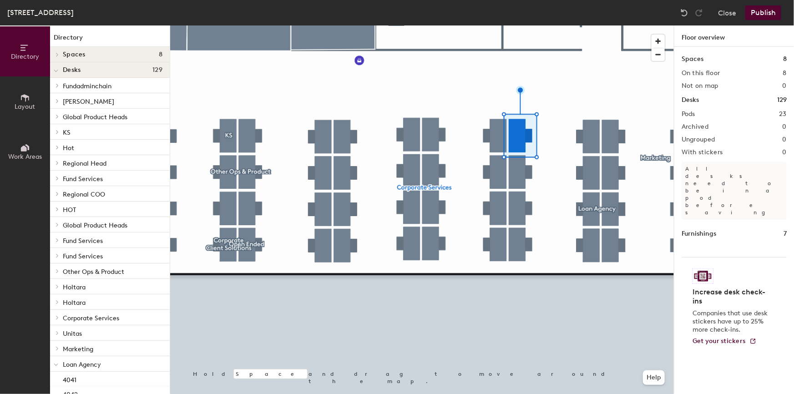
click at [767, 11] on button "Publish" at bounding box center [764, 12] width 36 height 15
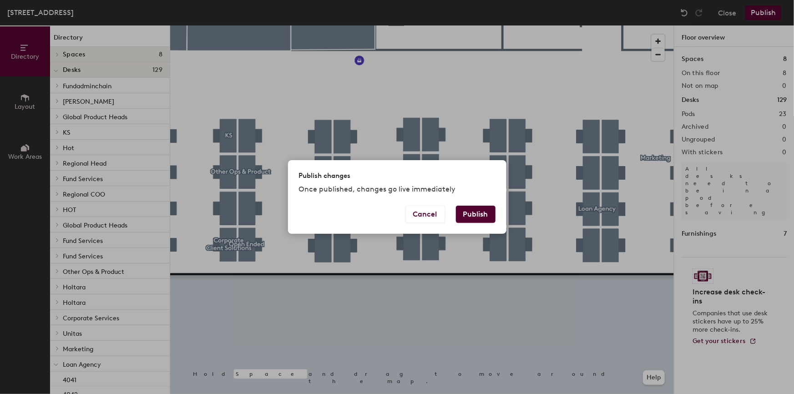
click at [473, 210] on button "Publish" at bounding box center [476, 214] width 40 height 17
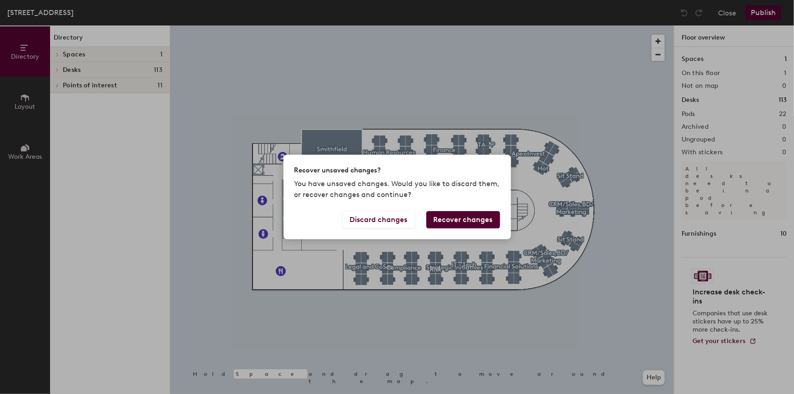
click at [463, 218] on button "Recover changes" at bounding box center [463, 219] width 74 height 17
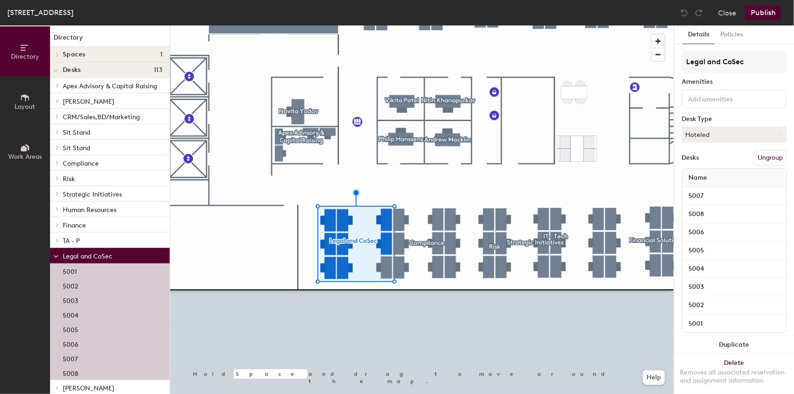
click at [756, 154] on button "Ungroup" at bounding box center [770, 157] width 33 height 15
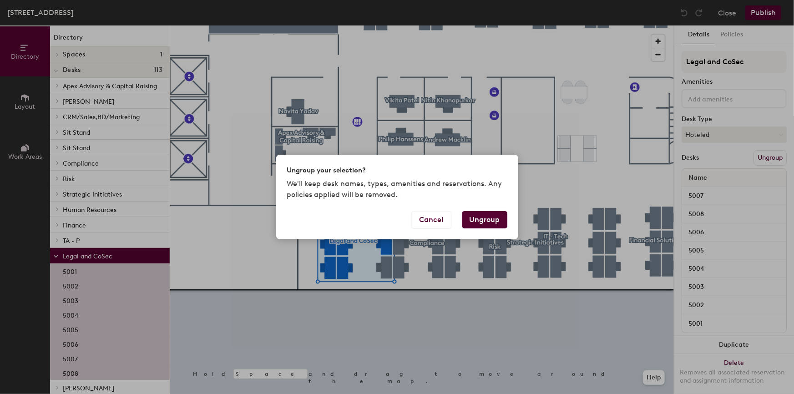
click at [480, 214] on button "Ungroup" at bounding box center [484, 219] width 45 height 17
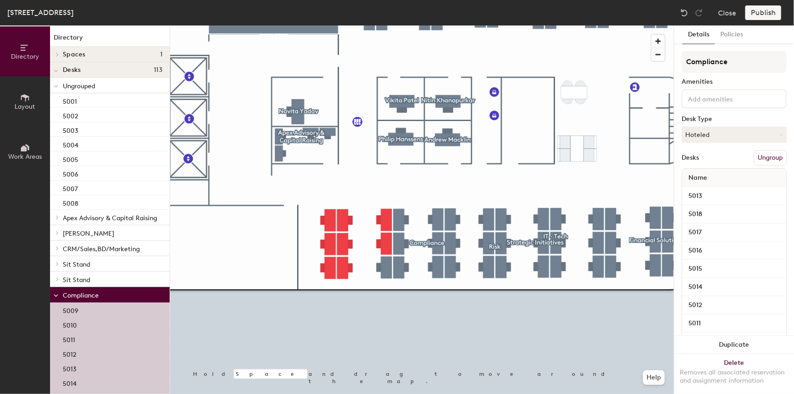
click at [754, 161] on button "Ungroup" at bounding box center [770, 157] width 33 height 15
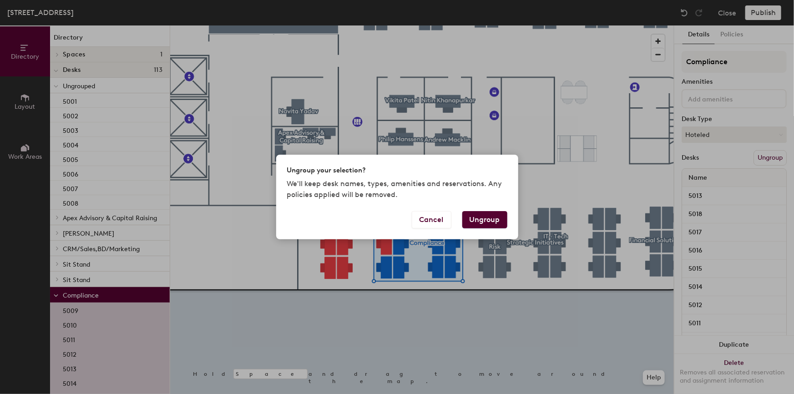
click at [489, 216] on button "Ungroup" at bounding box center [484, 219] width 45 height 17
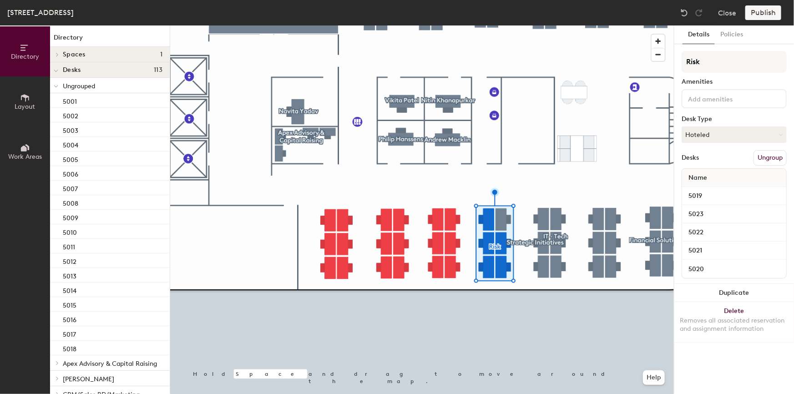
click at [759, 157] on button "Ungroup" at bounding box center [770, 157] width 33 height 15
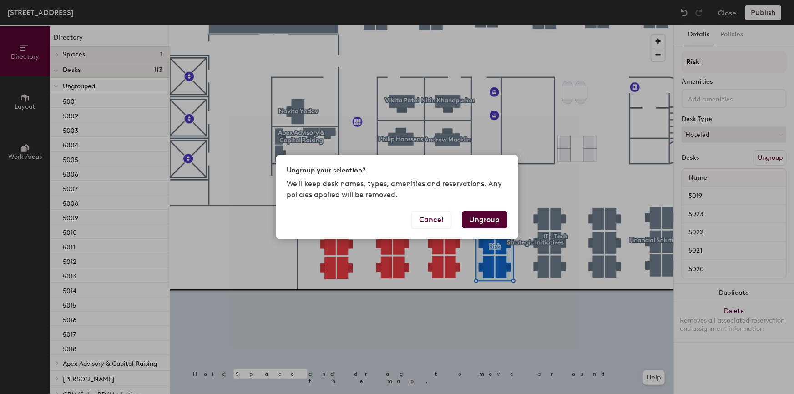
click at [483, 220] on button "Ungroup" at bounding box center [484, 219] width 45 height 17
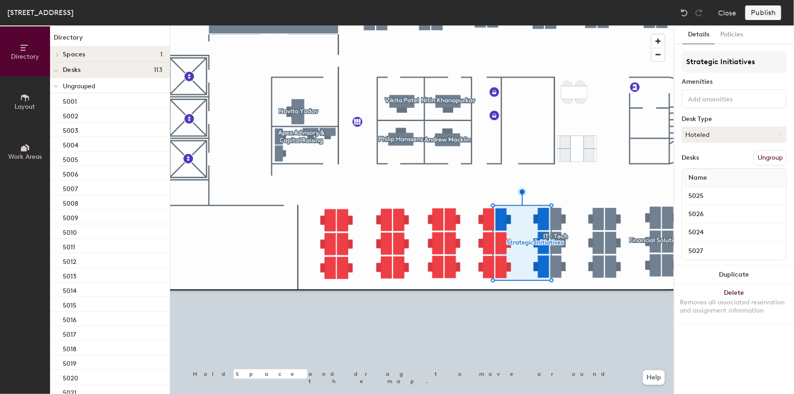
click at [767, 157] on button "Ungroup" at bounding box center [770, 157] width 33 height 15
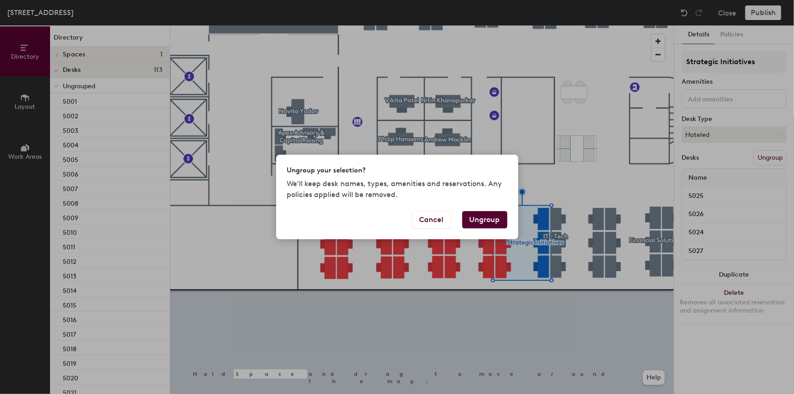
click at [491, 218] on button "Ungroup" at bounding box center [484, 219] width 45 height 17
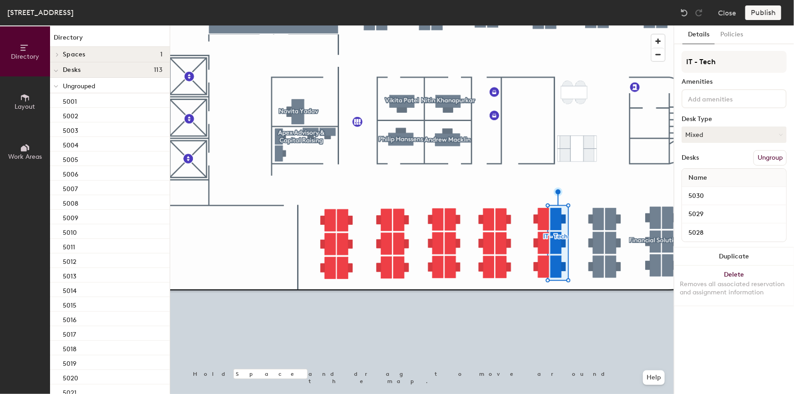
click at [765, 156] on button "Ungroup" at bounding box center [770, 157] width 33 height 15
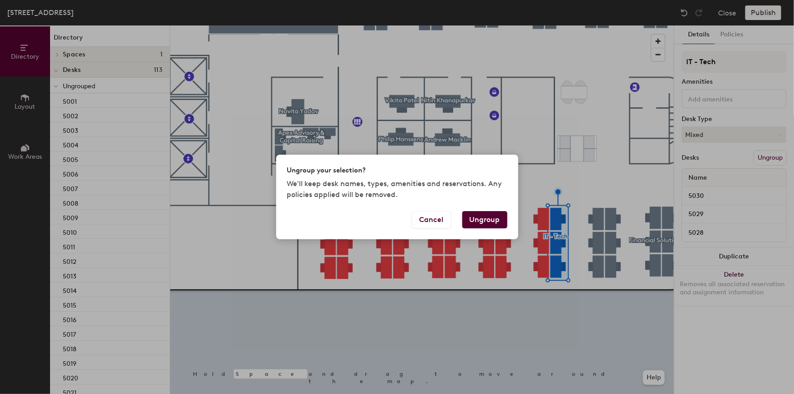
click at [487, 220] on button "Ungroup" at bounding box center [484, 219] width 45 height 17
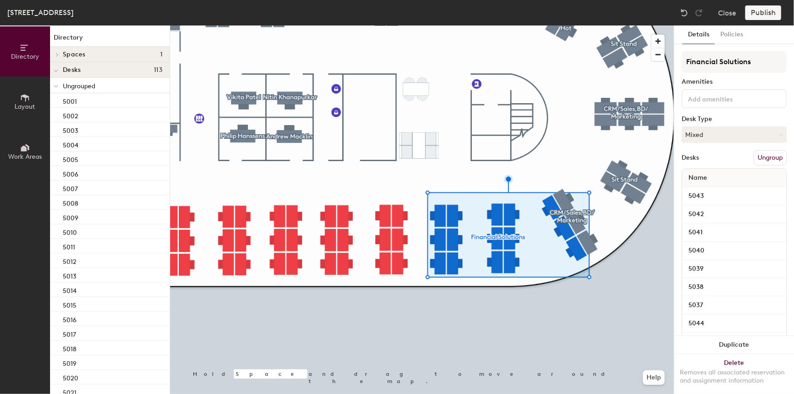
click at [756, 154] on button "Ungroup" at bounding box center [770, 157] width 33 height 15
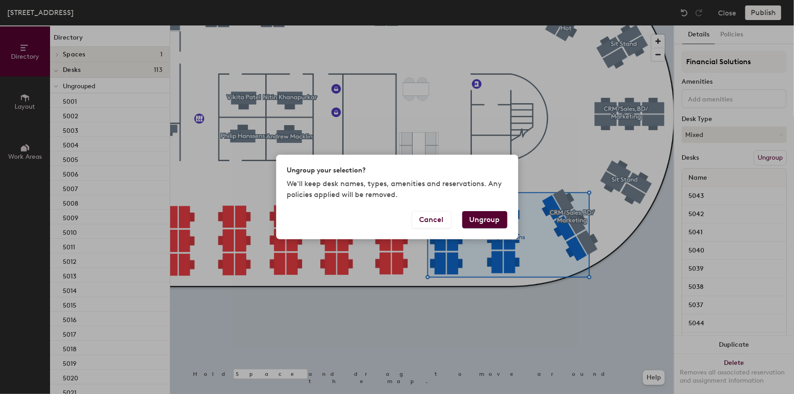
click at [494, 218] on button "Ungroup" at bounding box center [484, 219] width 45 height 17
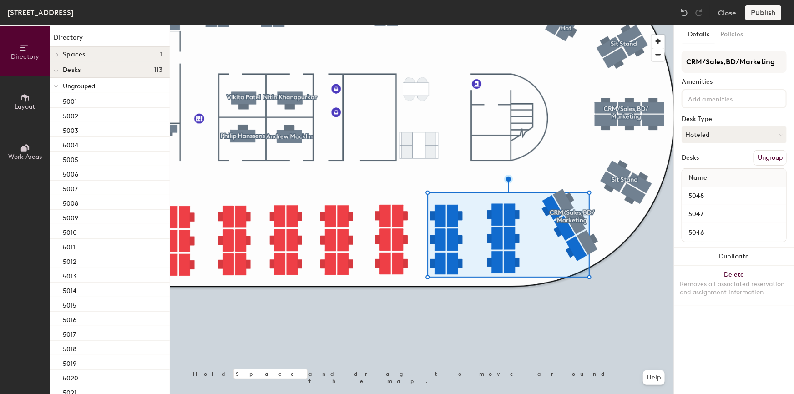
click at [763, 159] on button "Ungroup" at bounding box center [770, 157] width 33 height 15
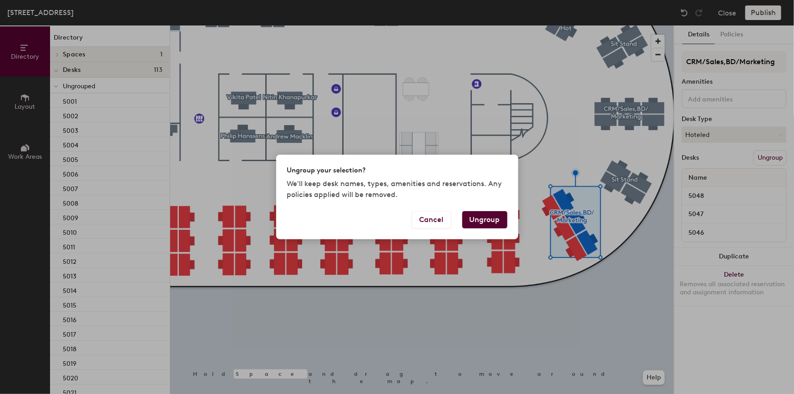
click at [490, 219] on button "Ungroup" at bounding box center [484, 219] width 45 height 17
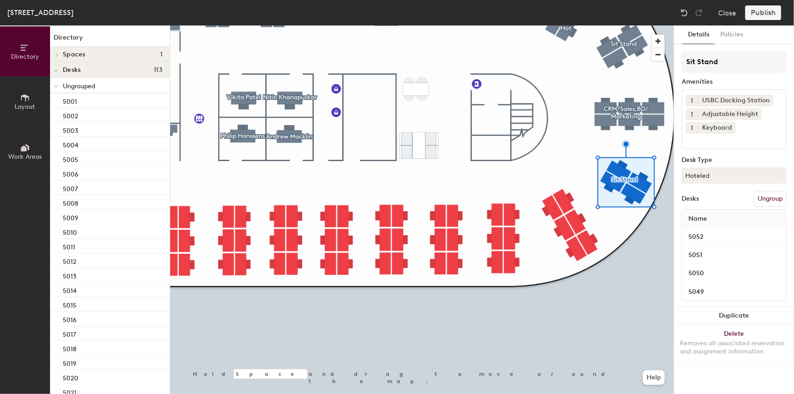
click at [765, 195] on button "Ungroup" at bounding box center [770, 198] width 33 height 15
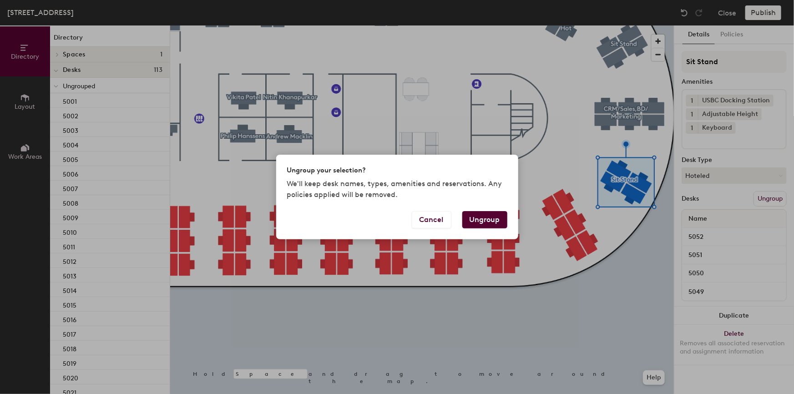
click at [496, 214] on button "Ungroup" at bounding box center [484, 219] width 45 height 17
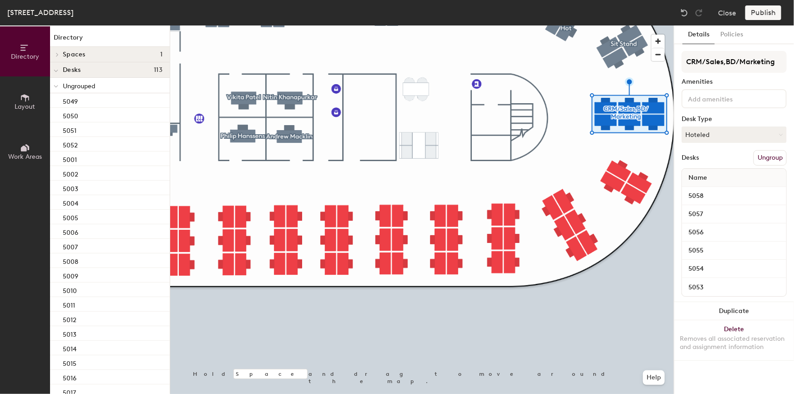
click at [760, 154] on button "Ungroup" at bounding box center [770, 157] width 33 height 15
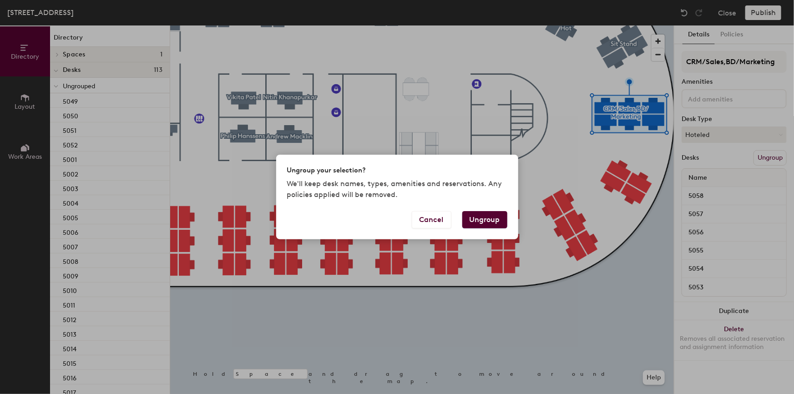
click at [493, 219] on button "Ungroup" at bounding box center [484, 219] width 45 height 17
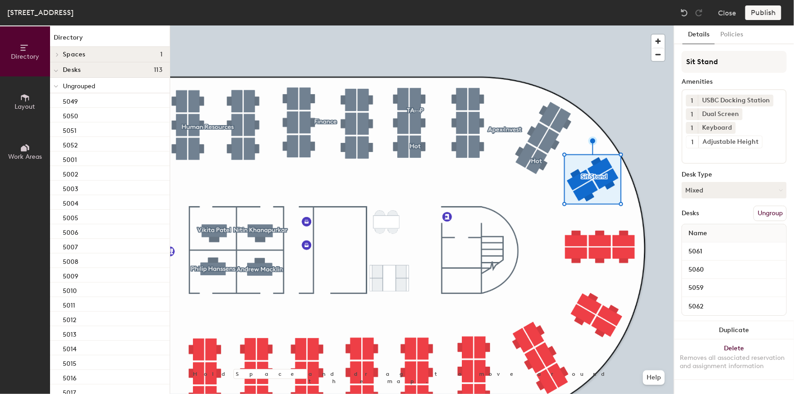
click at [764, 213] on button "Ungroup" at bounding box center [770, 213] width 33 height 15
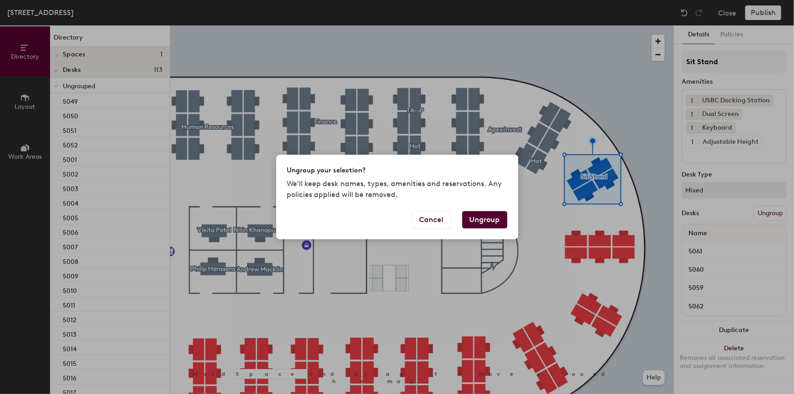
click at [487, 219] on button "Ungroup" at bounding box center [484, 219] width 45 height 17
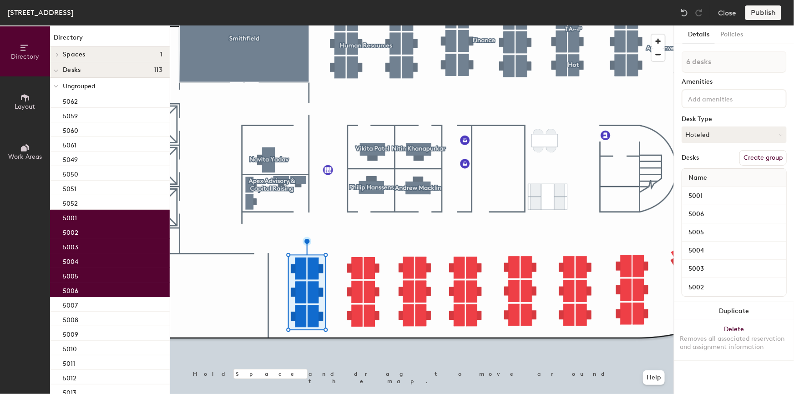
click at [751, 157] on button "Create group" at bounding box center [763, 157] width 47 height 15
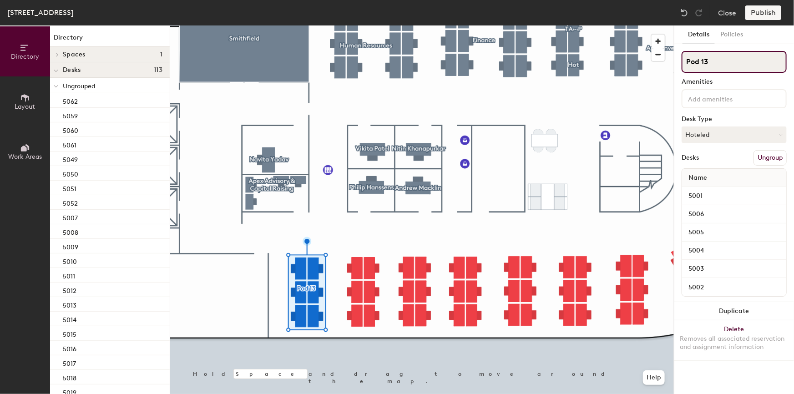
click at [721, 62] on input "Pod 13" at bounding box center [734, 62] width 105 height 22
click at [660, 62] on div "Directory Layout Work Areas Directory Spaces 1 Smithfield Desks 113 Ungrouped 5…" at bounding box center [397, 209] width 794 height 369
paste input "Legal & CoSec"
type input "Legal & CoSec"
click at [733, 137] on button "Hoteled" at bounding box center [734, 135] width 105 height 16
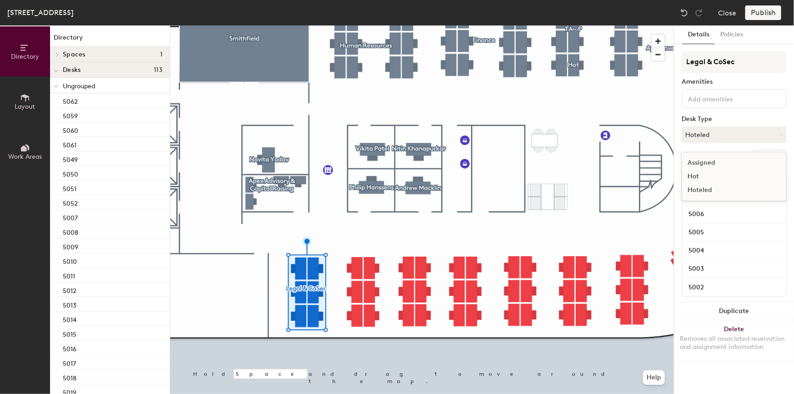
click at [702, 189] on div "Hoteled" at bounding box center [727, 190] width 91 height 14
click at [712, 97] on input at bounding box center [727, 98] width 82 height 11
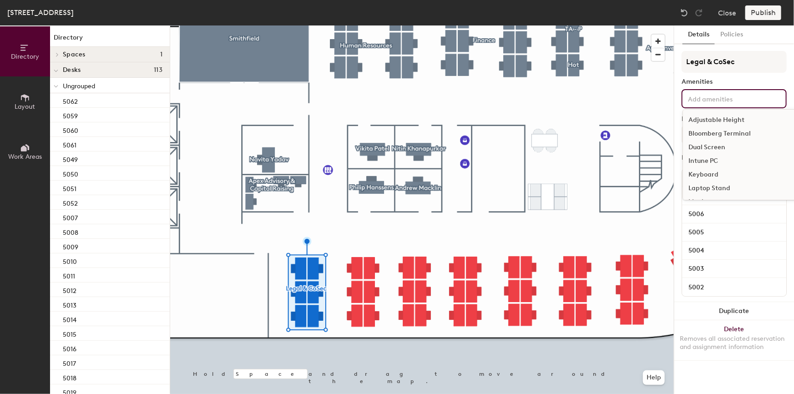
click at [712, 146] on div "Dual Screen" at bounding box center [746, 148] width 127 height 14
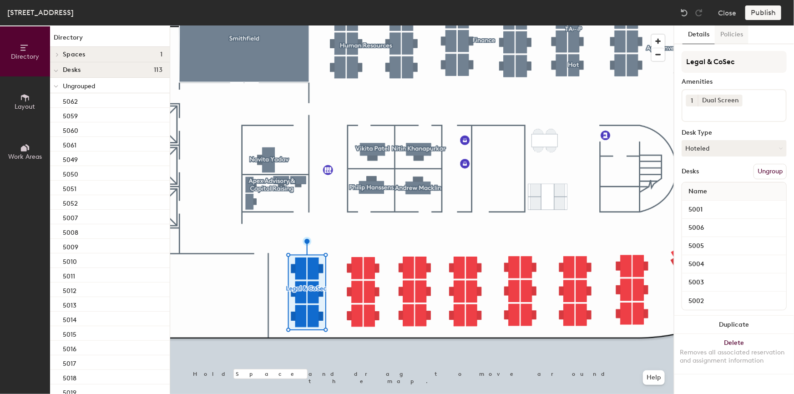
click at [734, 32] on button "Policies" at bounding box center [732, 34] width 34 height 19
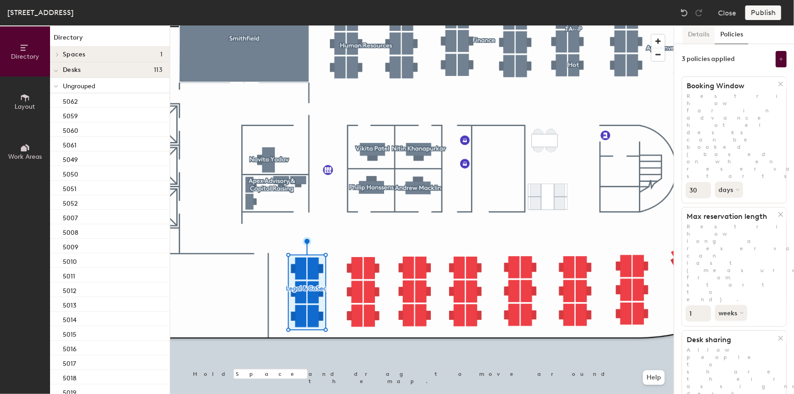
click at [698, 35] on button "Details" at bounding box center [699, 34] width 32 height 19
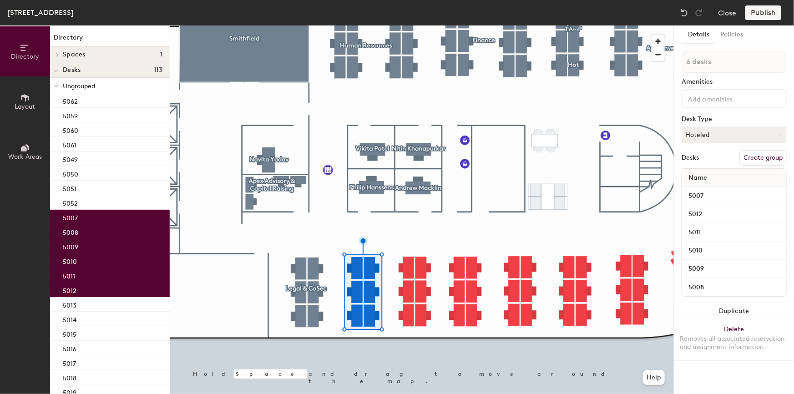
click at [761, 155] on button "Create group" at bounding box center [763, 157] width 47 height 15
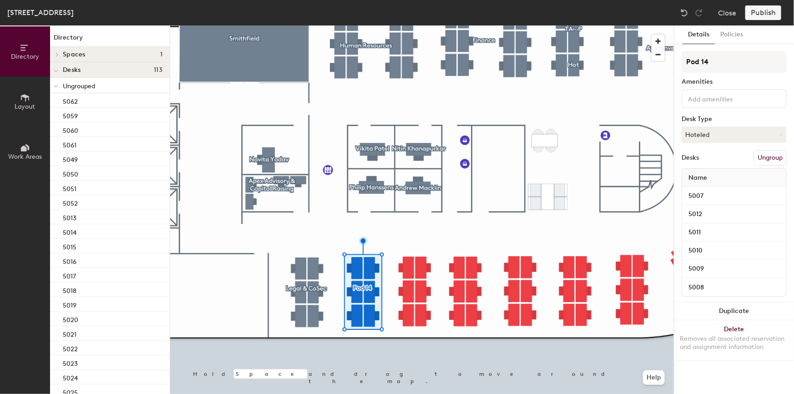
drag, startPoint x: 724, startPoint y: 62, endPoint x: 680, endPoint y: 63, distance: 43.7
click at [680, 63] on div "Details Policies Pod 14 Amenities Desk Type Hoteled Desks Ungroup Name 5007 501…" at bounding box center [735, 209] width 120 height 369
click at [727, 65] on input at bounding box center [734, 62] width 105 height 22
paste input "Compliance"
type input "Compliance"
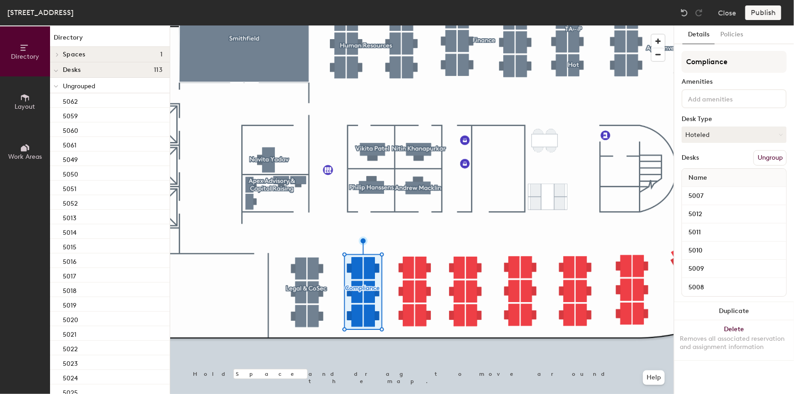
click at [727, 100] on input at bounding box center [727, 98] width 82 height 11
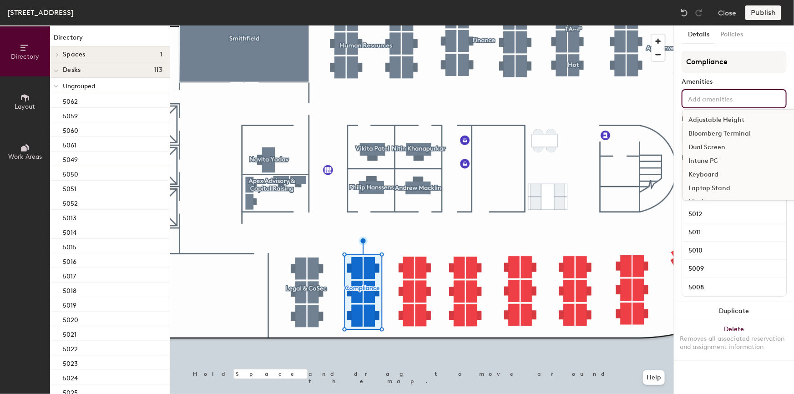
click at [715, 118] on div "Adjustable Height" at bounding box center [746, 120] width 127 height 14
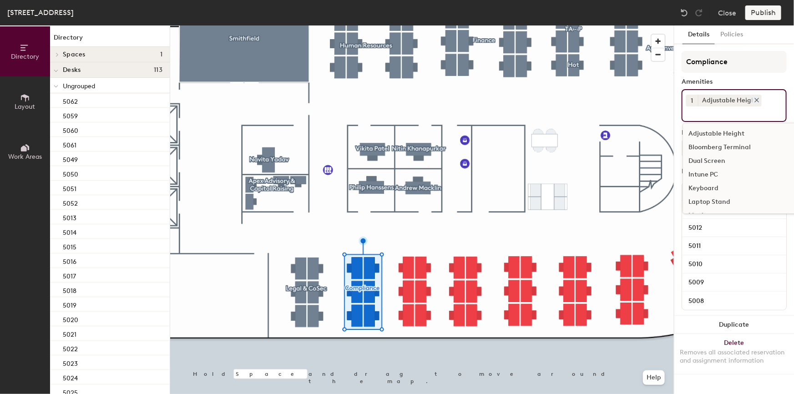
click at [755, 102] on icon at bounding box center [757, 100] width 6 height 6
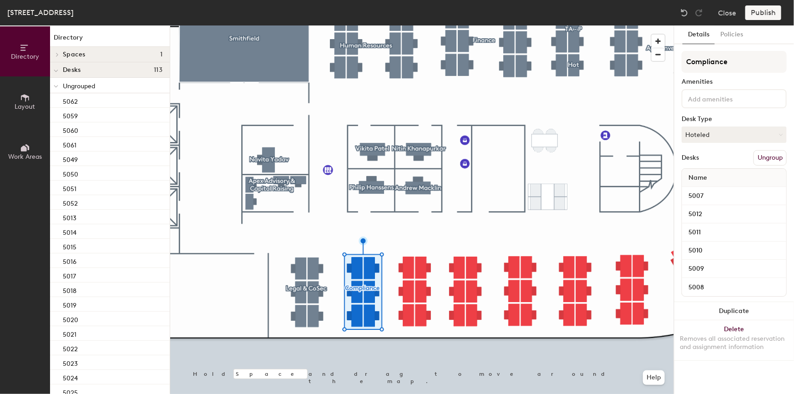
click at [700, 101] on input at bounding box center [727, 98] width 82 height 11
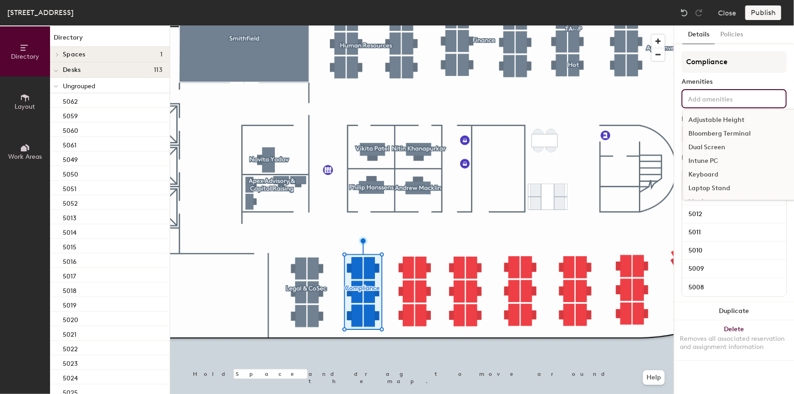
click at [708, 147] on div "Dual Screen" at bounding box center [746, 148] width 127 height 14
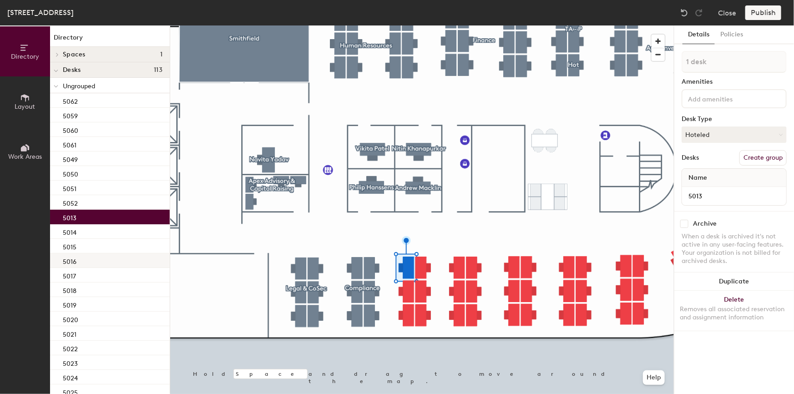
type input "2 desks"
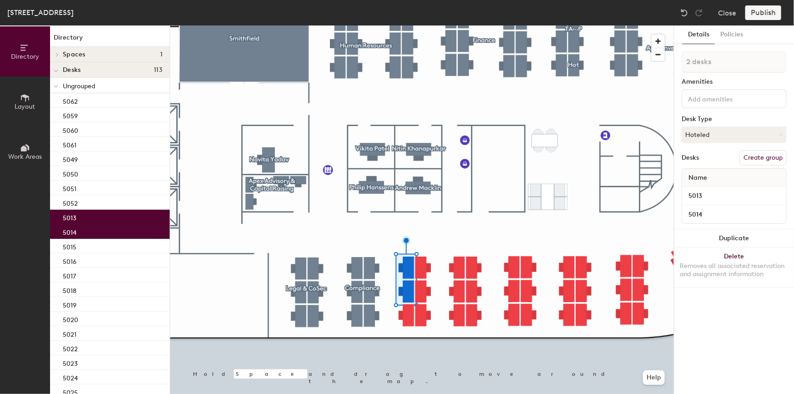
click at [759, 155] on button "Create group" at bounding box center [763, 157] width 47 height 15
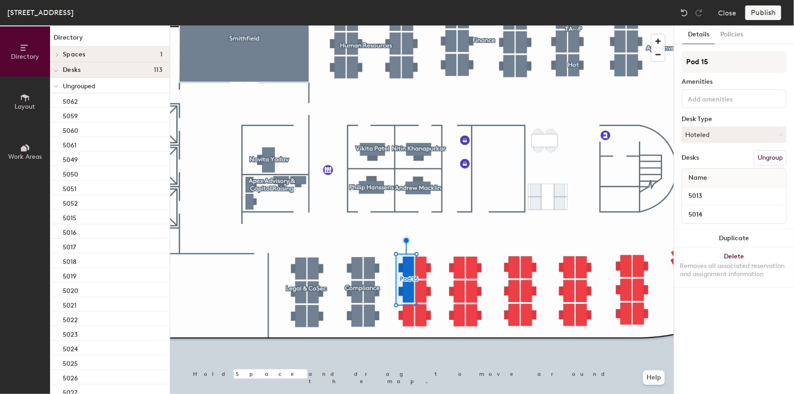
click at [672, 61] on div "Directory Layout Work Areas Directory Spaces 1 Smithfield Desks 113 Ungrouped 5…" at bounding box center [397, 209] width 794 height 369
click at [708, 63] on input at bounding box center [734, 62] width 105 height 22
paste input "Risk, Audit & Governance"
type input "Risk, Audit & Governance"
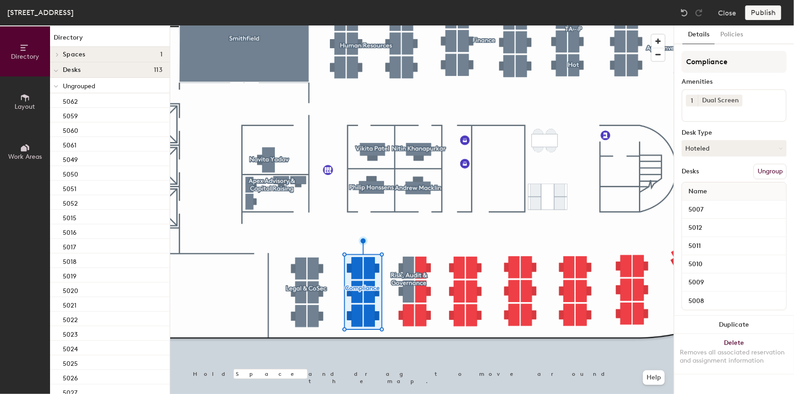
click at [767, 166] on button "Ungroup" at bounding box center [770, 171] width 33 height 15
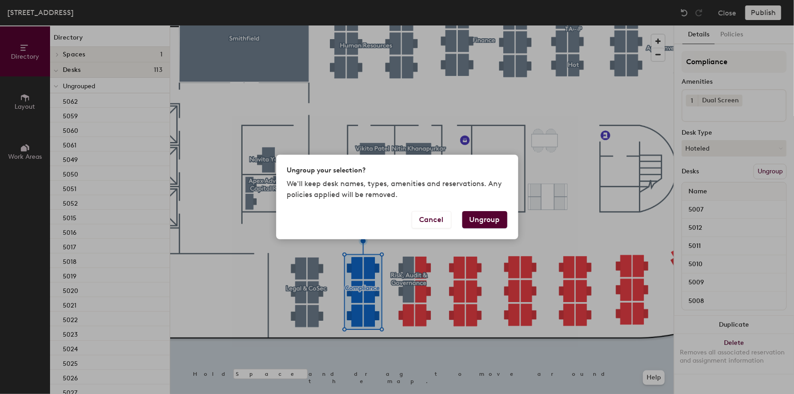
click at [492, 220] on button "Ungroup" at bounding box center [484, 219] width 45 height 17
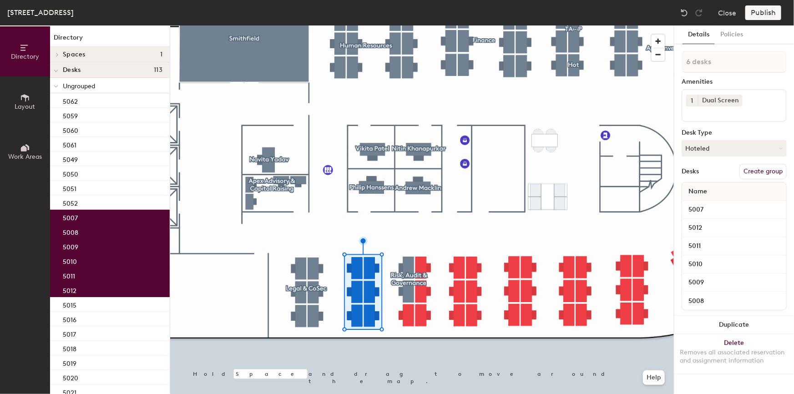
type input "7 desks"
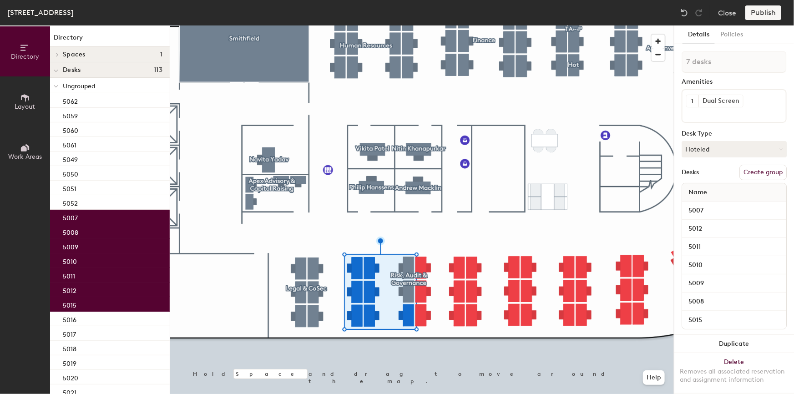
click at [750, 171] on button "Create group" at bounding box center [763, 172] width 47 height 15
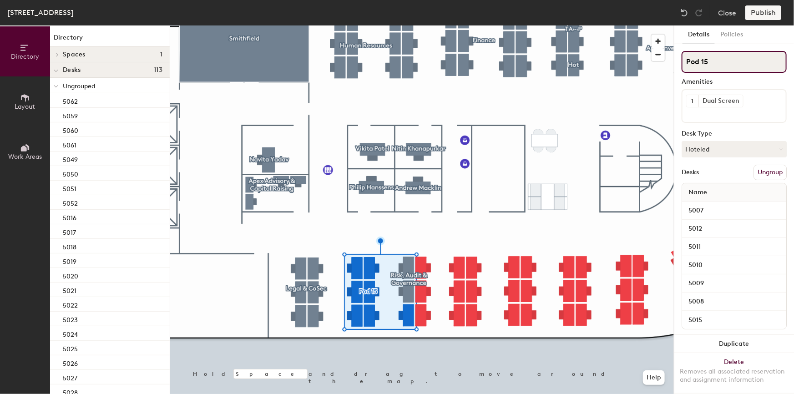
drag, startPoint x: 724, startPoint y: 64, endPoint x: 728, endPoint y: 61, distance: 5.1
click at [724, 64] on input "Pod 15" at bounding box center [734, 62] width 105 height 22
drag, startPoint x: 733, startPoint y: 60, endPoint x: 684, endPoint y: 63, distance: 48.8
click at [685, 63] on input "Pod 15" at bounding box center [734, 62] width 105 height 22
paste input "Compliance"
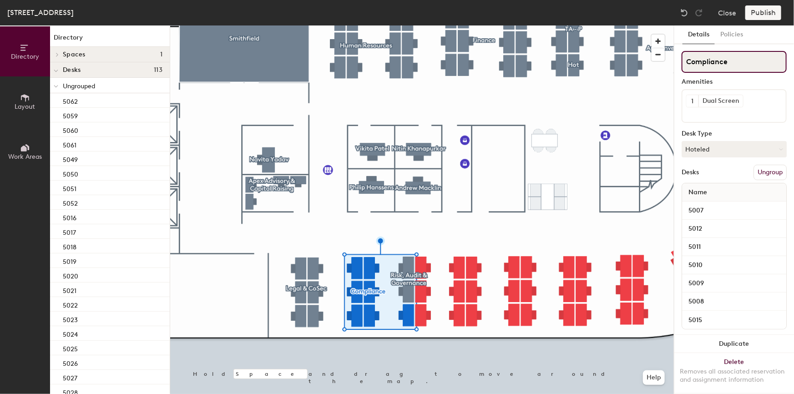
type input "Compliance"
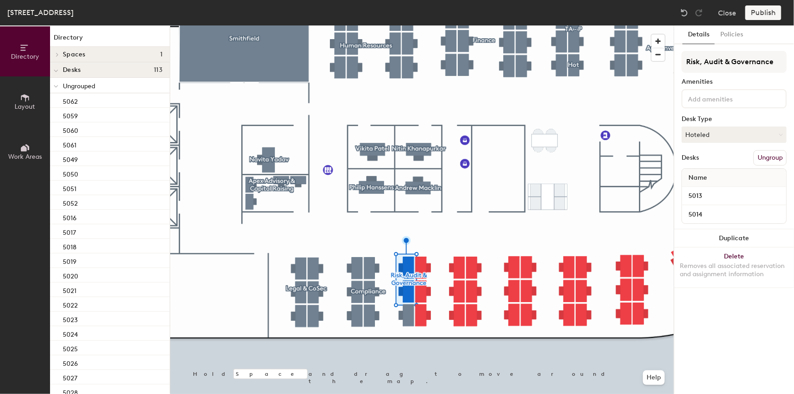
click at [775, 155] on button "Ungroup" at bounding box center [770, 157] width 33 height 15
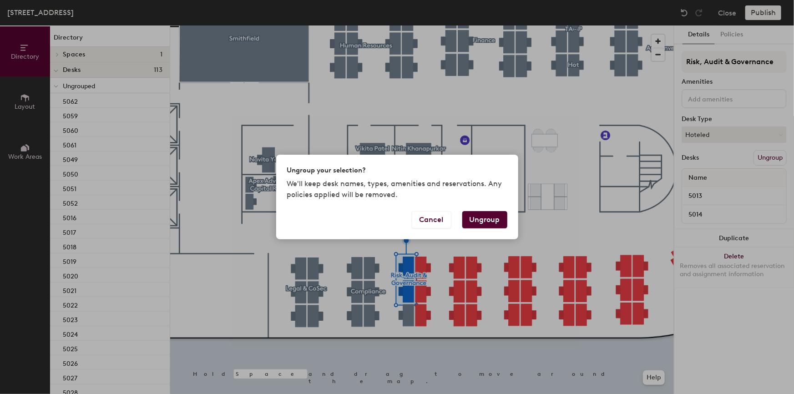
click at [484, 217] on button "Ungroup" at bounding box center [484, 219] width 45 height 17
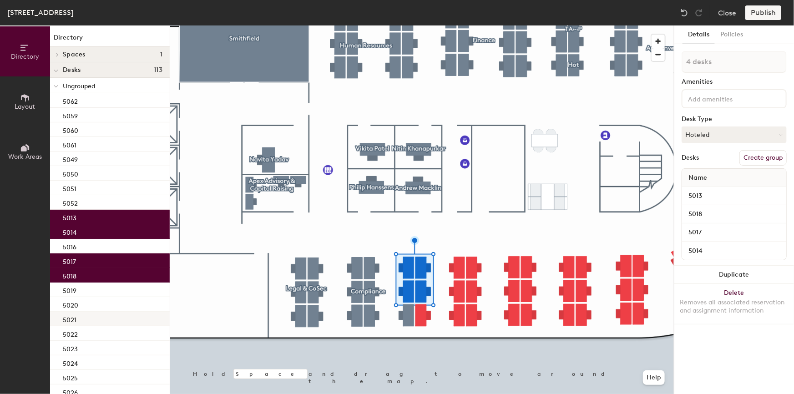
type input "5 desks"
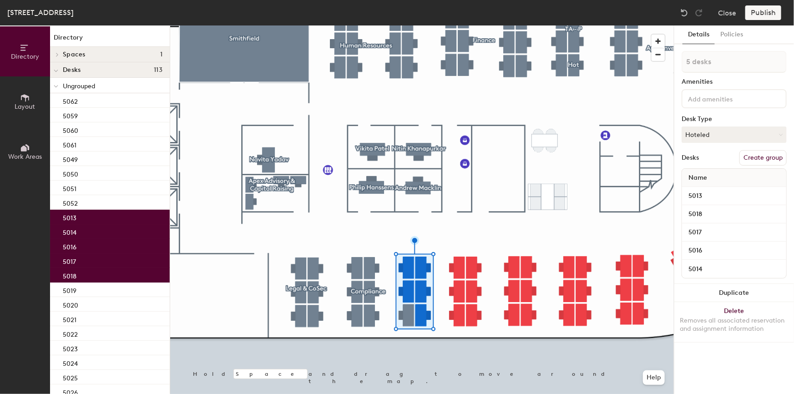
click at [761, 156] on button "Create group" at bounding box center [763, 157] width 47 height 15
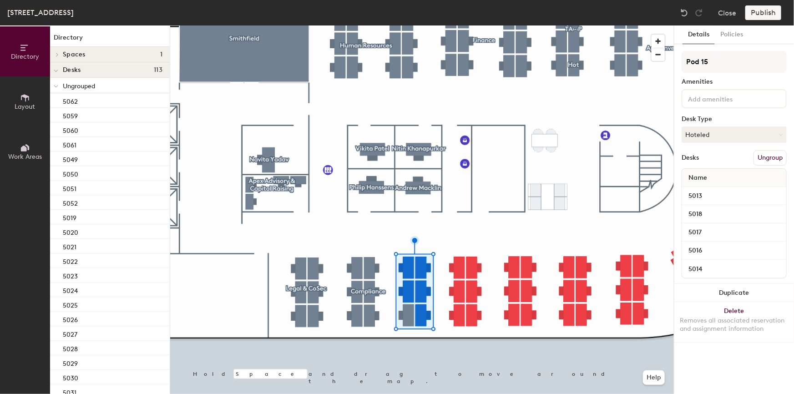
drag, startPoint x: 725, startPoint y: 58, endPoint x: 675, endPoint y: 61, distance: 50.6
click at [675, 61] on div "Details Policies Pod 15 Amenities Desk Type Hoteled Desks Ungroup Name 5013 501…" at bounding box center [735, 209] width 120 height 369
type input "Risk, Audit & Governance"
click at [728, 133] on button "Hoteled" at bounding box center [734, 135] width 105 height 16
click at [704, 189] on div "Hoteled" at bounding box center [727, 190] width 91 height 14
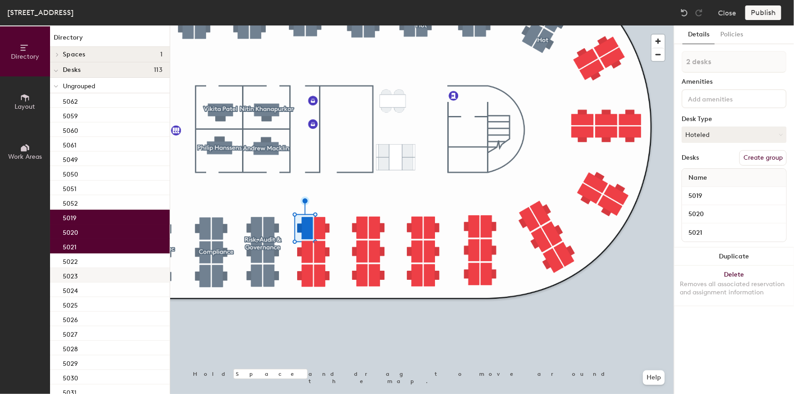
type input "3 desks"
click at [762, 158] on button "Create group" at bounding box center [763, 157] width 47 height 15
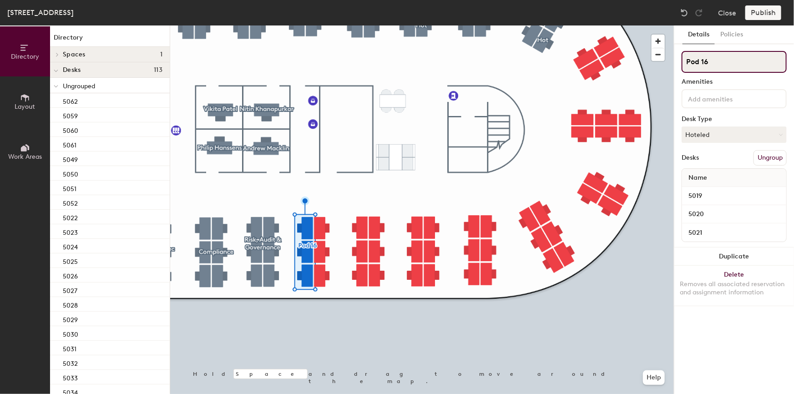
click at [728, 56] on input "Pod 16" at bounding box center [734, 62] width 105 height 22
click at [664, 62] on div "Directory Layout Work Areas Directory Spaces 1 Smithfield Desks 113 Ungrouped 5…" at bounding box center [397, 209] width 794 height 369
paste input "Strategic Initiatives"
type input "Strategic Initiatives"
click at [761, 15] on div "Publish" at bounding box center [766, 12] width 41 height 15
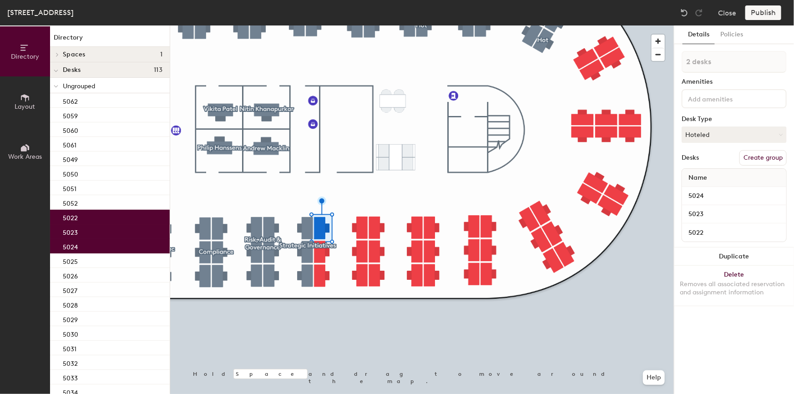
type input "3 desks"
click at [756, 157] on button "Create group" at bounding box center [763, 157] width 47 height 15
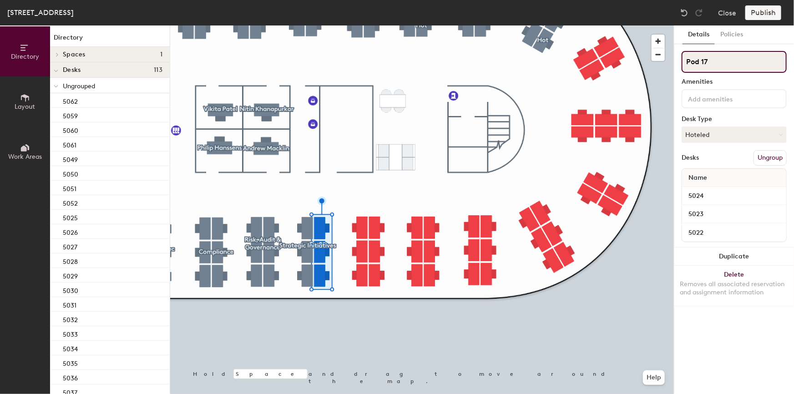
drag, startPoint x: 723, startPoint y: 62, endPoint x: 742, endPoint y: 62, distance: 18.7
click at [723, 62] on input "Pod 17" at bounding box center [734, 62] width 105 height 22
drag, startPoint x: 745, startPoint y: 61, endPoint x: 691, endPoint y: 62, distance: 53.7
click at [691, 62] on input "Pod 17" at bounding box center [734, 62] width 105 height 22
type input "P"
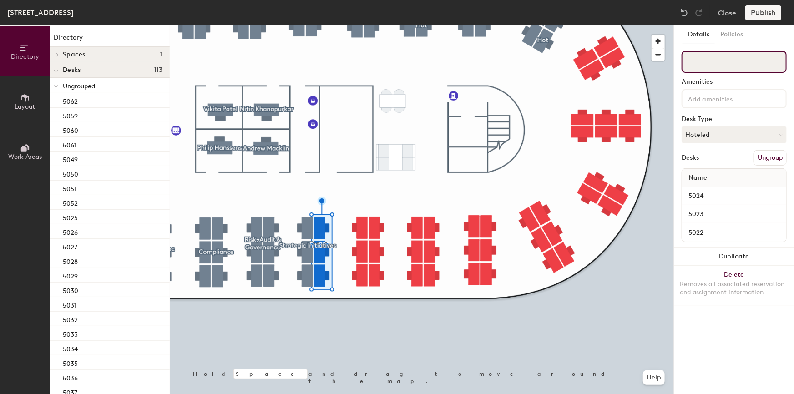
paste input "IT & Tech"
type input "IT & Tech"
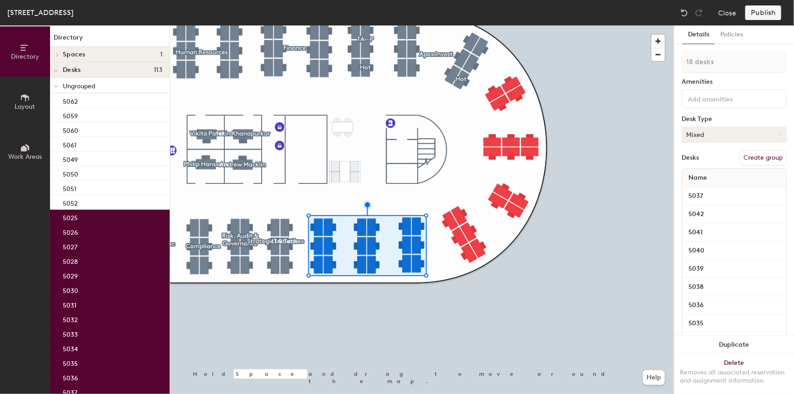
click at [778, 133] on icon at bounding box center [780, 135] width 4 height 4
click at [706, 191] on div "Hoteled" at bounding box center [727, 190] width 91 height 14
click at [752, 155] on button "Create group" at bounding box center [763, 157] width 47 height 15
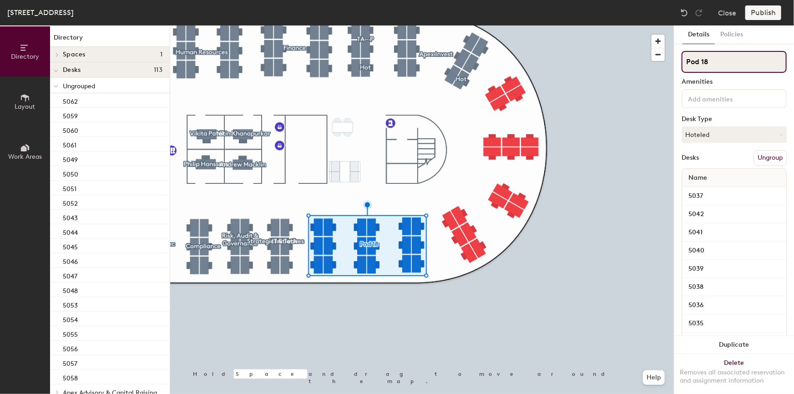
drag, startPoint x: 732, startPoint y: 61, endPoint x: 737, endPoint y: 62, distance: 5.3
click at [732, 61] on input "Pod 18" at bounding box center [734, 62] width 105 height 22
drag, startPoint x: 702, startPoint y: 62, endPoint x: 681, endPoint y: 63, distance: 21.0
click at [681, 63] on div "Details Policies Pod 18 Amenities Desk Type Hoteled Desks Ungroup Name 5037 504…" at bounding box center [735, 209] width 120 height 369
paste input "Financial Services"
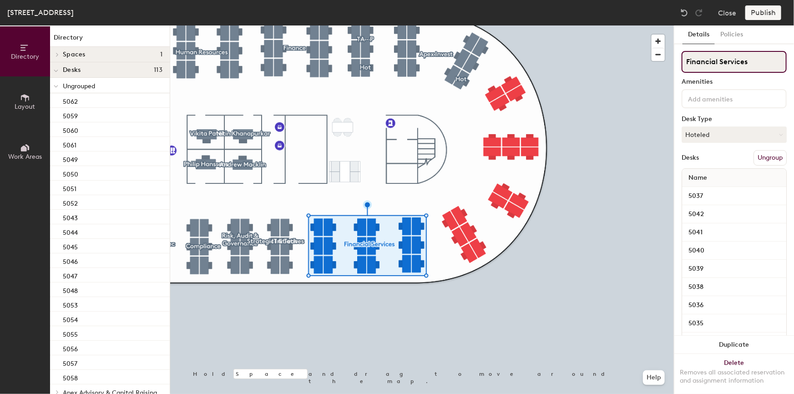
type input "Financial Services"
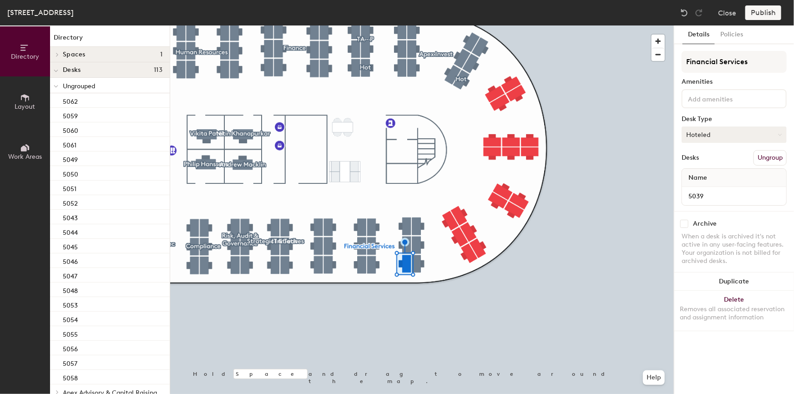
click at [752, 132] on button "Hoteled" at bounding box center [734, 135] width 105 height 16
click at [699, 158] on div "Assigned" at bounding box center [727, 163] width 91 height 14
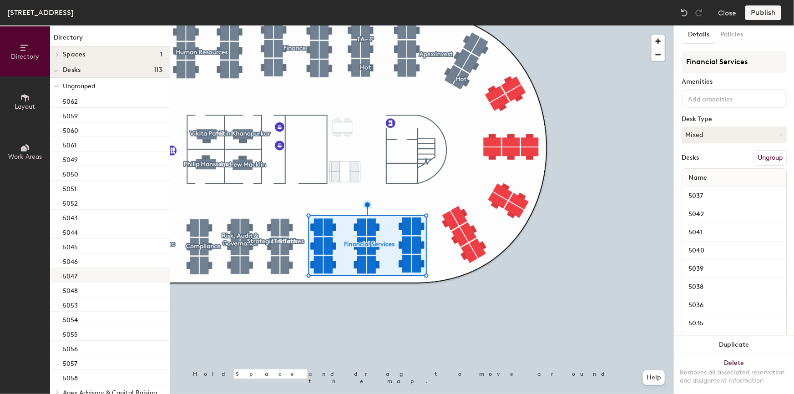
click at [445, 25] on div at bounding box center [422, 25] width 504 height 0
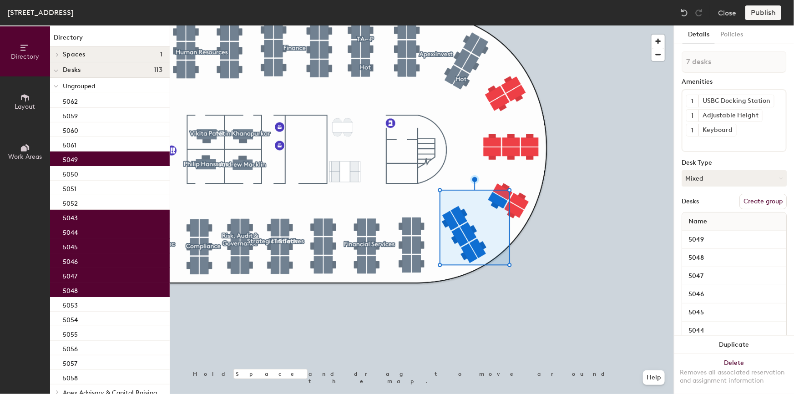
type input "6 desks"
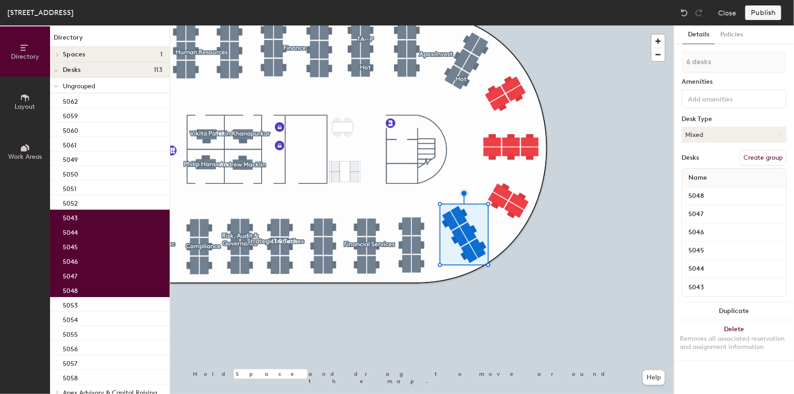
click at [760, 159] on button "Create group" at bounding box center [763, 157] width 47 height 15
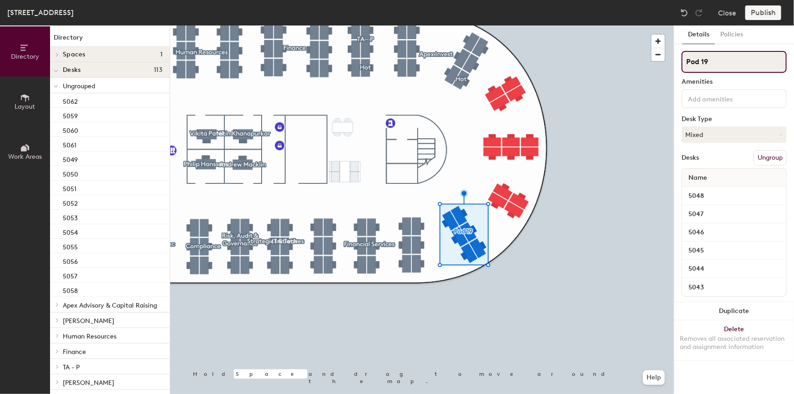
drag, startPoint x: 730, startPoint y: 59, endPoint x: 742, endPoint y: 61, distance: 12.4
click at [730, 59] on input "Pod 19" at bounding box center [734, 62] width 105 height 22
click at [657, 62] on div "Directory Layout Work Areas Directory Spaces 1 Smithfield Desks 113 Ungrouped 5…" at bounding box center [397, 209] width 794 height 369
paste input "Sales"
type input "Sales"
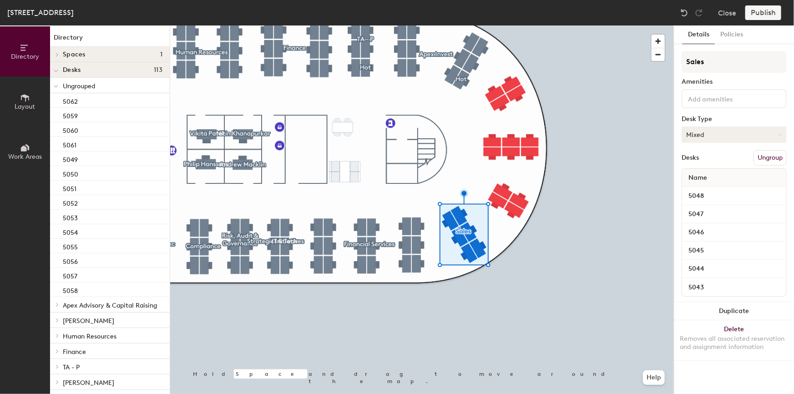
click at [746, 136] on button "Mixed" at bounding box center [734, 135] width 105 height 16
click at [706, 189] on div "Hoteled" at bounding box center [727, 190] width 91 height 14
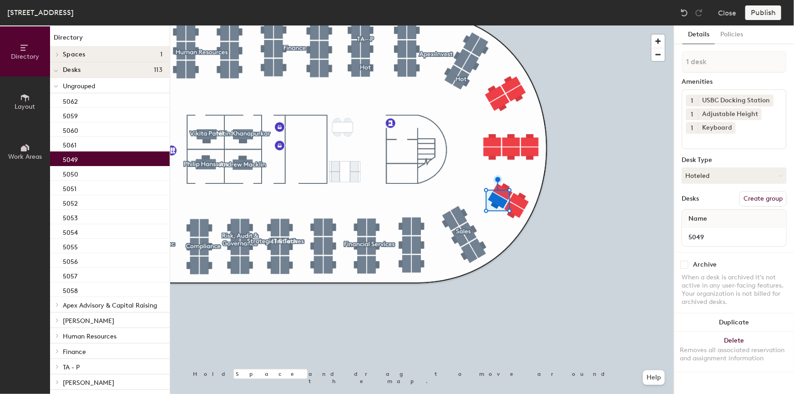
click at [764, 198] on button "Create group" at bounding box center [763, 198] width 47 height 15
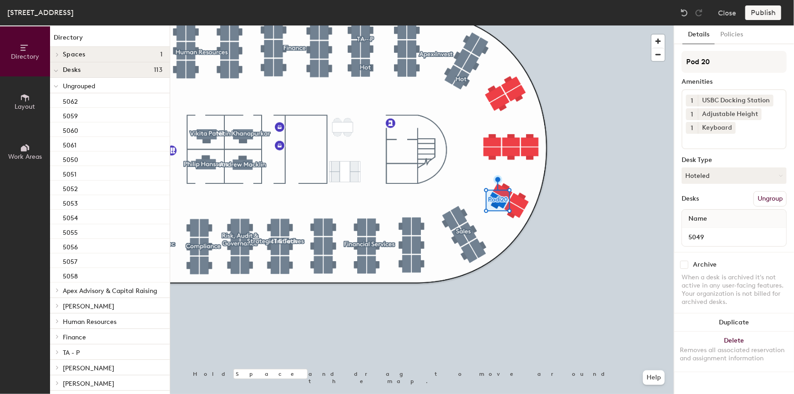
drag, startPoint x: 725, startPoint y: 61, endPoint x: 678, endPoint y: 55, distance: 47.3
click at [678, 55] on div "Details Policies Pod 20 Amenities 1 USBC Docking Station 1 Adjustable Height 1 …" at bounding box center [735, 209] width 120 height 369
type input "H"
type input "Hot"
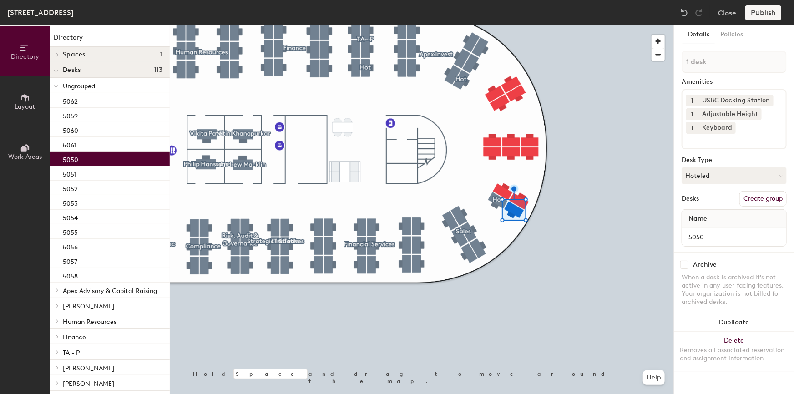
click at [769, 195] on button "Create group" at bounding box center [763, 198] width 47 height 15
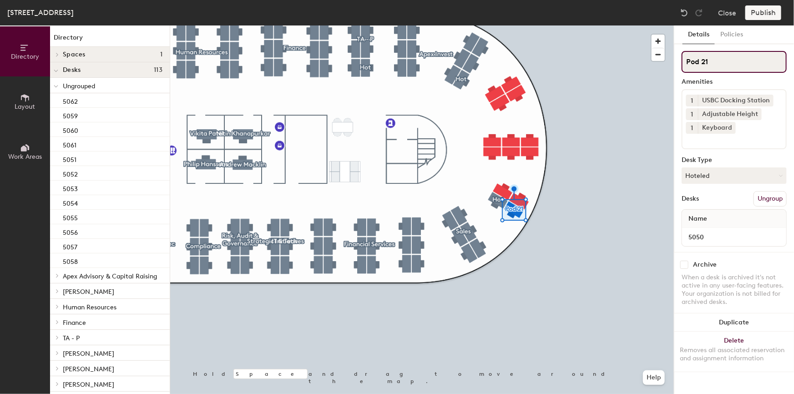
drag, startPoint x: 713, startPoint y: 61, endPoint x: 725, endPoint y: 64, distance: 12.3
click at [713, 61] on input "Pod 21" at bounding box center [734, 62] width 105 height 22
drag, startPoint x: 698, startPoint y: 62, endPoint x: 680, endPoint y: 61, distance: 17.8
click at [680, 61] on div "Details Policies Pod 21 Amenities 1 USBC Docking Station 1 Adjustable Height 1 …" at bounding box center [735, 209] width 120 height 369
paste input "Global Product Heads"
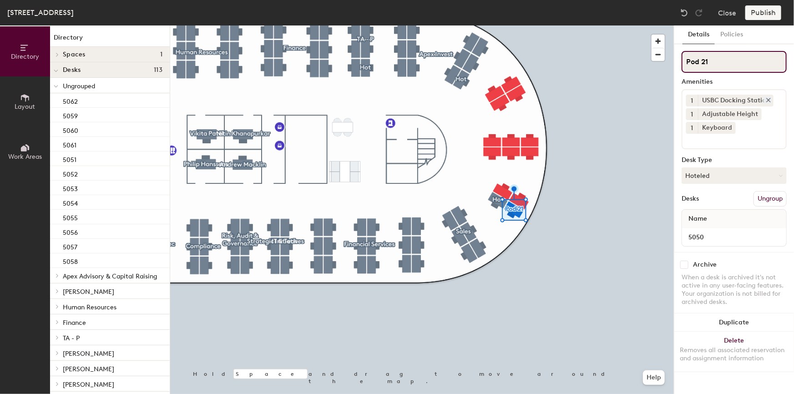
type input "Global Product Heads"
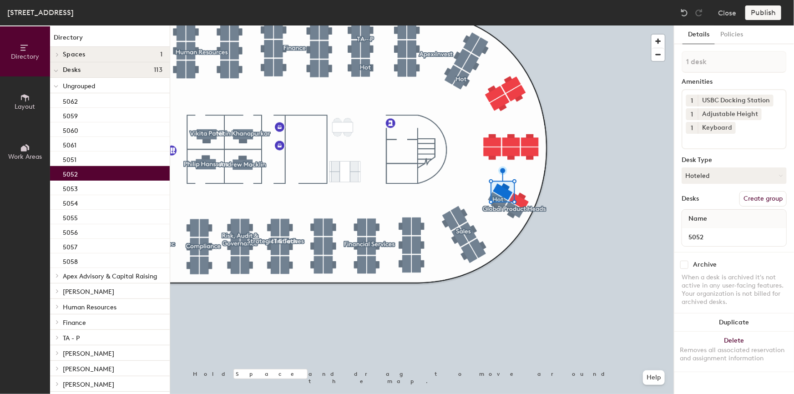
type input "2 desks"
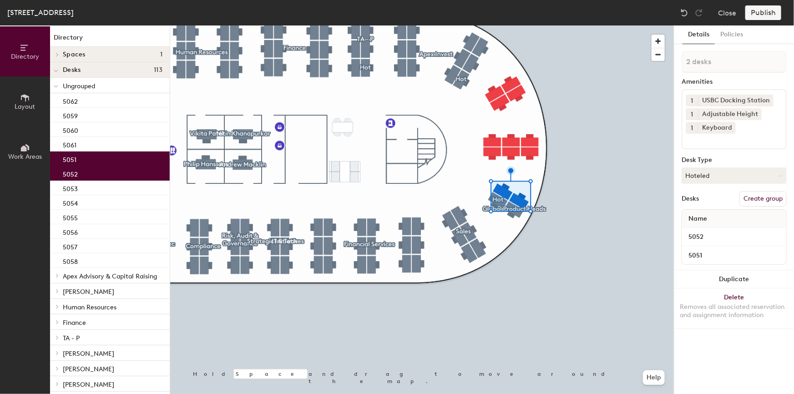
click at [757, 196] on button "Create group" at bounding box center [763, 198] width 47 height 15
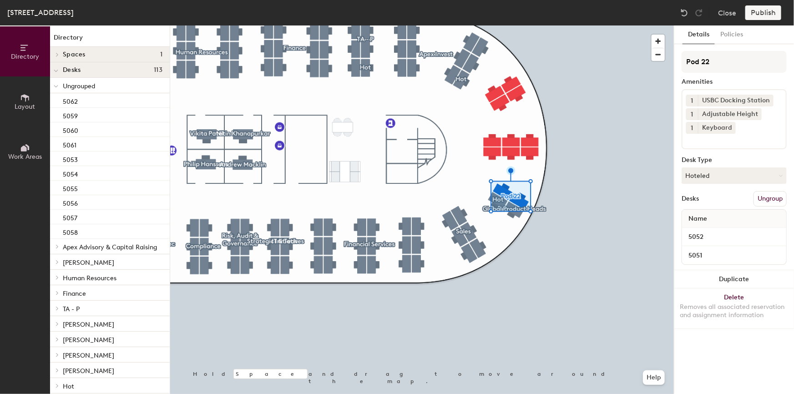
drag, startPoint x: 720, startPoint y: 62, endPoint x: 674, endPoint y: 63, distance: 45.5
click at [675, 63] on div "Details Policies Pod 22 Amenities 1 USBC Docking Station 1 Adjustable Height 1 …" at bounding box center [735, 209] width 120 height 369
type input "Sales"
click at [721, 178] on button "Hoteled" at bounding box center [734, 176] width 105 height 16
click at [708, 201] on div "Assigned" at bounding box center [727, 204] width 91 height 14
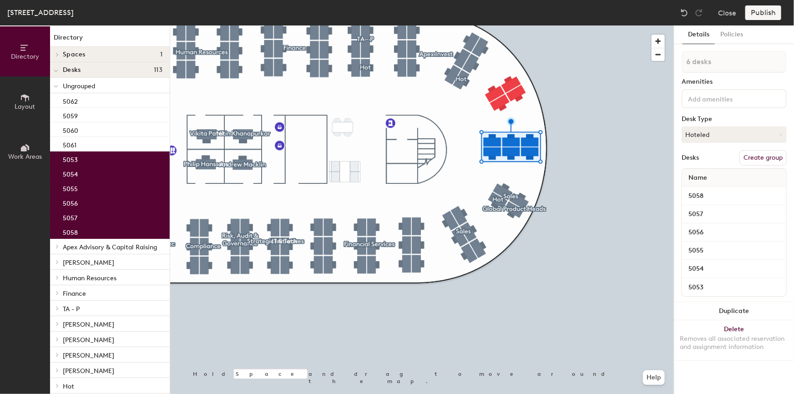
click at [747, 154] on button "Create group" at bounding box center [763, 157] width 47 height 15
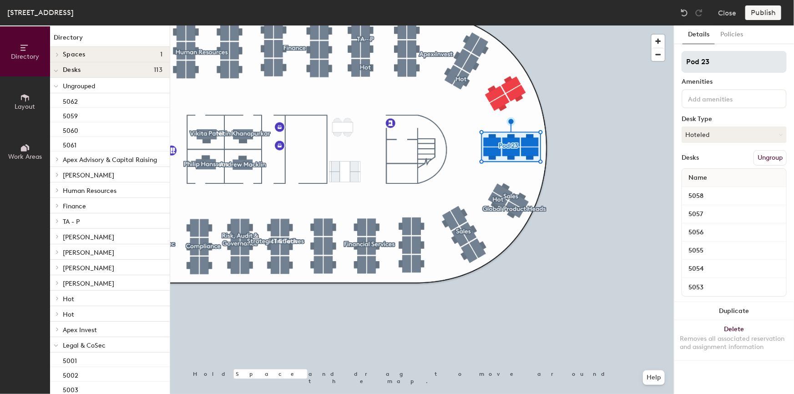
drag, startPoint x: 724, startPoint y: 60, endPoint x: 695, endPoint y: 60, distance: 28.7
click at [695, 60] on input "Pod 23" at bounding box center [734, 62] width 105 height 22
type input "P"
type input "CRM"
click at [779, 133] on icon at bounding box center [780, 135] width 4 height 4
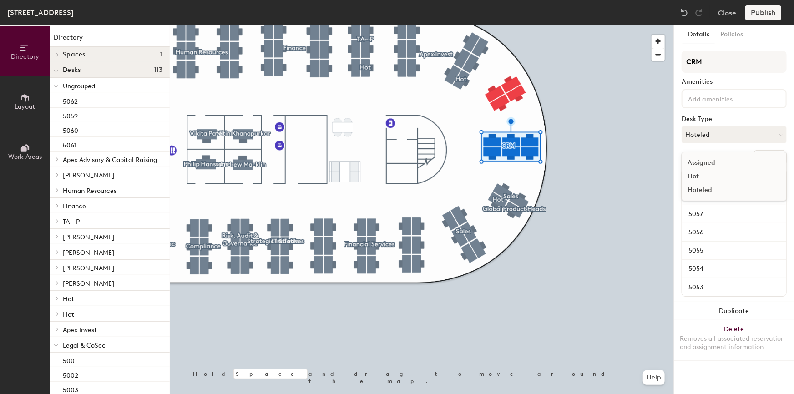
click at [706, 190] on div "Hoteled" at bounding box center [727, 190] width 91 height 14
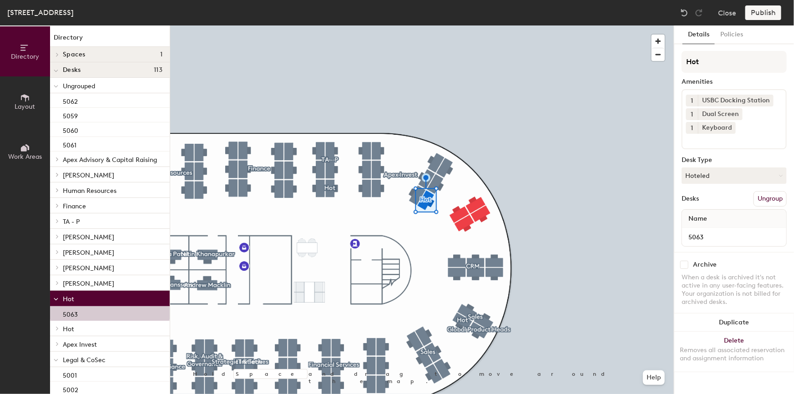
click at [765, 198] on button "Ungroup" at bounding box center [770, 198] width 33 height 15
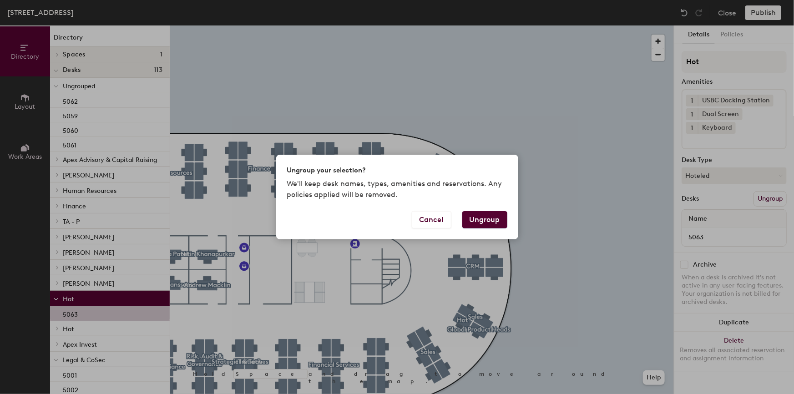
click at [479, 220] on button "Ungroup" at bounding box center [484, 219] width 45 height 17
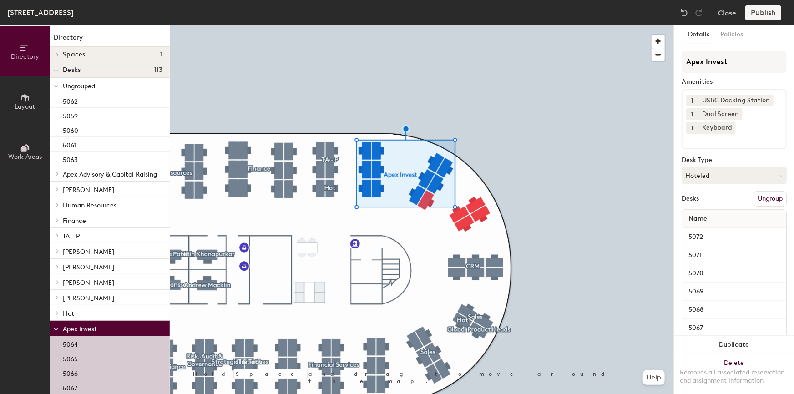
click at [754, 195] on button "Ungroup" at bounding box center [770, 198] width 33 height 15
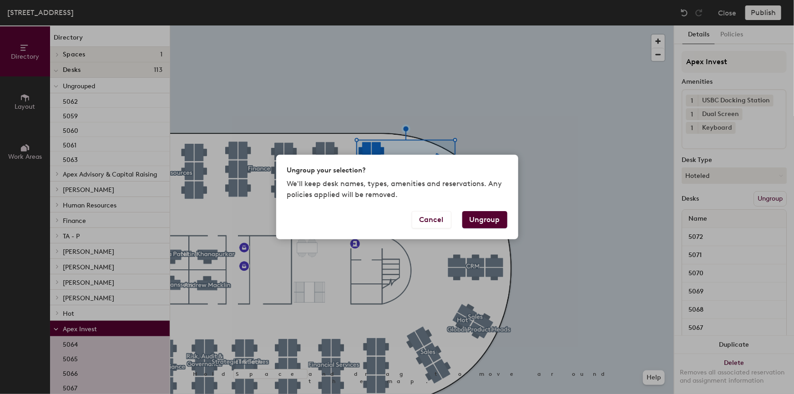
click at [489, 217] on button "Ungroup" at bounding box center [484, 219] width 45 height 17
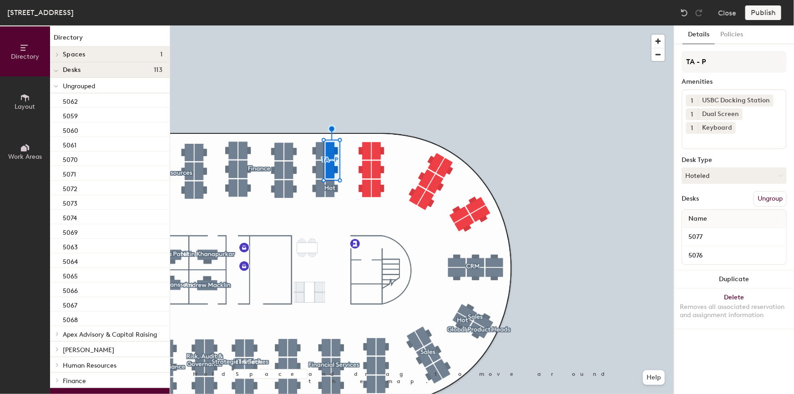
click at [762, 195] on button "Ungroup" at bounding box center [770, 198] width 33 height 15
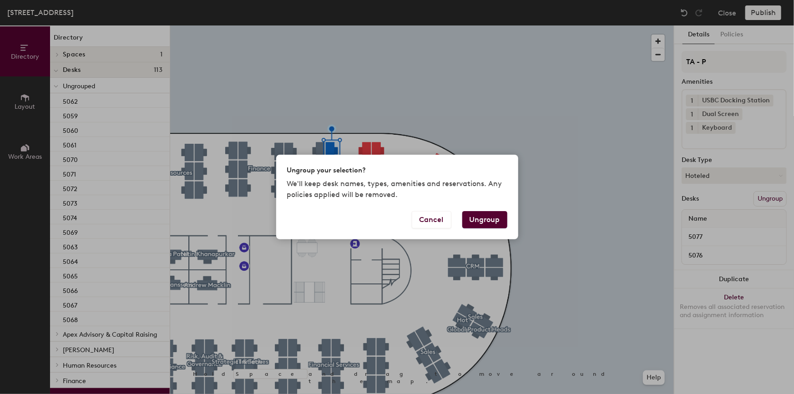
click at [479, 215] on button "Ungroup" at bounding box center [484, 219] width 45 height 17
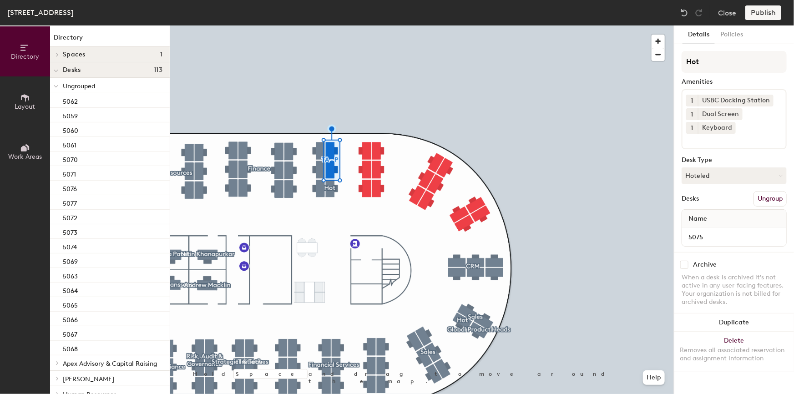
click at [767, 197] on button "Ungroup" at bounding box center [770, 198] width 33 height 15
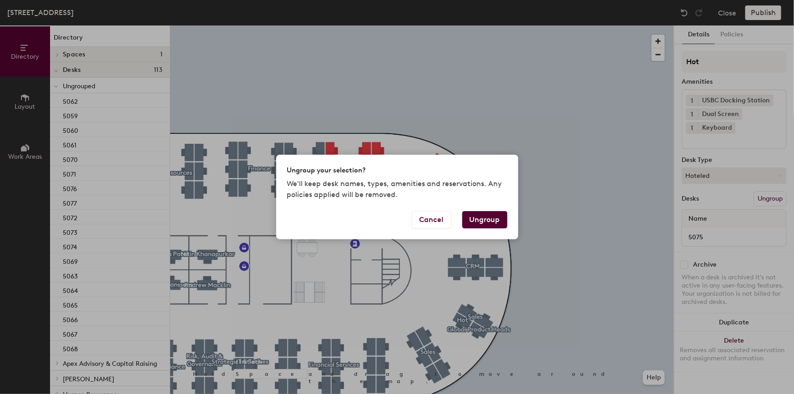
click at [495, 218] on button "Ungroup" at bounding box center [484, 219] width 45 height 17
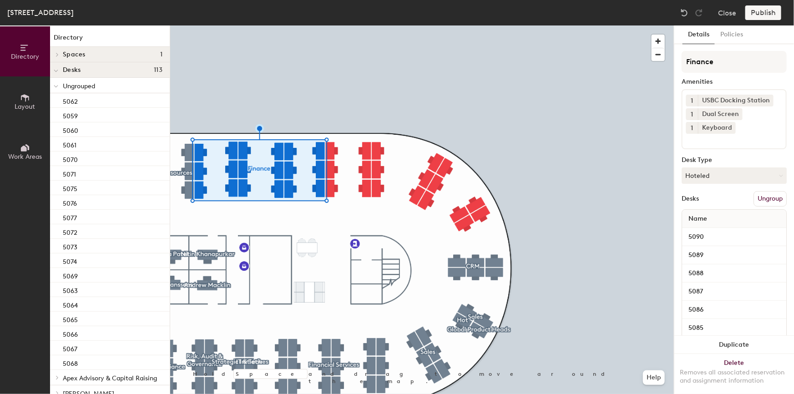
click at [778, 195] on button "Ungroup" at bounding box center [770, 198] width 33 height 15
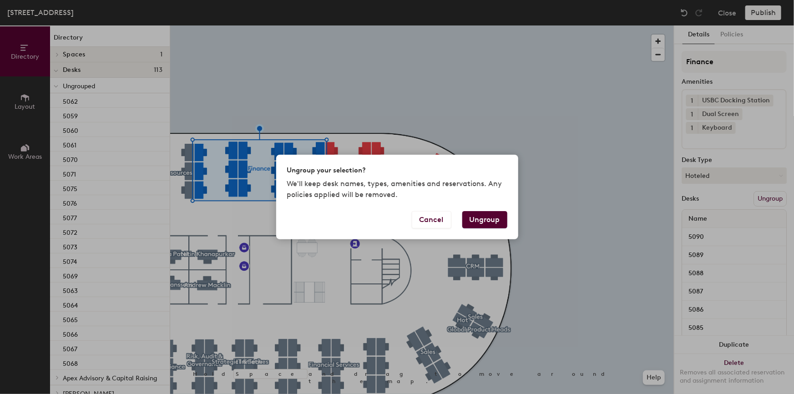
click at [492, 221] on button "Ungroup" at bounding box center [484, 219] width 45 height 17
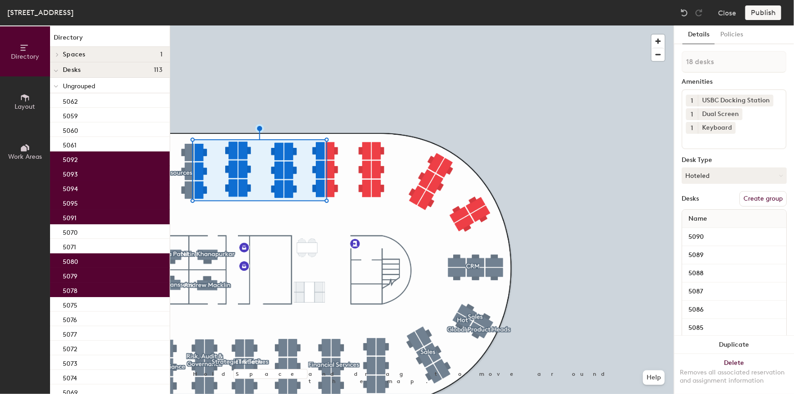
click at [270, 25] on div at bounding box center [422, 25] width 504 height 0
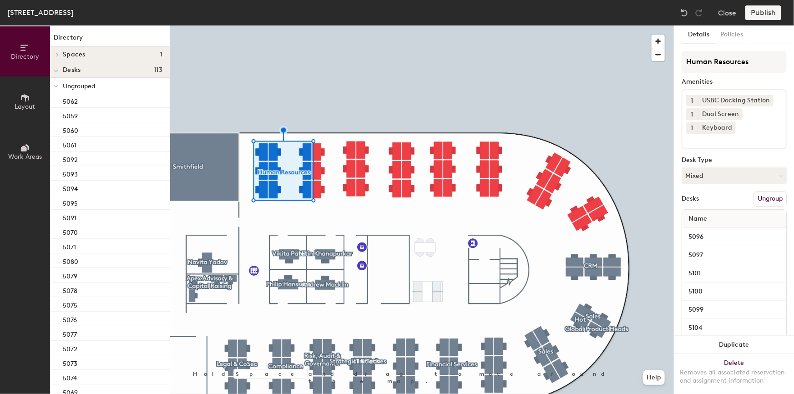
click at [765, 198] on button "Ungroup" at bounding box center [770, 198] width 33 height 15
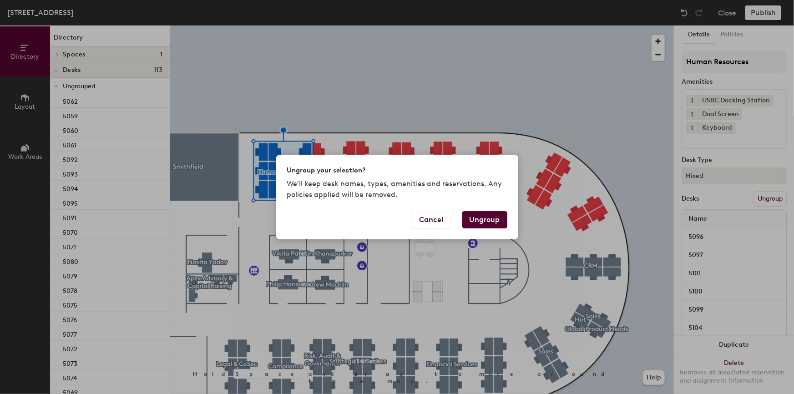
click at [492, 218] on button "Ungroup" at bounding box center [484, 219] width 45 height 17
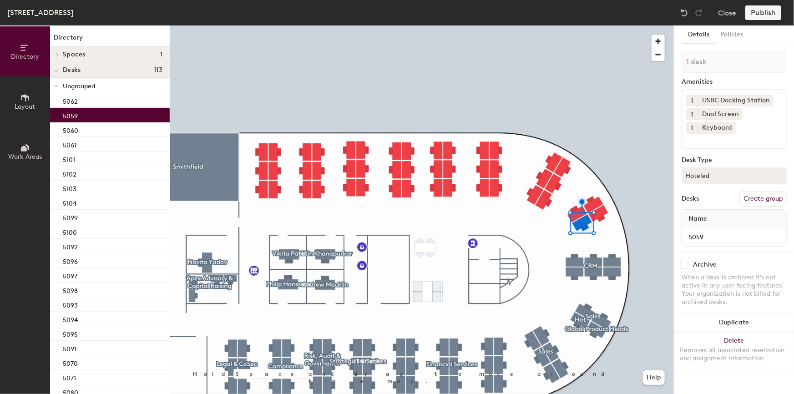
click at [751, 201] on button "Create group" at bounding box center [763, 198] width 47 height 15
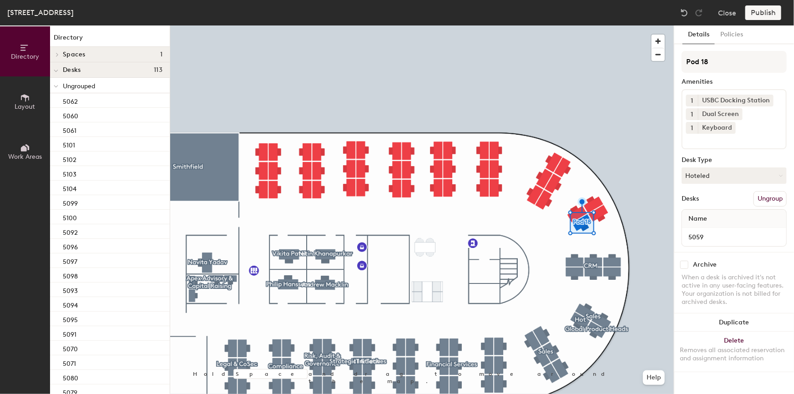
drag, startPoint x: 720, startPoint y: 62, endPoint x: 674, endPoint y: 61, distance: 46.0
click at [675, 61] on div "Details Policies Pod 18 Amenities 1 USBC Docking Station 1 Dual Screen 1 Keyboa…" at bounding box center [735, 209] width 120 height 369
type input "Hot"
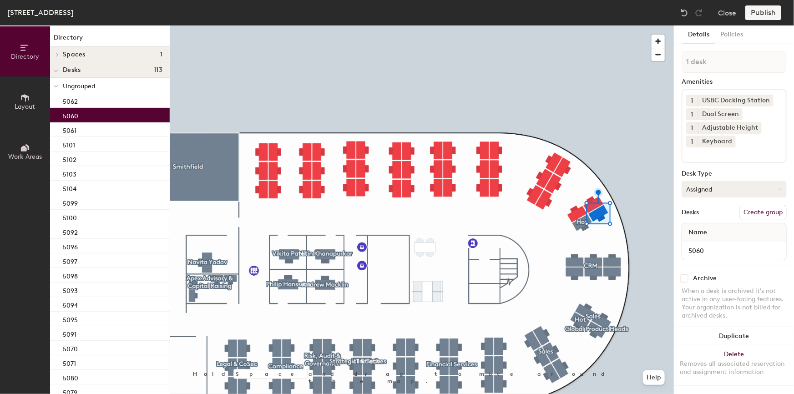
click at [780, 188] on icon at bounding box center [780, 190] width 4 height 4
click at [702, 213] on div "Assigned" at bounding box center [727, 218] width 91 height 14
click at [763, 211] on button "Create group" at bounding box center [763, 212] width 47 height 15
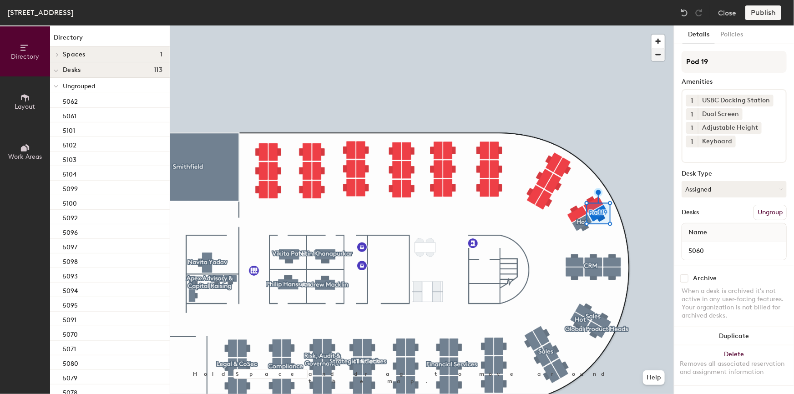
click at [646, 56] on div "Directory Layout Work Areas Directory Spaces 1 Smithfield Desks 113 Ungrouped 5…" at bounding box center [397, 209] width 794 height 369
type input "CRM"
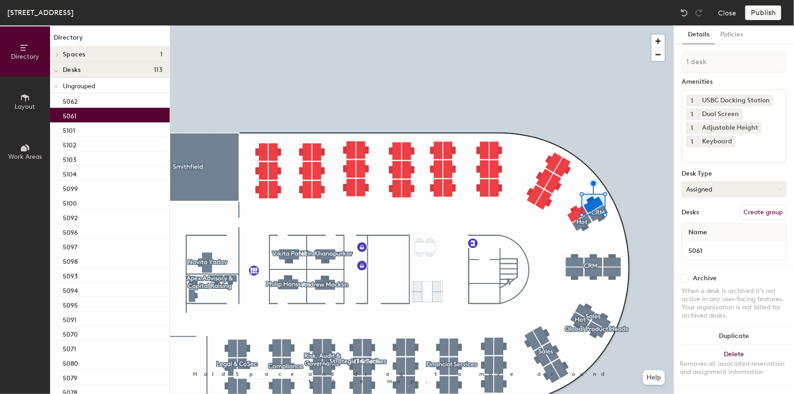
click at [744, 188] on button "Assigned" at bounding box center [734, 189] width 105 height 16
click at [706, 216] on div "Assigned" at bounding box center [727, 218] width 91 height 14
click at [766, 207] on button "Create group" at bounding box center [763, 212] width 47 height 15
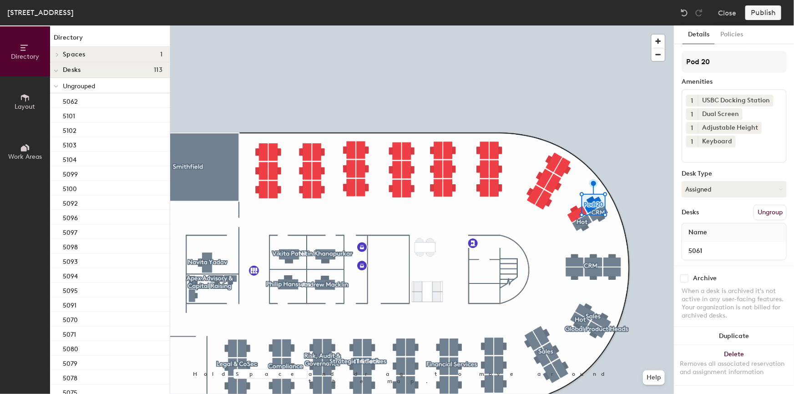
drag, startPoint x: 727, startPoint y: 62, endPoint x: 675, endPoint y: 58, distance: 52.5
click at [675, 58] on div "Details Policies Pod 20 Amenities 1 USBC Docking Station 1 Dual Screen 1 Adjust…" at bounding box center [735, 209] width 120 height 369
type input "Finance, FP&A"
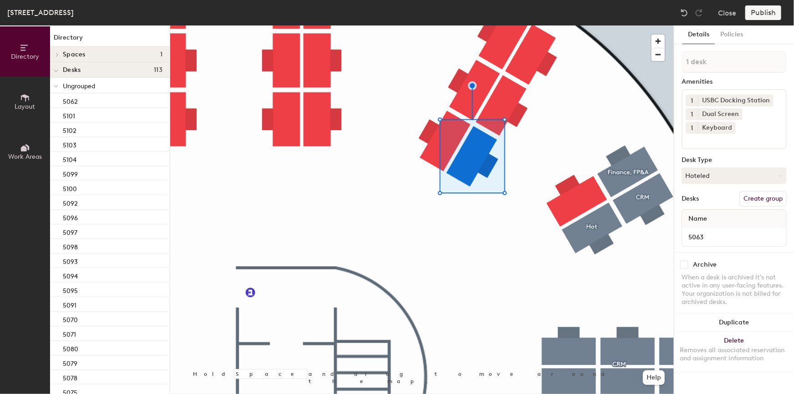
type input "2 desks"
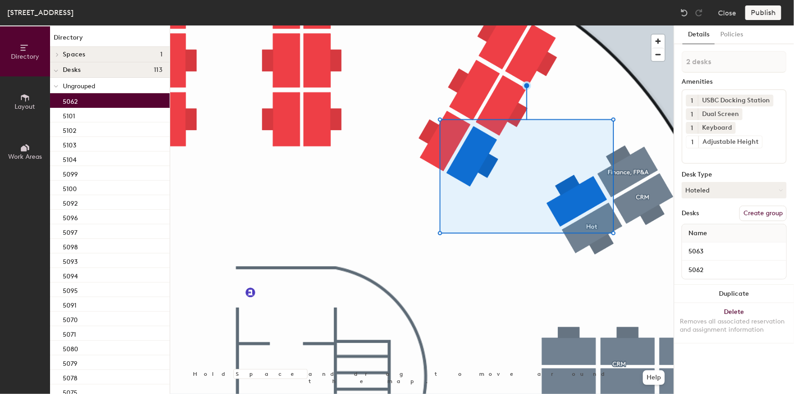
click at [753, 212] on button "Create group" at bounding box center [763, 213] width 47 height 15
drag, startPoint x: 725, startPoint y: 65, endPoint x: 666, endPoint y: 58, distance: 59.6
click at [666, 58] on div "Directory Layout Work Areas Directory Spaces 1 Smithfield Desks 113 Ungrouped 5…" at bounding box center [397, 209] width 794 height 369
type input "Hot"
click at [769, 212] on button "Ungroup" at bounding box center [770, 213] width 33 height 15
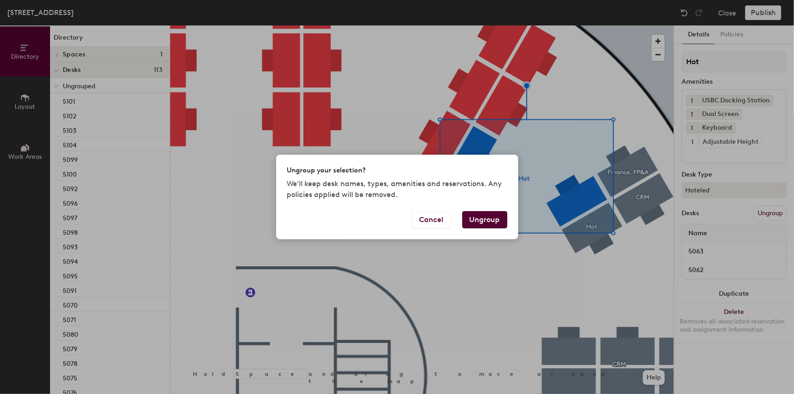
click at [491, 218] on button "Ungroup" at bounding box center [484, 219] width 45 height 17
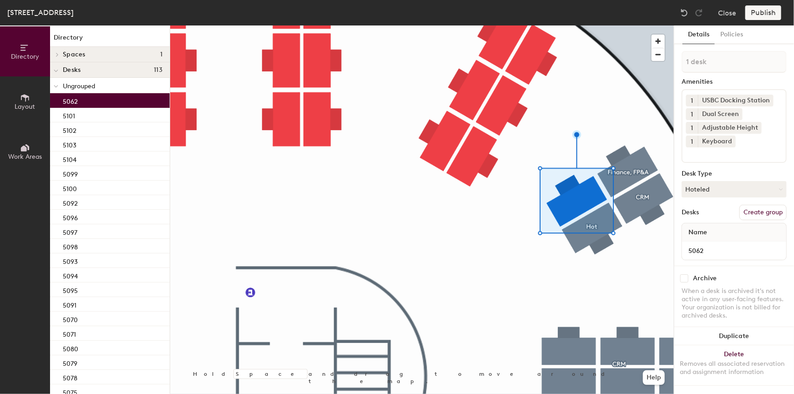
click at [760, 211] on button "Create group" at bounding box center [763, 212] width 47 height 15
drag, startPoint x: 716, startPoint y: 58, endPoint x: 677, endPoint y: 58, distance: 39.6
click at [678, 58] on div "Details Policies Pod 21 Amenities 1 USBC Docking Station 1 Dual Screen 1 Adjust…" at bounding box center [735, 209] width 120 height 369
type input "Hot"
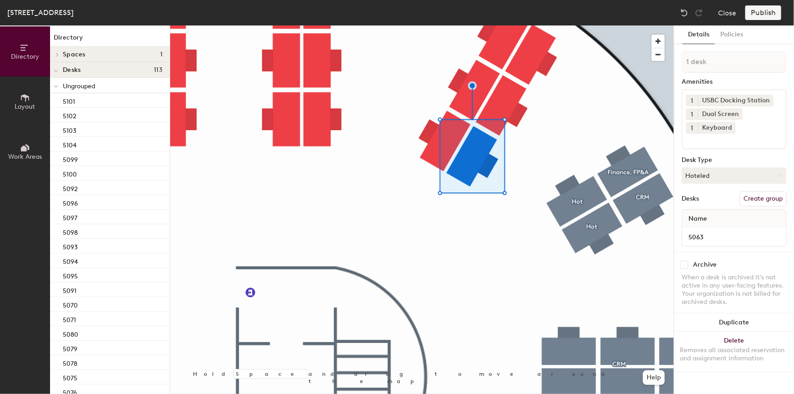
click at [759, 198] on button "Create group" at bounding box center [763, 198] width 47 height 15
drag, startPoint x: 718, startPoint y: 59, endPoint x: 668, endPoint y: 56, distance: 50.2
click at [674, 58] on div "Details Policies Pod 22 Amenities 1 USBC Docking Station 1 Dual Screen 1 Keyboa…" at bounding box center [734, 209] width 120 height 369
type input "Hot"
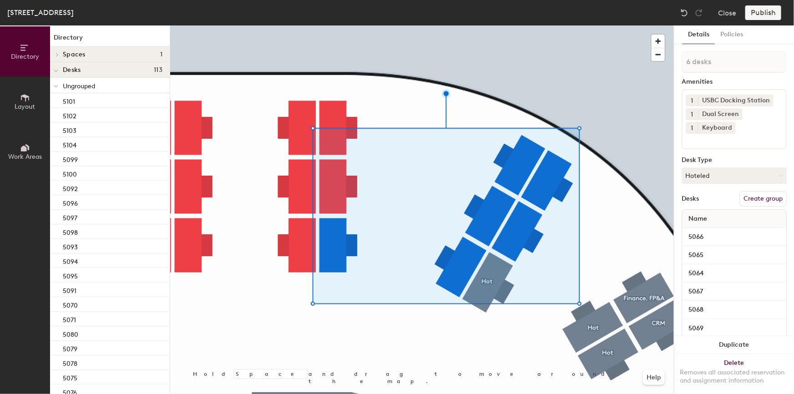
scroll to position [22, 0]
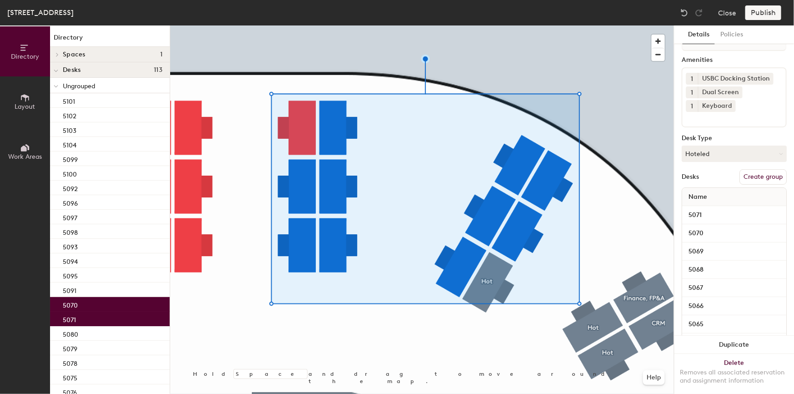
type input "11 desks"
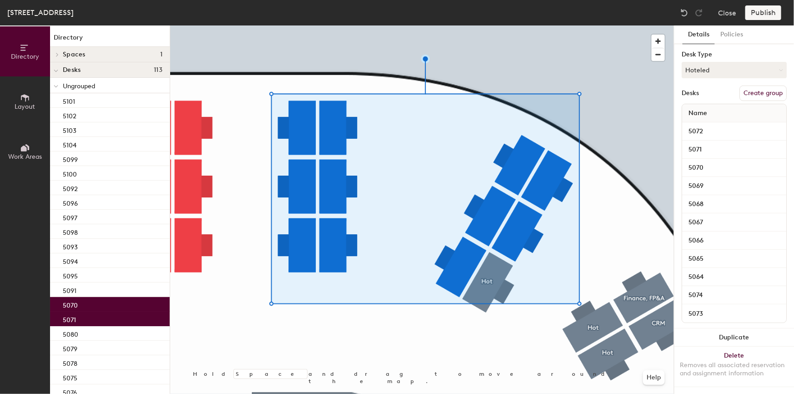
click at [746, 86] on button "Create group" at bounding box center [763, 93] width 47 height 15
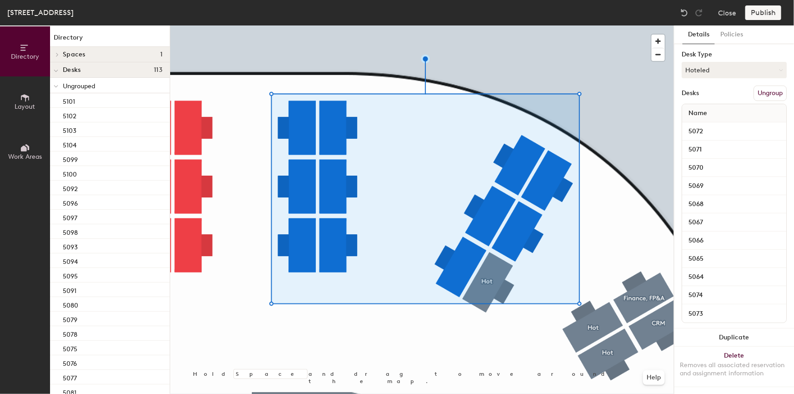
scroll to position [0, 0]
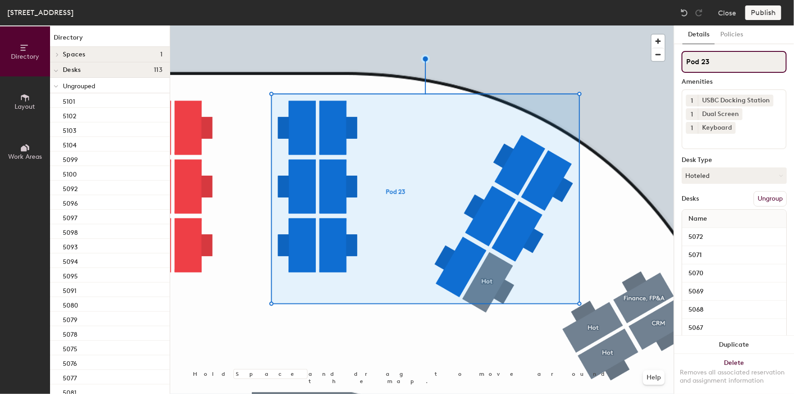
drag, startPoint x: 727, startPoint y: 65, endPoint x: 736, endPoint y: 63, distance: 8.3
click at [727, 65] on input "Pod 23" at bounding box center [734, 62] width 105 height 22
drag, startPoint x: 703, startPoint y: 60, endPoint x: 681, endPoint y: 60, distance: 22.3
click at [681, 60] on div "Details Policies Pod 23 Amenities 1 USBC Docking Station 1 Dual Screen 1 Keyboa…" at bounding box center [735, 209] width 120 height 369
paste input "Distribution Solutions"
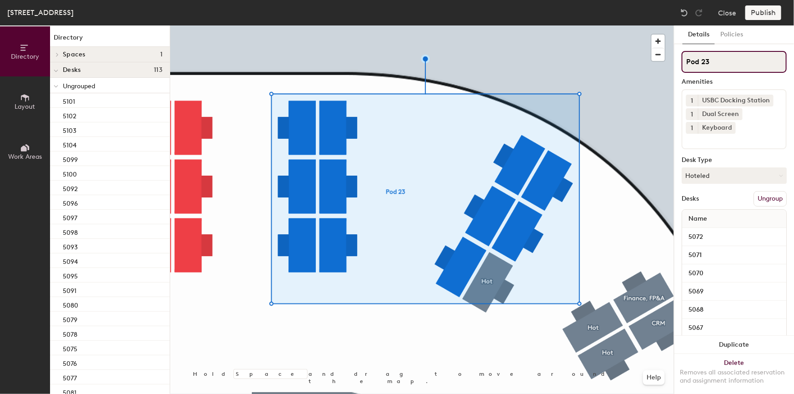
type input "Distribution Solutions"
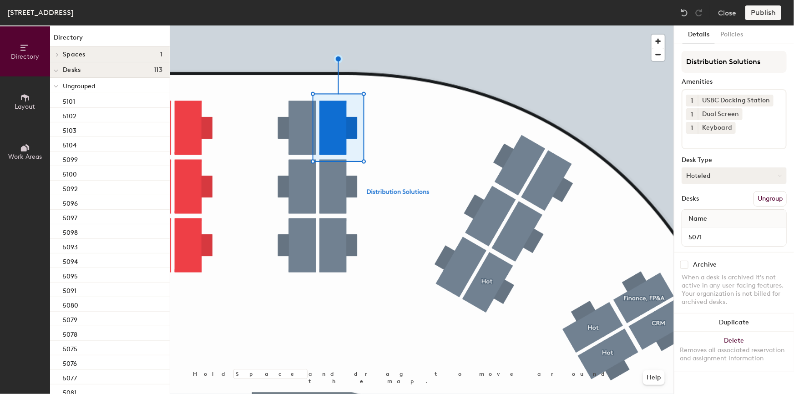
click at [753, 176] on button "Hoteled" at bounding box center [734, 176] width 105 height 16
click at [710, 205] on div "Assigned" at bounding box center [727, 204] width 91 height 14
click at [746, 61] on input "Distribution Solutions" at bounding box center [734, 62] width 105 height 22
click at [671, 56] on div "Directory Layout Work Areas Directory Spaces 1 Smithfield Desks 113 Ungrouped 5…" at bounding box center [397, 209] width 794 height 369
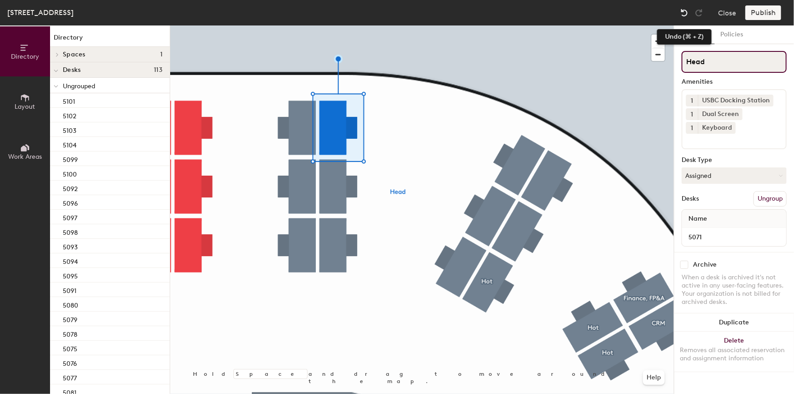
type input "Head"
click at [686, 16] on img at bounding box center [684, 12] width 9 height 9
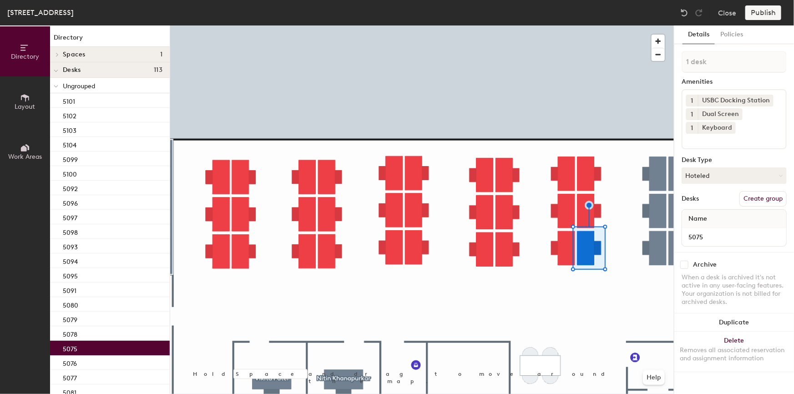
click at [765, 197] on button "Create group" at bounding box center [763, 198] width 47 height 15
drag, startPoint x: 726, startPoint y: 57, endPoint x: 675, endPoint y: 60, distance: 51.1
click at [675, 60] on div "Details Policies Pod 24 Amenities 1 USBC Docking Station 1 Dual Screen 1 Keyboa…" at bounding box center [735, 209] width 120 height 369
type input "Hot"
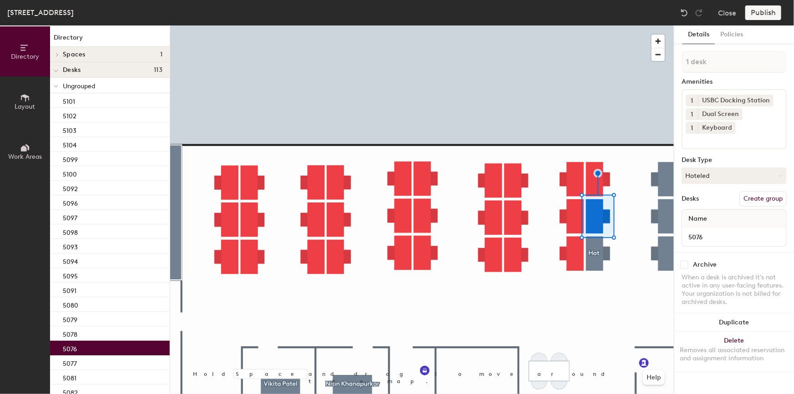
type input "2 desks"
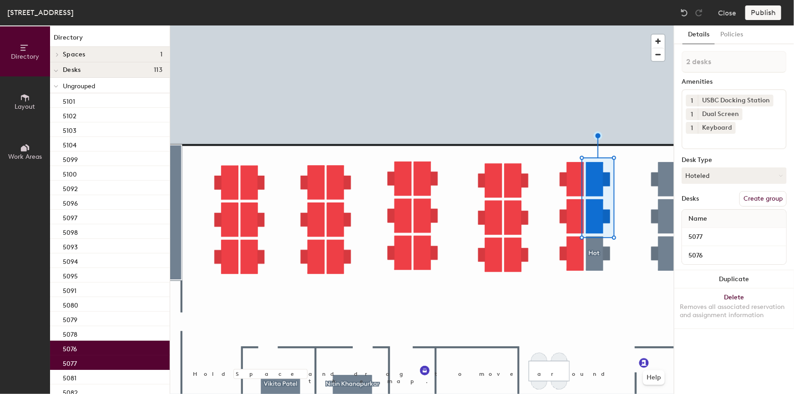
click at [759, 198] on button "Create group" at bounding box center [763, 198] width 47 height 15
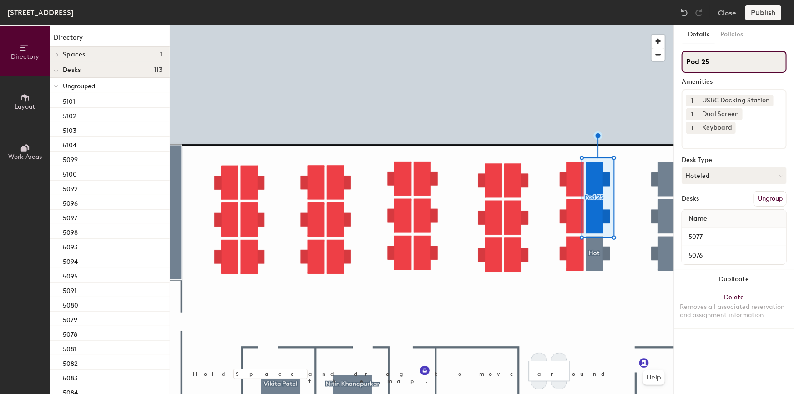
click at [725, 67] on input "Pod 25" at bounding box center [734, 62] width 105 height 22
drag, startPoint x: 741, startPoint y: 59, endPoint x: 681, endPoint y: 58, distance: 59.6
click at [681, 58] on div "Details Policies Pod 25 Amenities 1 USBC Docking Station 1 Dual Screen 1 Keyboa…" at bounding box center [735, 209] width 120 height 369
paste input "Transfer Agency - Product"
type input "Transfer Agency - Product"
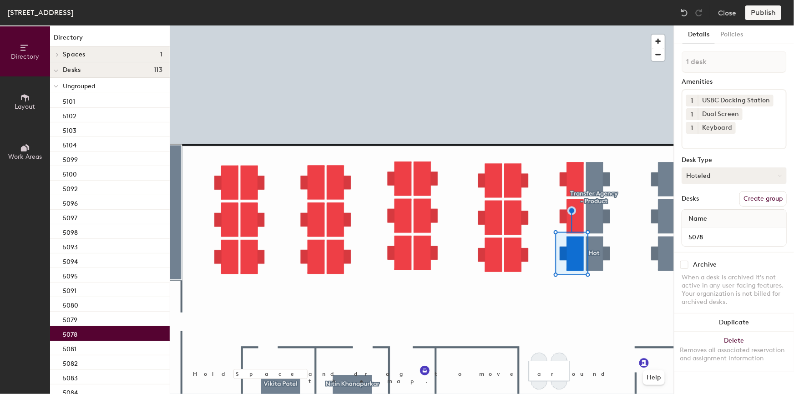
click at [732, 174] on button "Hoteled" at bounding box center [734, 176] width 105 height 16
click at [711, 204] on div "Assigned" at bounding box center [727, 204] width 91 height 14
click at [763, 198] on button "Create group" at bounding box center [763, 198] width 47 height 15
drag, startPoint x: 693, startPoint y: 59, endPoint x: 667, endPoint y: 57, distance: 26.5
click at [667, 57] on div "Directory Layout Work Areas Directory Spaces 1 Smithfield Desks 113 Ungrouped 5…" at bounding box center [397, 209] width 794 height 369
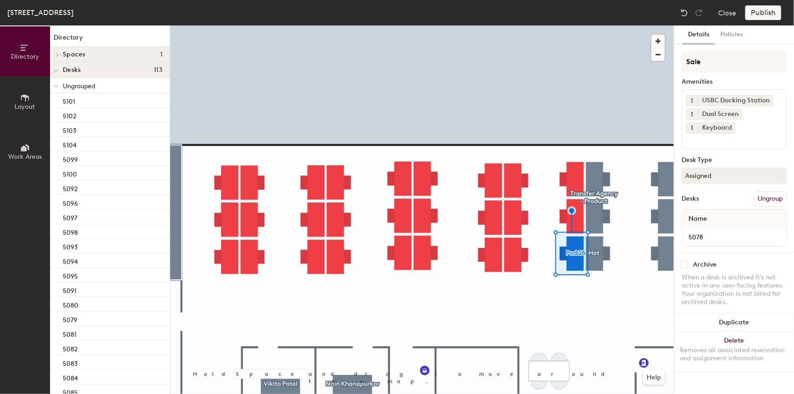
type input "Sales"
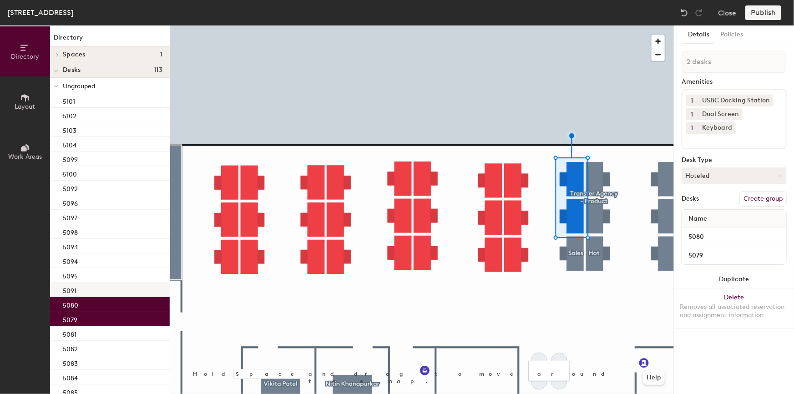
type input "3 desks"
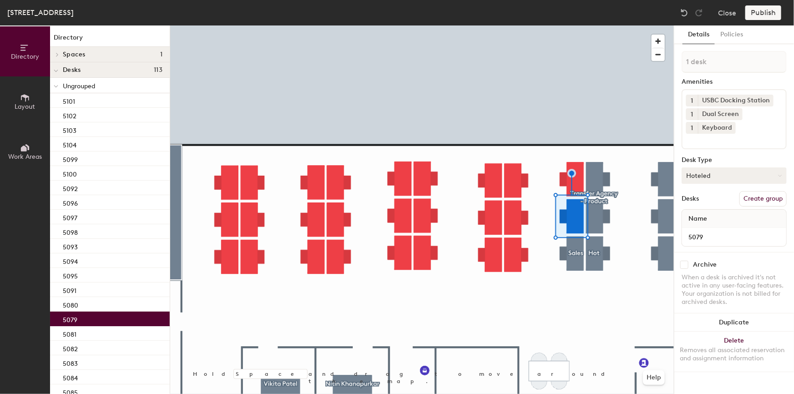
click at [745, 175] on button "Hoteled" at bounding box center [734, 176] width 105 height 16
click at [697, 215] on div "Hot" at bounding box center [727, 218] width 91 height 14
click at [767, 197] on button "Create group" at bounding box center [763, 198] width 47 height 15
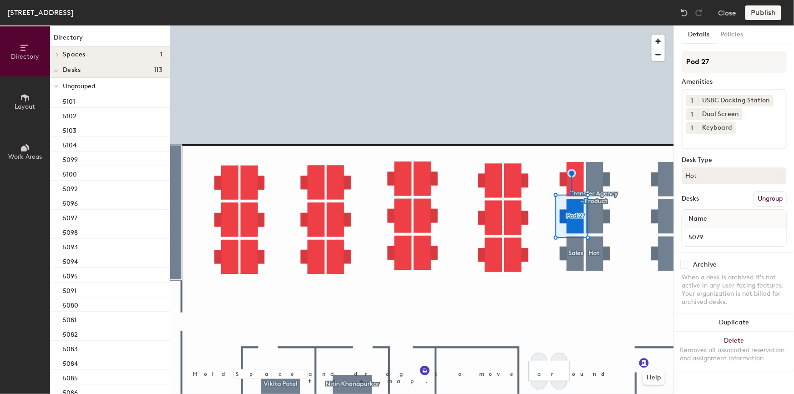
click at [674, 55] on div "Directory Layout Work Areas Directory Spaces 1 Smithfield Desks 113 Ungrouped 5…" at bounding box center [397, 209] width 794 height 369
type input "Hot"
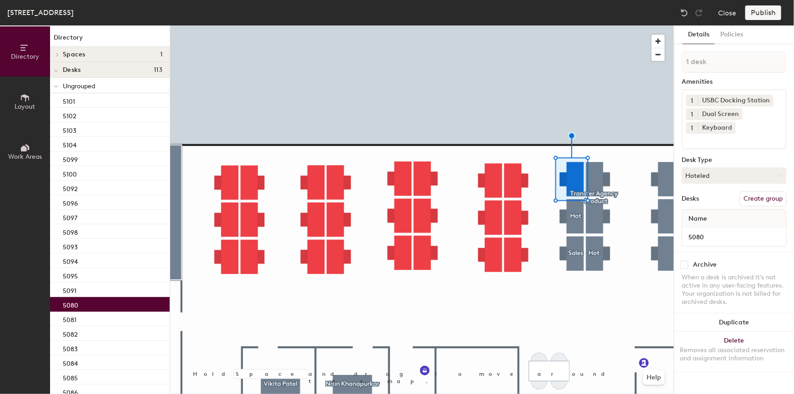
click at [769, 195] on button "Create group" at bounding box center [763, 198] width 47 height 15
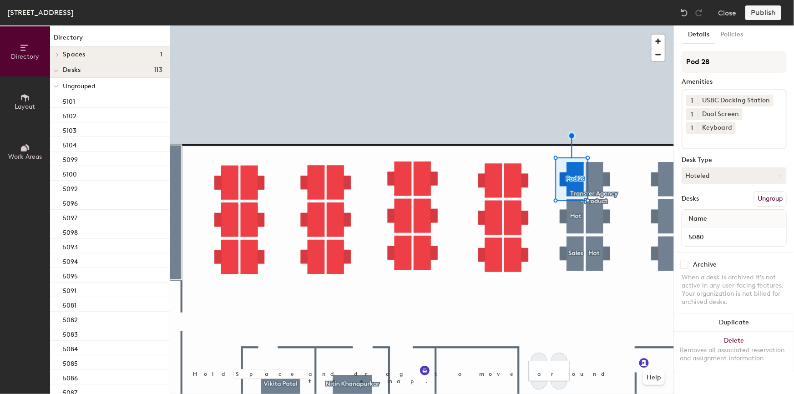
drag, startPoint x: 703, startPoint y: 60, endPoint x: 681, endPoint y: 60, distance: 21.9
click at [681, 60] on div "Details Policies Pod 28 Amenities 1 USBC Docking Station 1 Dual Screen 1 Keyboa…" at bounding box center [735, 209] width 120 height 369
type input "Treasury"
click at [741, 172] on button "Hoteled" at bounding box center [734, 176] width 105 height 16
click at [706, 202] on div "Assigned" at bounding box center [727, 204] width 91 height 14
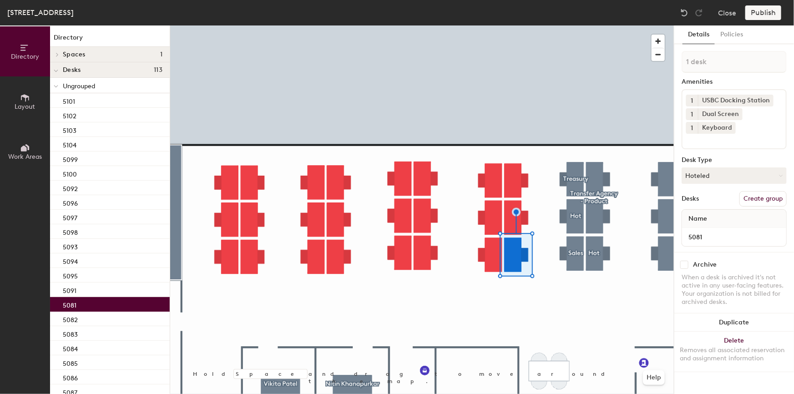
click at [762, 198] on button "Create group" at bounding box center [763, 198] width 47 height 15
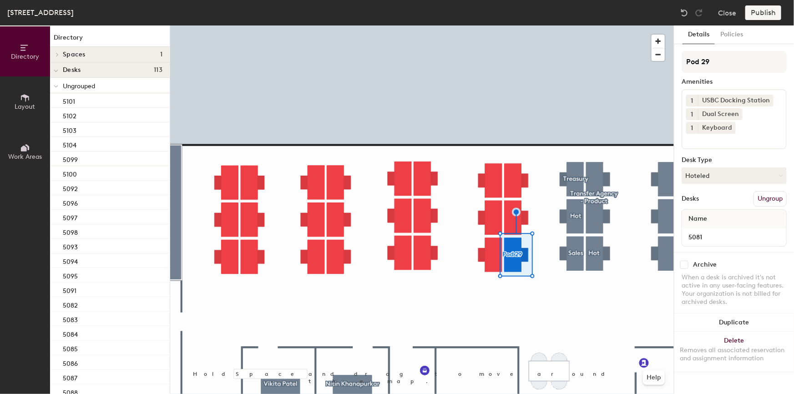
drag, startPoint x: 722, startPoint y: 61, endPoint x: 676, endPoint y: 62, distance: 45.6
click at [677, 62] on div "Details Policies Pod 29 Amenities 1 USBC Docking Station 1 Dual Screen 1 Keyboa…" at bounding box center [735, 209] width 120 height 369
type input "Client Engagement"
click at [746, 170] on button "Hoteled" at bounding box center [734, 176] width 105 height 16
click at [703, 230] on div "Hoteled" at bounding box center [727, 231] width 91 height 14
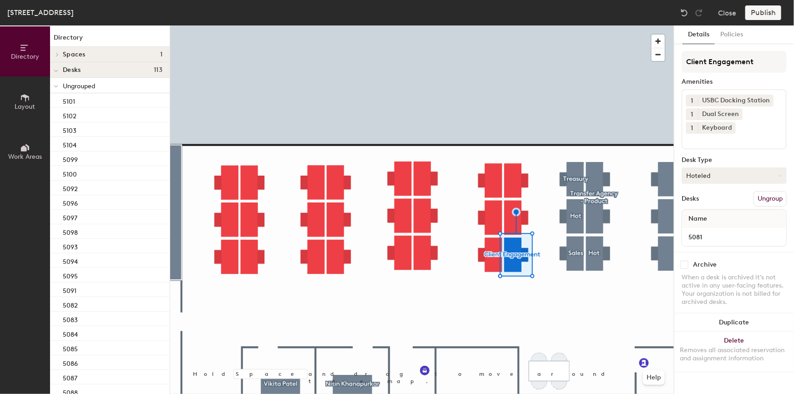
click at [724, 170] on button "Hoteled" at bounding box center [734, 176] width 105 height 16
click at [706, 203] on div "Assigned" at bounding box center [727, 204] width 91 height 14
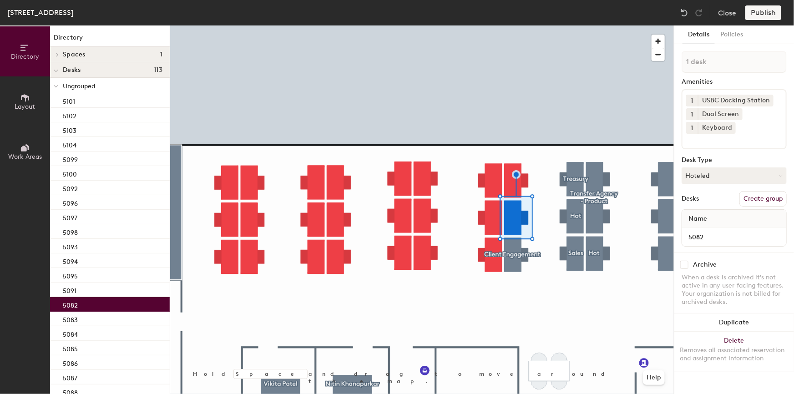
click at [761, 197] on button "Create group" at bounding box center [763, 198] width 47 height 15
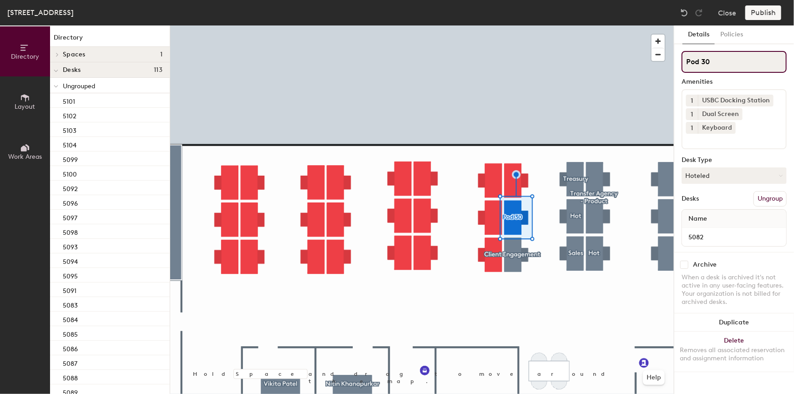
click at [672, 62] on div "Directory Layout Work Areas Directory Spaces 1 Smithfield Desks 113 Ungrouped 5…" at bounding box center [397, 209] width 794 height 369
type input "Hot"
click at [695, 175] on button "Hoteled" at bounding box center [734, 176] width 105 height 16
click at [692, 216] on div "Hot" at bounding box center [727, 218] width 91 height 14
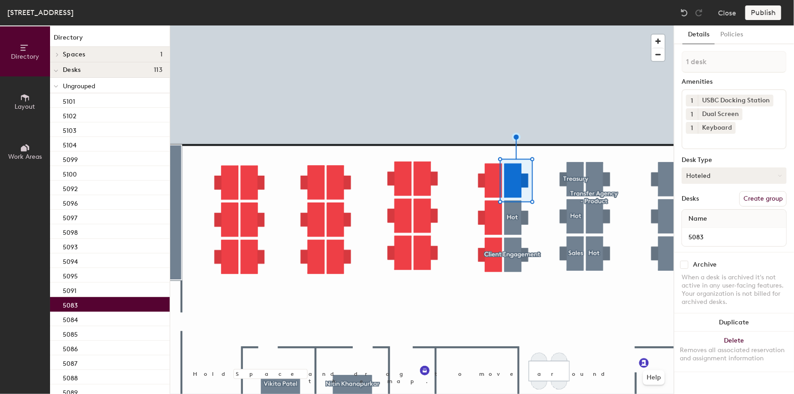
click at [718, 175] on button "Hoteled" at bounding box center [734, 176] width 105 height 16
click at [699, 215] on div "Hot" at bounding box center [727, 218] width 91 height 14
click at [763, 198] on button "Create group" at bounding box center [763, 198] width 47 height 15
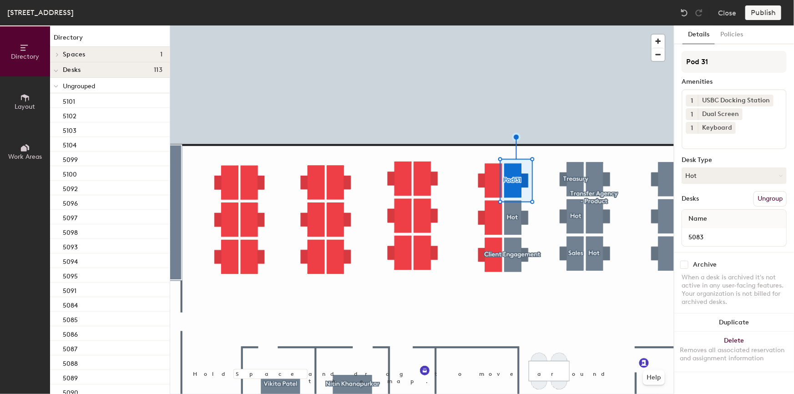
click at [671, 59] on div "Directory Layout Work Areas Directory Spaces 1 Smithfield Desks 113 Ungrouped 5…" at bounding box center [397, 209] width 794 height 369
type input "Hot"
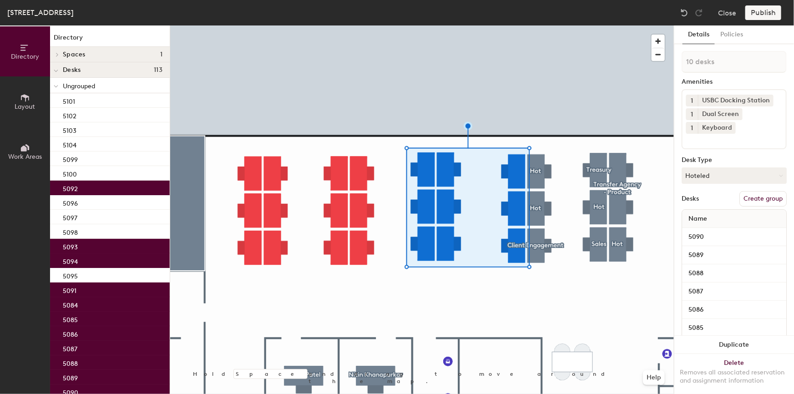
type input "11 desks"
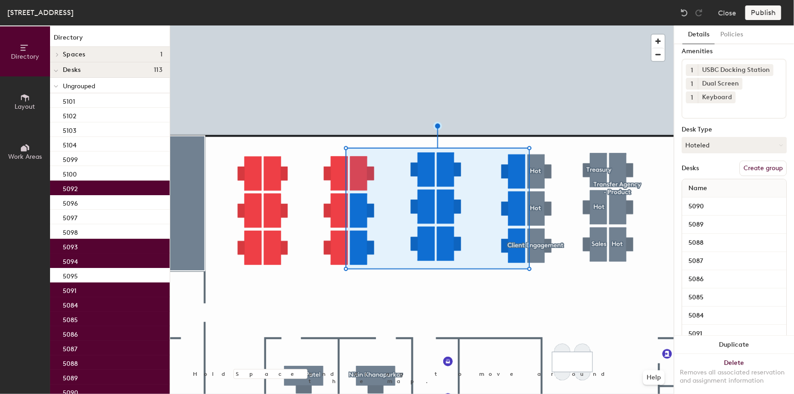
scroll to position [30, 0]
click at [756, 166] on button "Create group" at bounding box center [763, 168] width 47 height 15
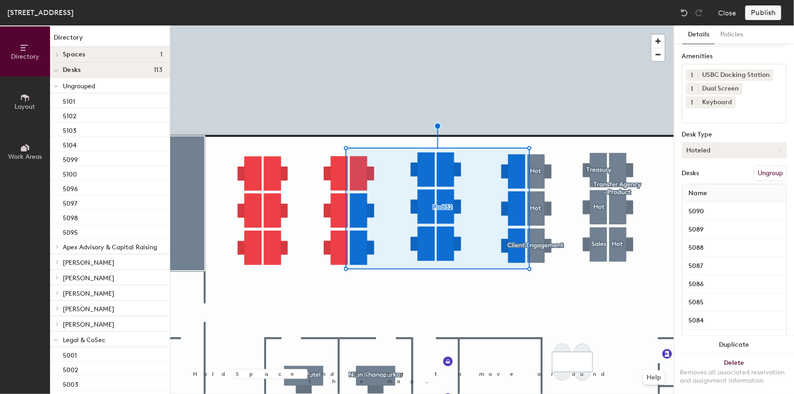
scroll to position [0, 0]
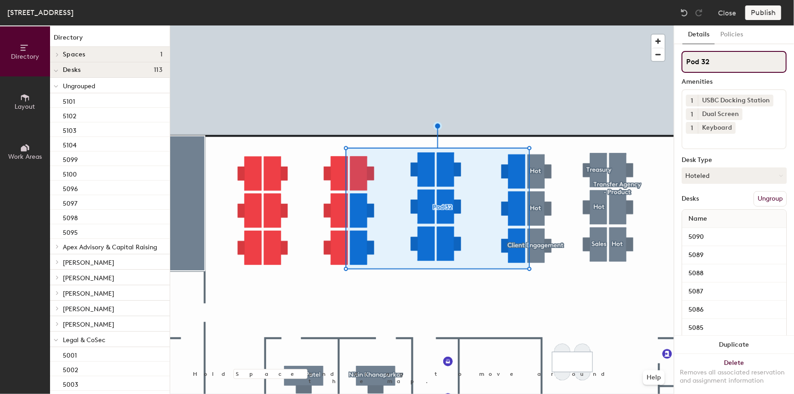
drag, startPoint x: 720, startPoint y: 61, endPoint x: 743, endPoint y: 64, distance: 23.3
click at [720, 61] on input "Pod 32" at bounding box center [734, 62] width 105 height 22
drag, startPoint x: 743, startPoint y: 64, endPoint x: 683, endPoint y: 62, distance: 60.1
click at [684, 62] on input "Pod 32" at bounding box center [734, 62] width 105 height 22
paste input "Finance, FP&A"
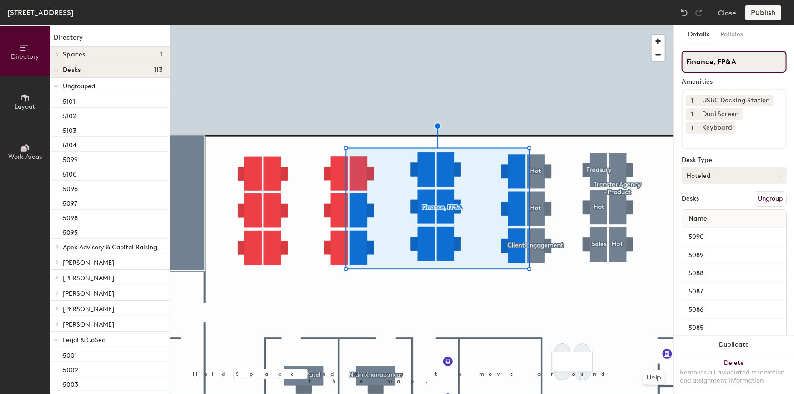
type input "Finance, FP&A"
click at [726, 174] on button "Hoteled" at bounding box center [734, 176] width 105 height 16
click at [701, 231] on div "Hoteled" at bounding box center [727, 231] width 91 height 14
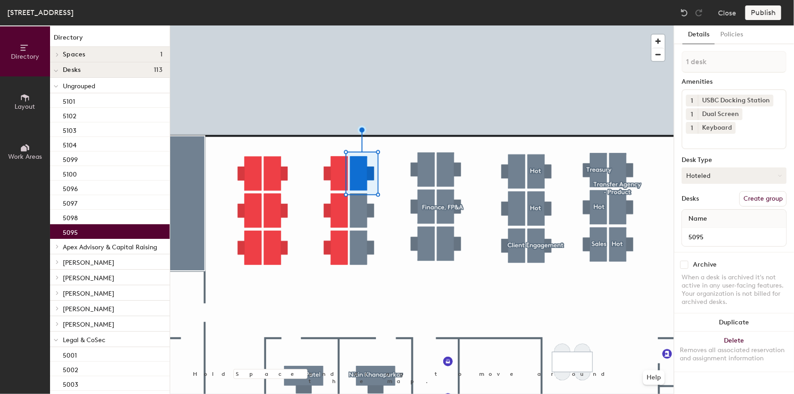
click at [779, 174] on icon at bounding box center [780, 176] width 4 height 4
click at [710, 204] on div "Assigned" at bounding box center [727, 204] width 91 height 14
click at [767, 193] on button "Create group" at bounding box center [763, 198] width 47 height 15
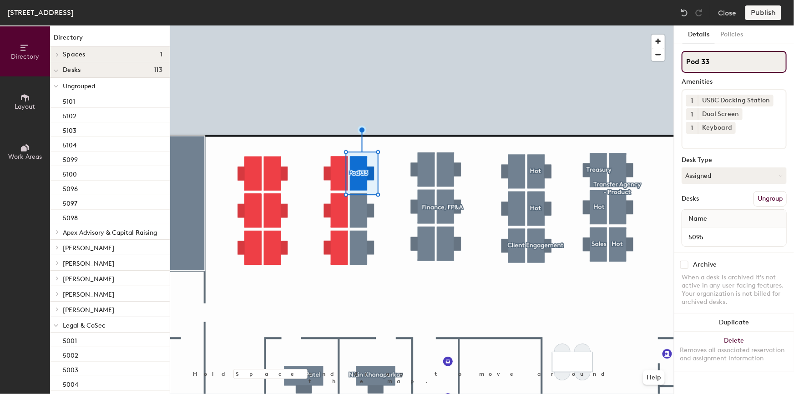
drag, startPoint x: 719, startPoint y: 58, endPoint x: 731, endPoint y: 61, distance: 12.7
click at [719, 58] on input "Pod 33" at bounding box center [734, 62] width 105 height 22
click at [665, 62] on div "Directory Layout Work Areas Directory Spaces 1 Smithfield Desks 113 Ungrouped 5…" at bounding box center [397, 209] width 794 height 369
paste input "Chief of Staff - Commercial"
type input "Chief of Staff - Commercial"
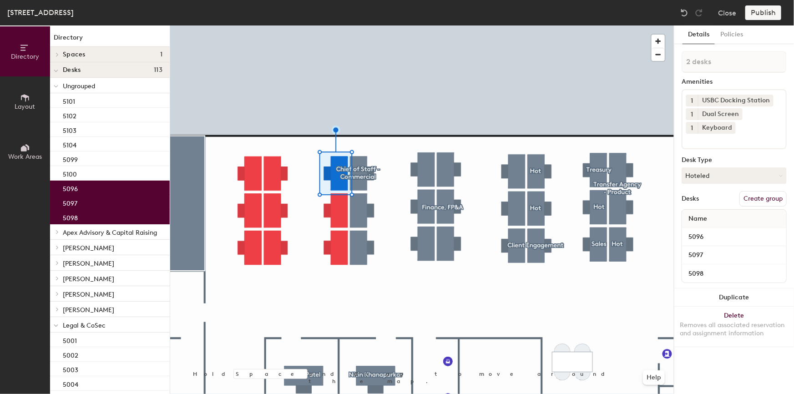
type input "3 desks"
click at [738, 175] on button "Hoteled" at bounding box center [734, 176] width 105 height 16
click at [692, 218] on div "Hot" at bounding box center [727, 218] width 91 height 14
click at [763, 199] on button "Create group" at bounding box center [763, 198] width 47 height 15
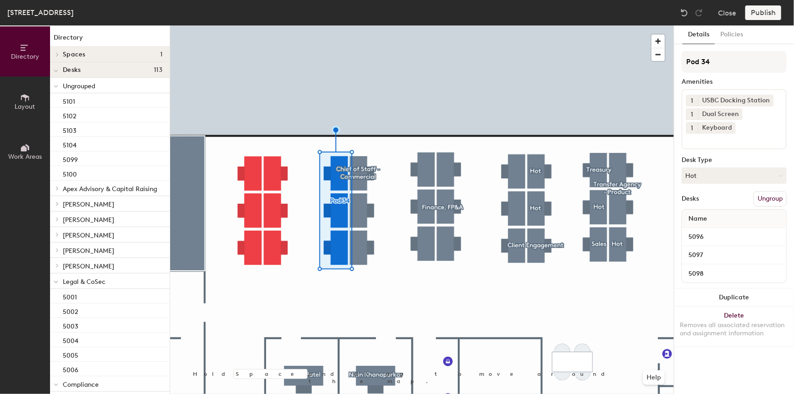
drag, startPoint x: 736, startPoint y: 61, endPoint x: 679, endPoint y: 61, distance: 57.4
click at [679, 61] on div "Details Policies Pod 34 Amenities 1 USBC Docking Station 1 Dual Screen 1 Keyboa…" at bounding box center [735, 209] width 120 height 369
type input "Hot"
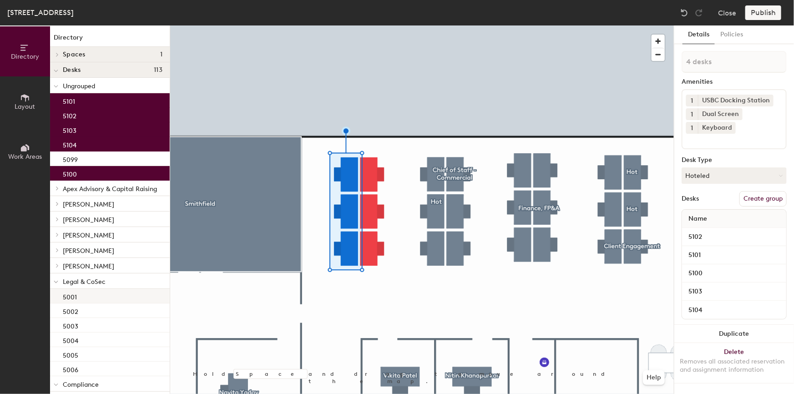
type input "5 desks"
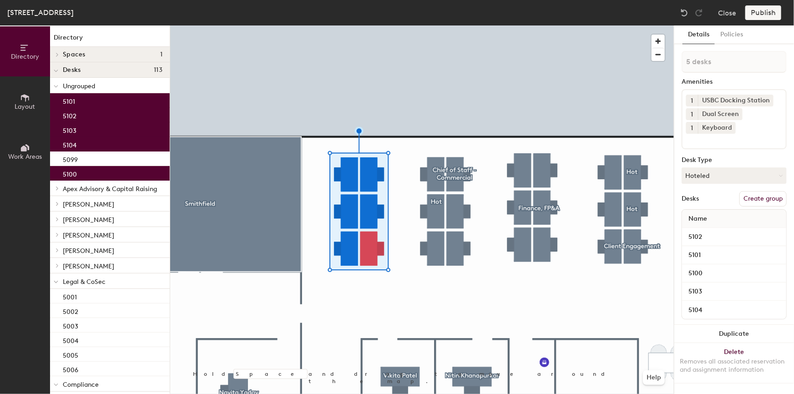
click at [758, 197] on button "Create group" at bounding box center [763, 198] width 47 height 15
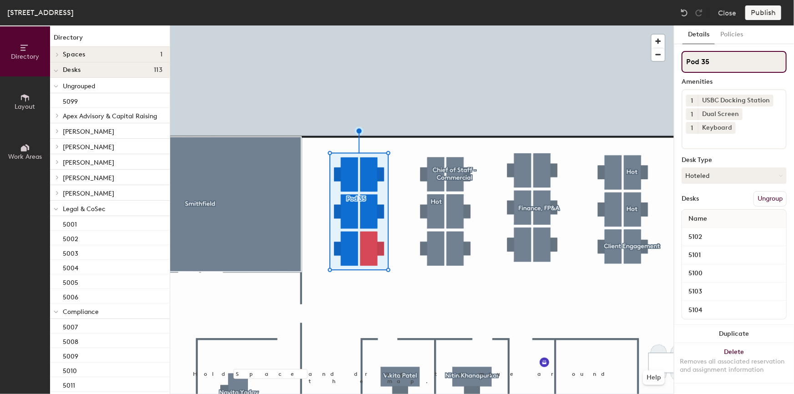
click at [726, 60] on input "Pod 35" at bounding box center [734, 62] width 105 height 22
drag, startPoint x: 737, startPoint y: 60, endPoint x: 677, endPoint y: 63, distance: 60.2
click at [684, 64] on input "Pod 35" at bounding box center [734, 62] width 105 height 22
paste input "Human Resources"
type input "Human Resources"
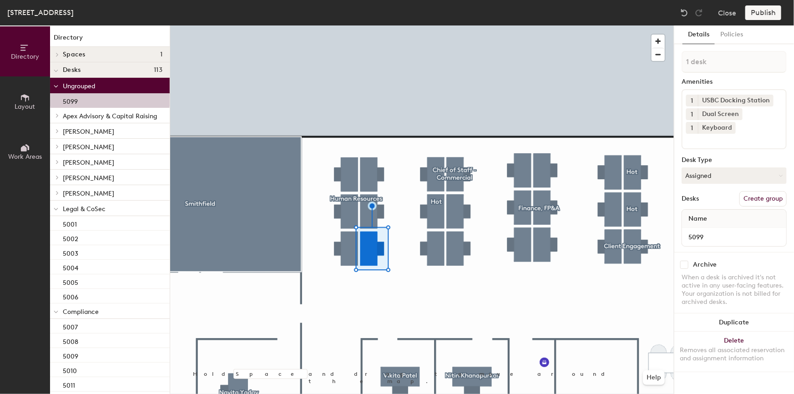
click at [765, 198] on button "Create group" at bounding box center [763, 198] width 47 height 15
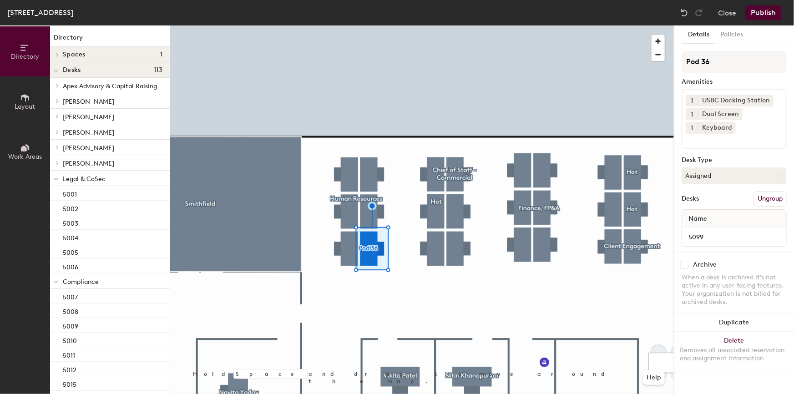
drag, startPoint x: 723, startPoint y: 64, endPoint x: 681, endPoint y: 63, distance: 42.3
click at [681, 63] on div "Details Policies Pod 36 Amenities 1 USBC Docking Station 1 Dual Screen 1 Keyboa…" at bounding box center [735, 209] width 120 height 369
click at [712, 59] on input at bounding box center [734, 62] width 105 height 22
paste input "Administration"
type input "Administration"
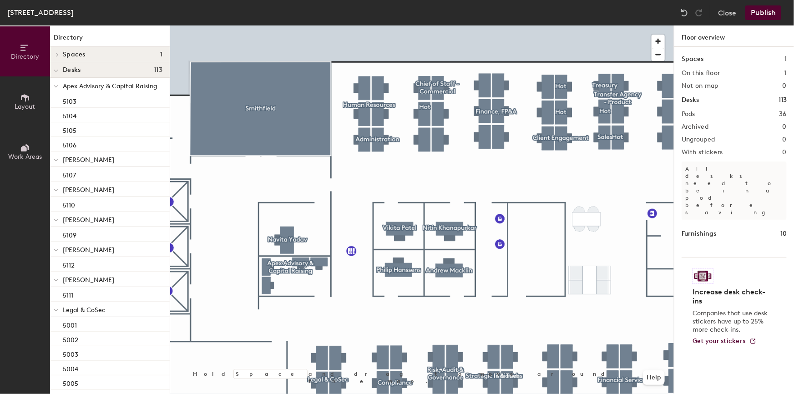
click at [761, 15] on button "Publish" at bounding box center [764, 12] width 36 height 15
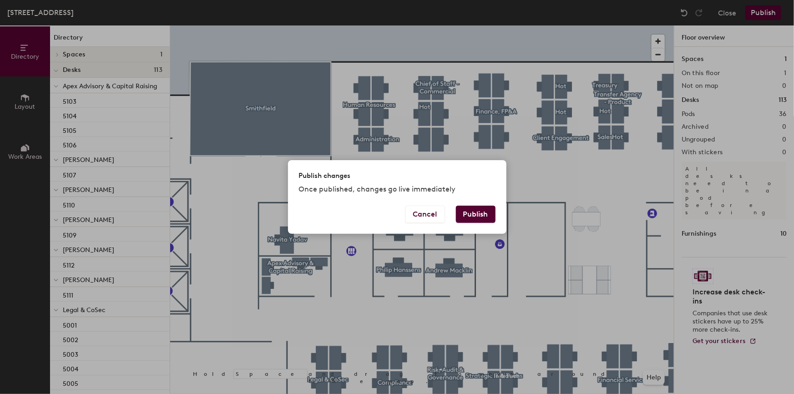
click at [473, 213] on button "Publish" at bounding box center [476, 214] width 40 height 17
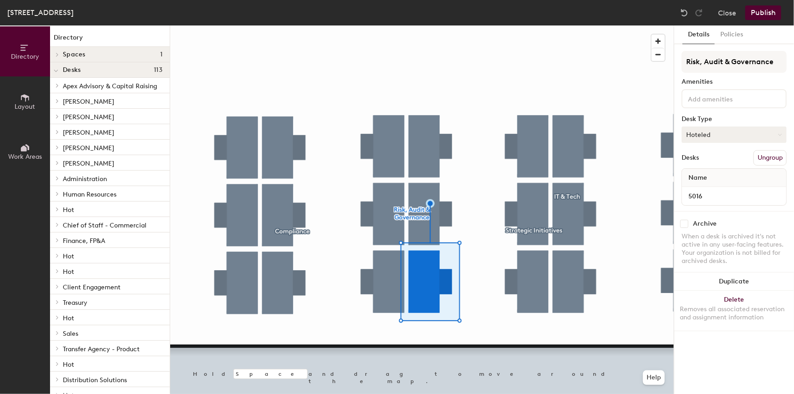
click at [716, 137] on button "Hoteled" at bounding box center [734, 135] width 105 height 16
click at [712, 164] on div "Assigned" at bounding box center [727, 163] width 91 height 14
click at [471, 25] on div at bounding box center [422, 25] width 504 height 0
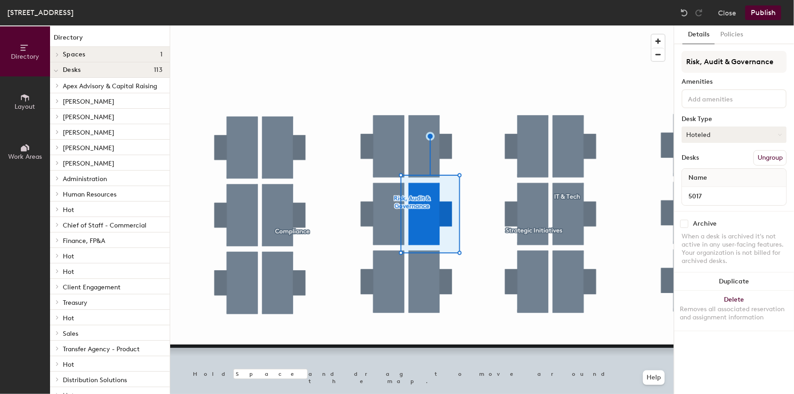
click at [735, 132] on button "Hoteled" at bounding box center [734, 135] width 105 height 16
click at [709, 160] on div "Assigned" at bounding box center [727, 163] width 91 height 14
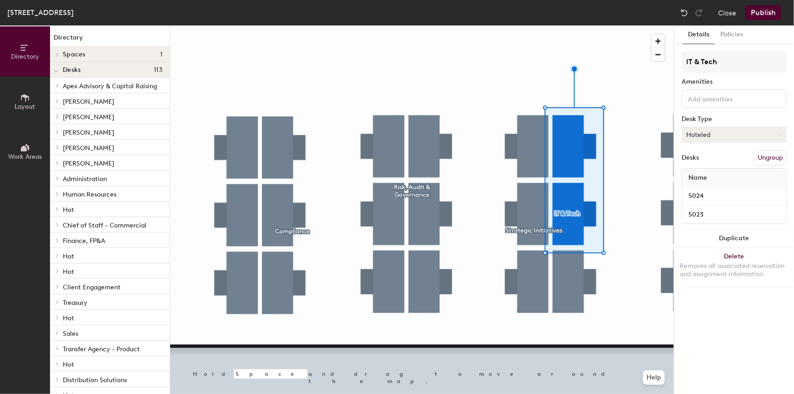
click at [719, 132] on button "Hoteled" at bounding box center [734, 135] width 105 height 16
click at [709, 161] on div "Assigned" at bounding box center [727, 163] width 91 height 14
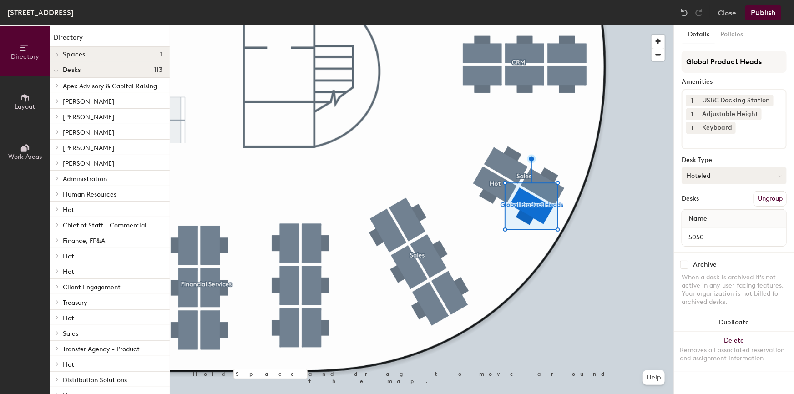
click at [726, 178] on button "Hoteled" at bounding box center [734, 176] width 105 height 16
click at [699, 204] on div "Assigned" at bounding box center [727, 204] width 91 height 14
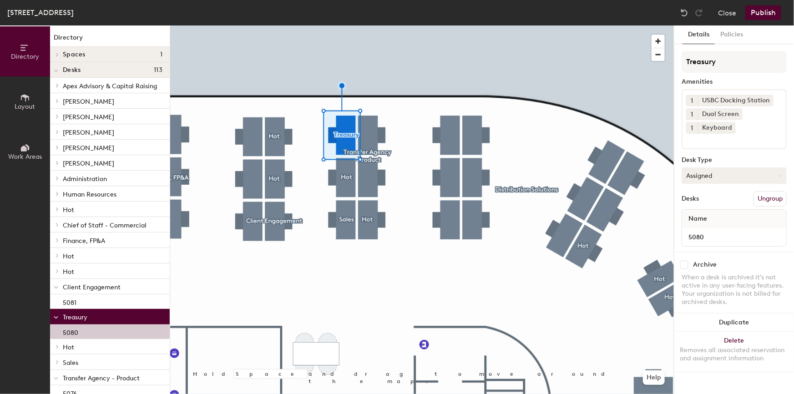
click at [701, 178] on button "Assigned" at bounding box center [734, 176] width 105 height 16
click at [705, 203] on div "Assigned" at bounding box center [727, 204] width 91 height 14
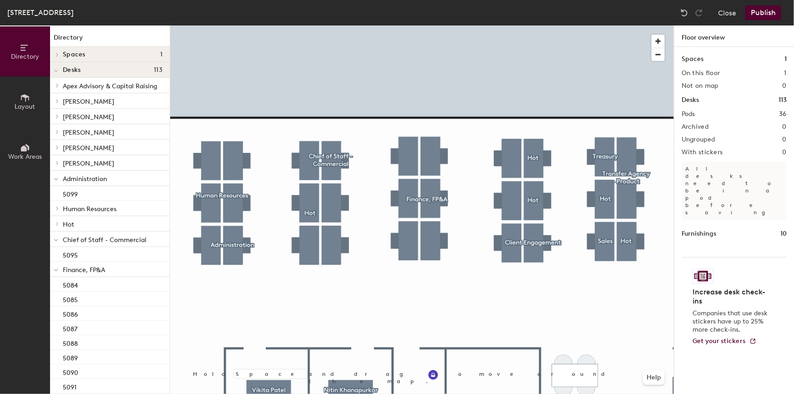
click at [752, 13] on button "Publish" at bounding box center [764, 12] width 36 height 15
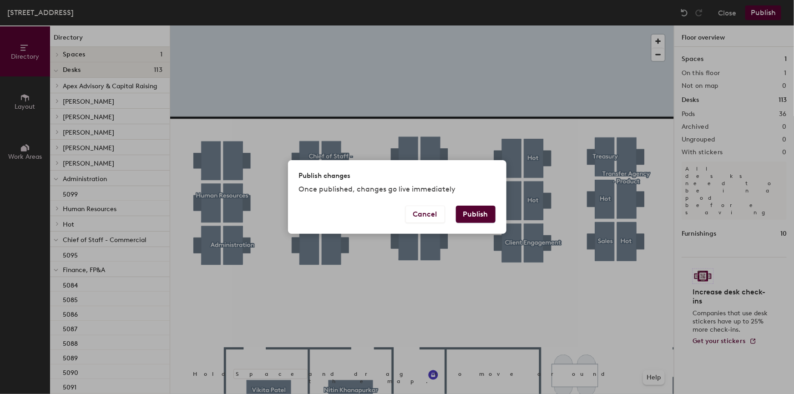
click at [481, 210] on button "Publish" at bounding box center [476, 214] width 40 height 17
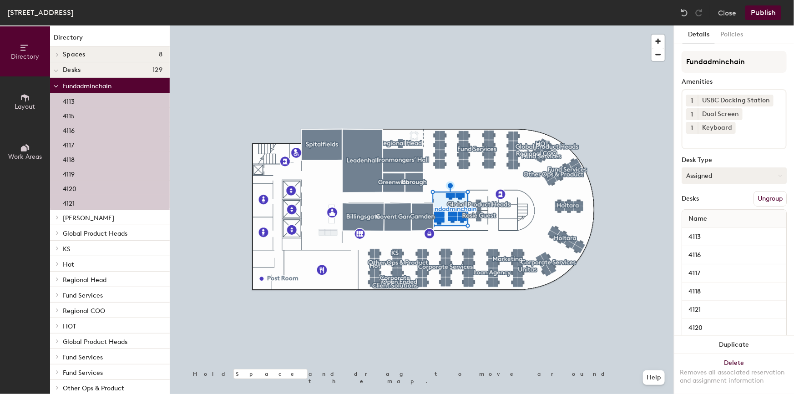
click at [778, 174] on icon at bounding box center [780, 176] width 4 height 4
click at [708, 202] on div "Assigned" at bounding box center [727, 204] width 91 height 14
click at [731, 34] on button "Policies" at bounding box center [732, 34] width 34 height 19
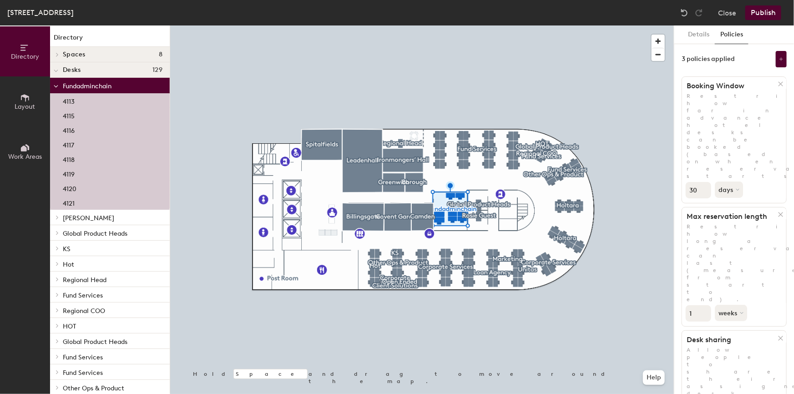
click at [721, 347] on span "Allow people to share their assigned desk when it's not needed. Learn more >" at bounding box center [760, 390] width 147 height 86
click at [700, 32] on button "Details" at bounding box center [699, 34] width 32 height 19
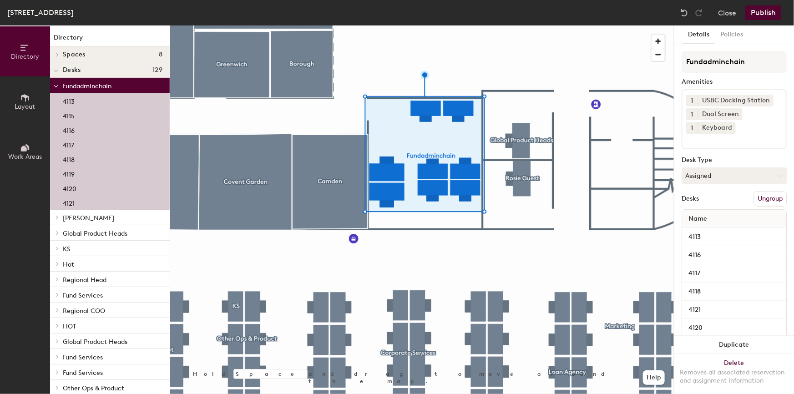
click at [761, 9] on button "Publish" at bounding box center [764, 12] width 36 height 15
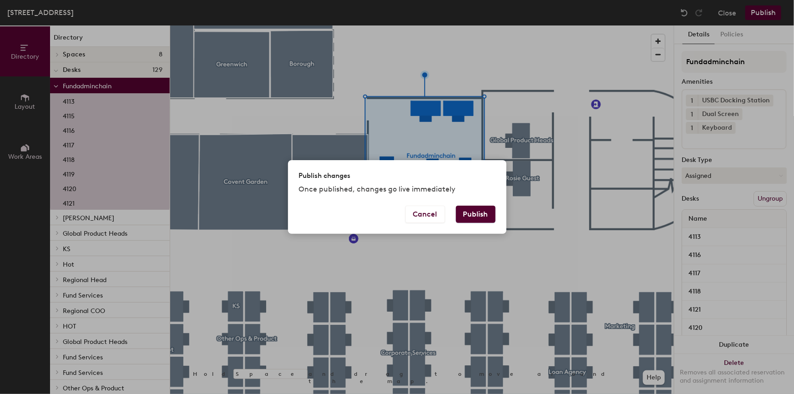
click at [474, 213] on button "Publish" at bounding box center [476, 214] width 40 height 17
